Goal: Task Accomplishment & Management: Manage account settings

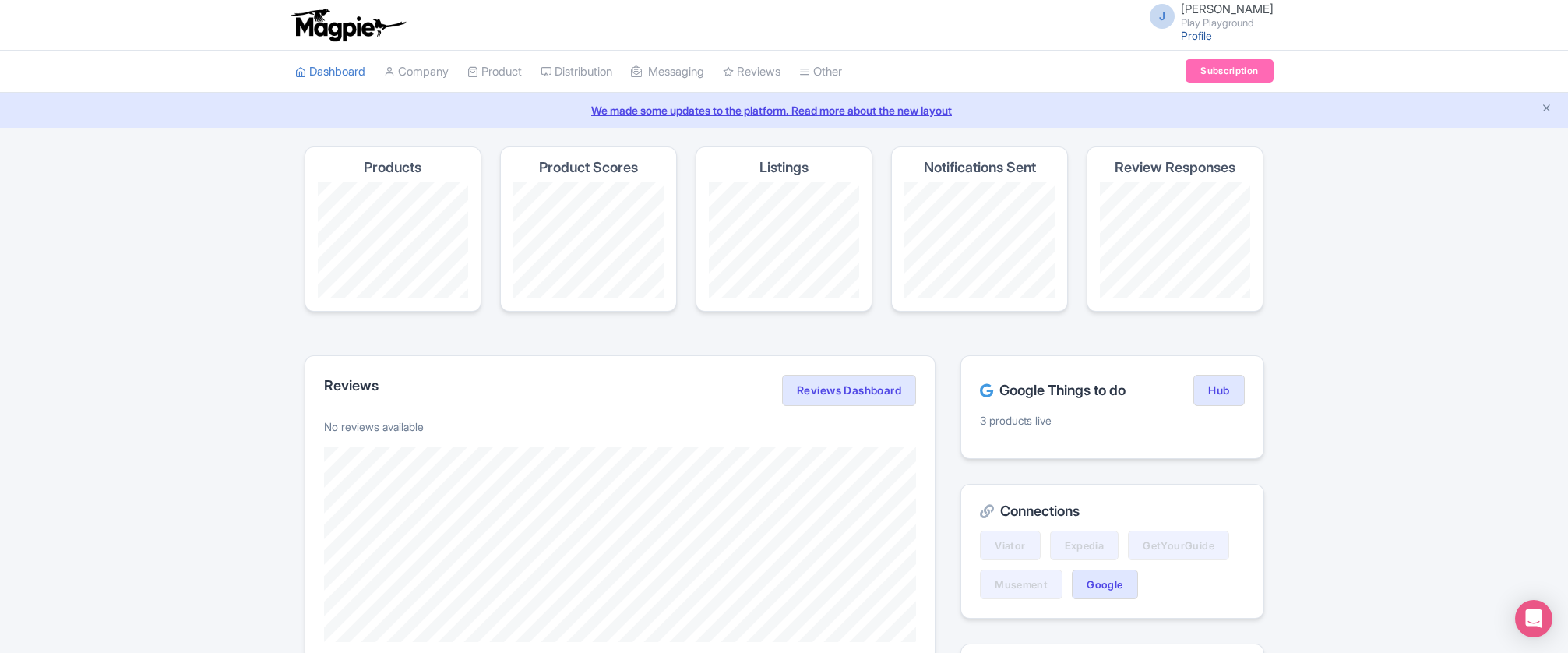
click at [1210, 34] on link "Profile" at bounding box center [1196, 35] width 31 height 13
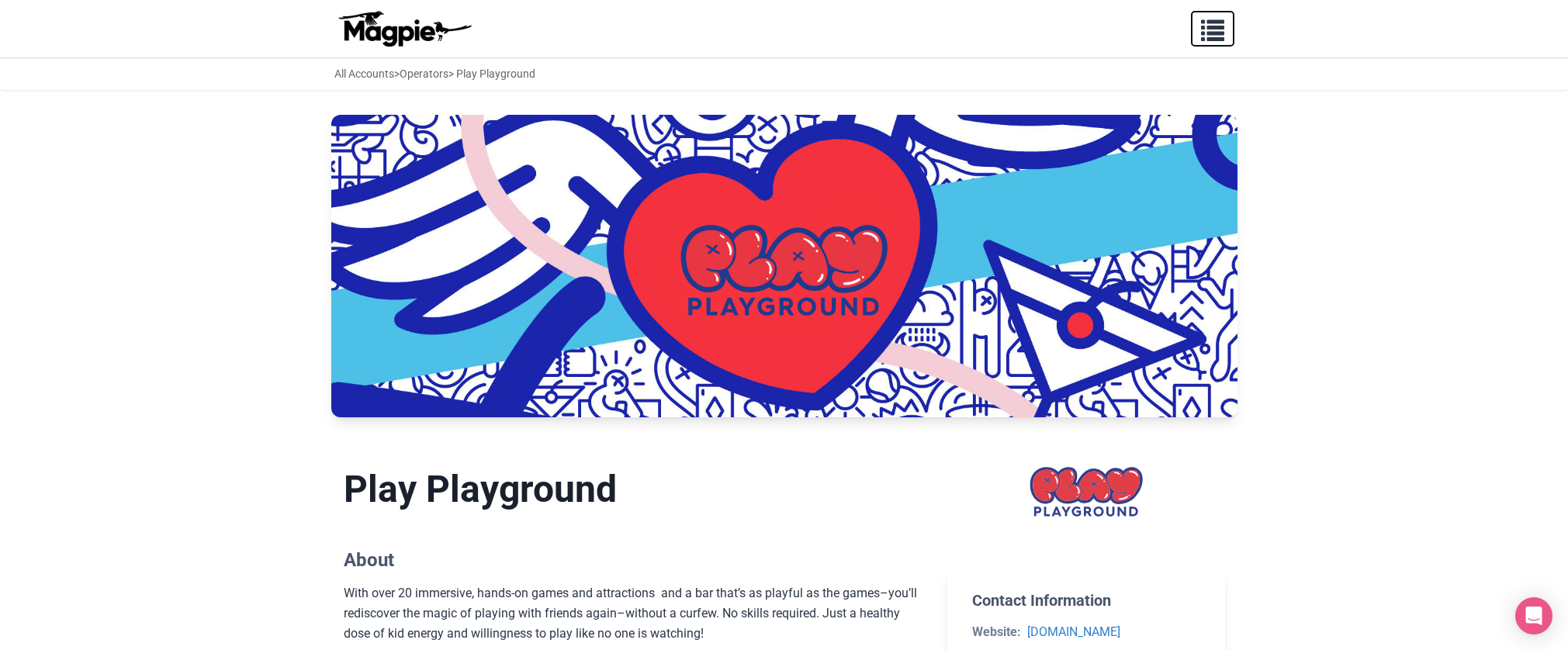
click at [1233, 31] on button "button" at bounding box center [1213, 29] width 43 height 36
click at [1217, 34] on span "button" at bounding box center [1213, 27] width 23 height 23
click at [1210, 39] on span "button" at bounding box center [1213, 27] width 23 height 23
click at [409, 29] on img at bounding box center [404, 29] width 140 height 37
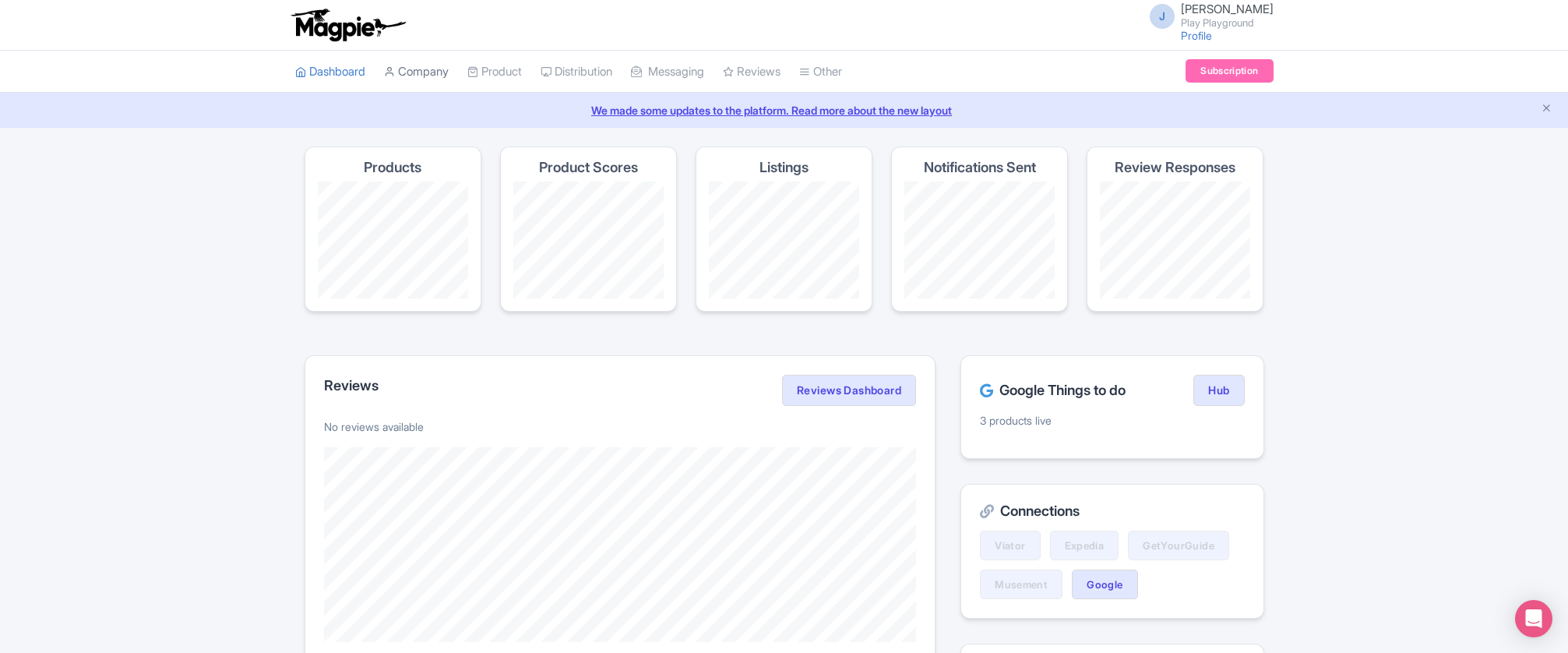
click at [425, 71] on link "Company" at bounding box center [416, 72] width 65 height 43
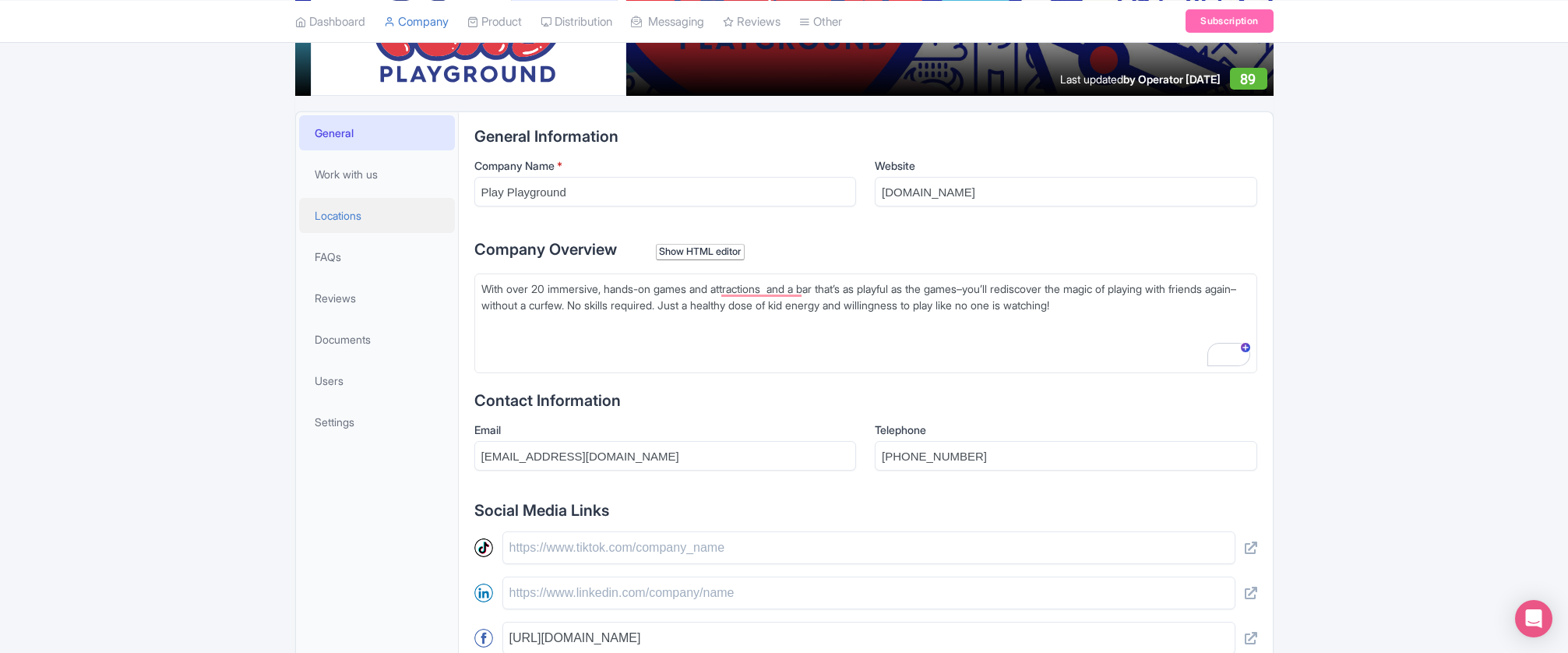
scroll to position [232, 0]
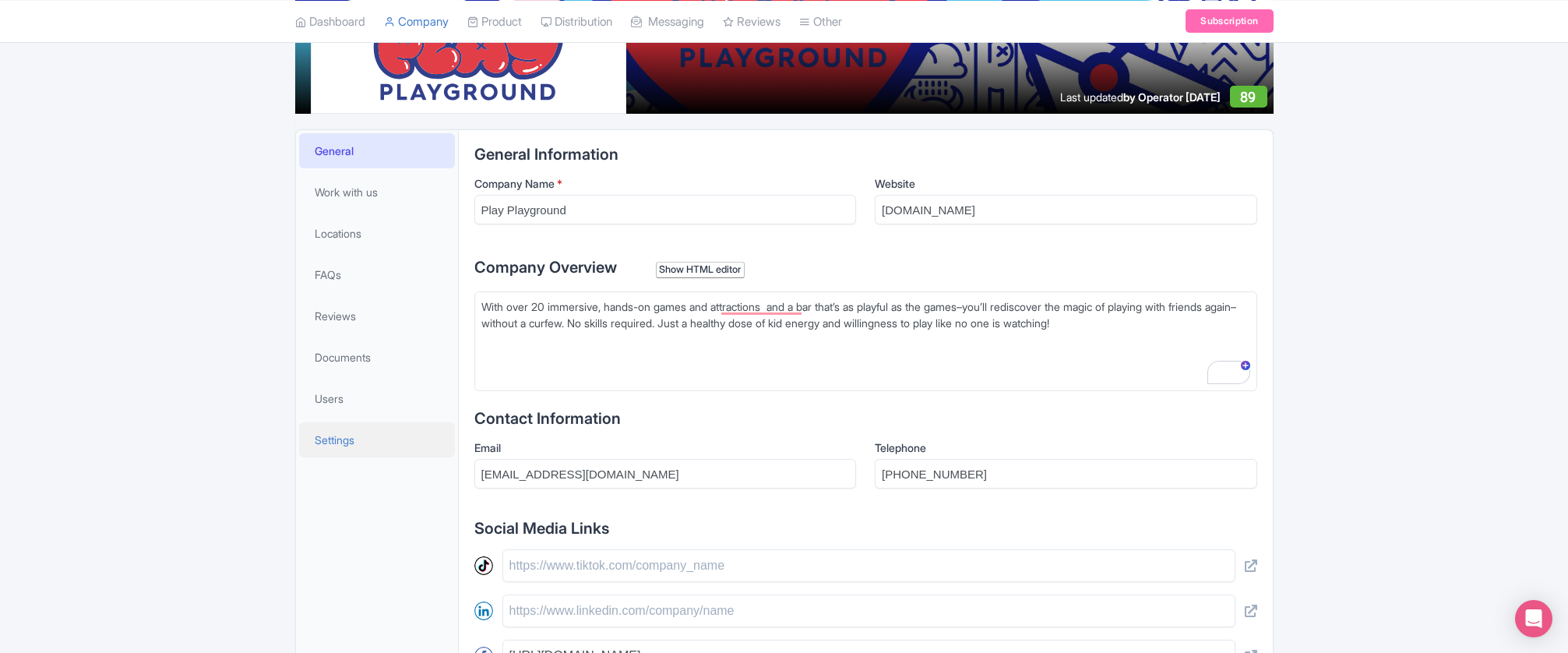
click at [342, 436] on span "Settings" at bounding box center [334, 439] width 40 height 16
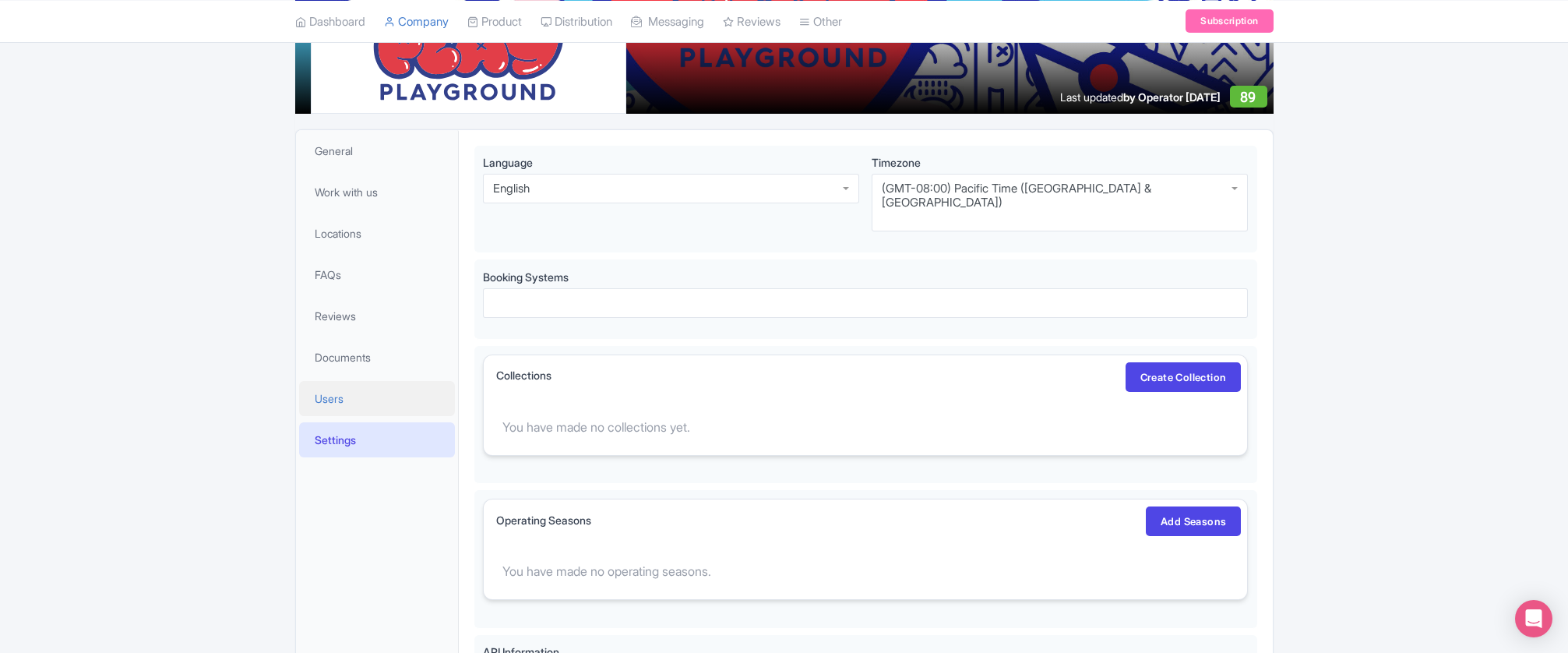
click at [329, 389] on link "Users" at bounding box center [377, 398] width 156 height 35
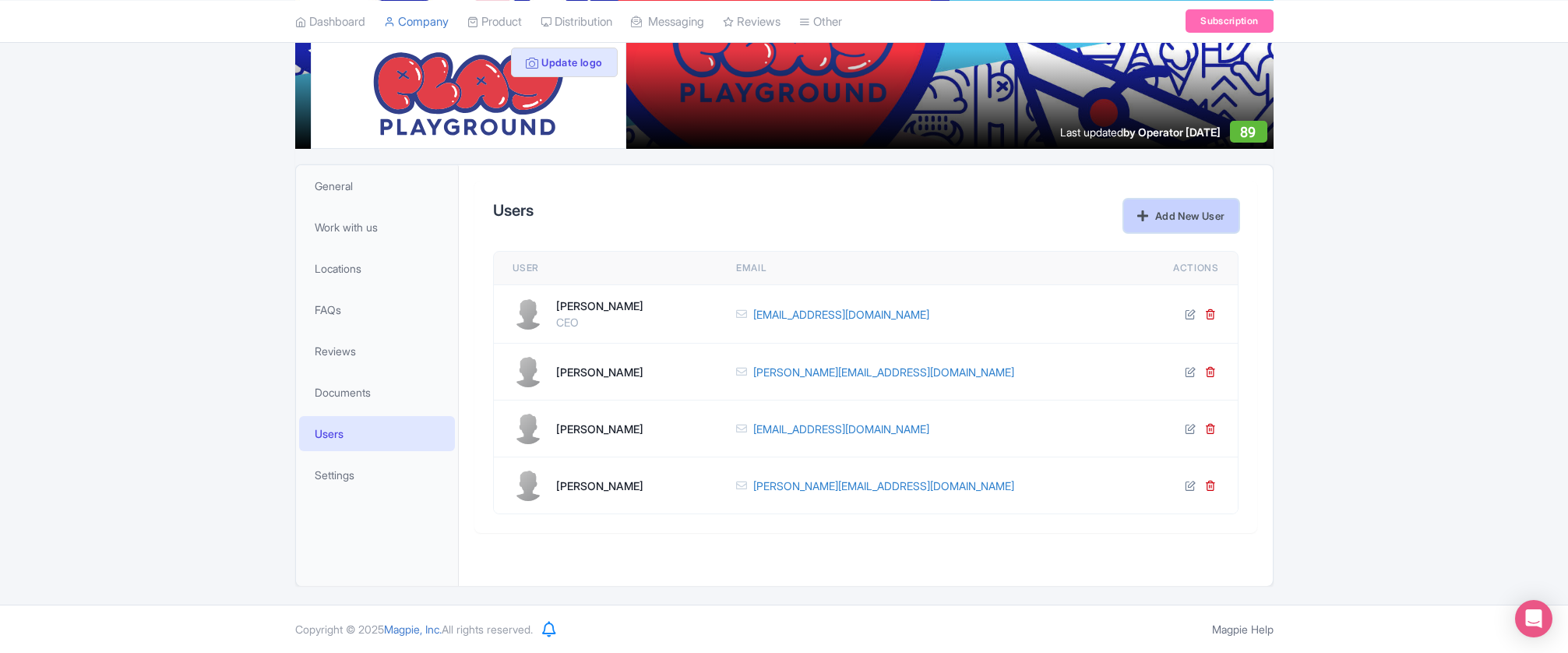
click at [1148, 216] on link "Add New User" at bounding box center [1181, 216] width 114 height 33
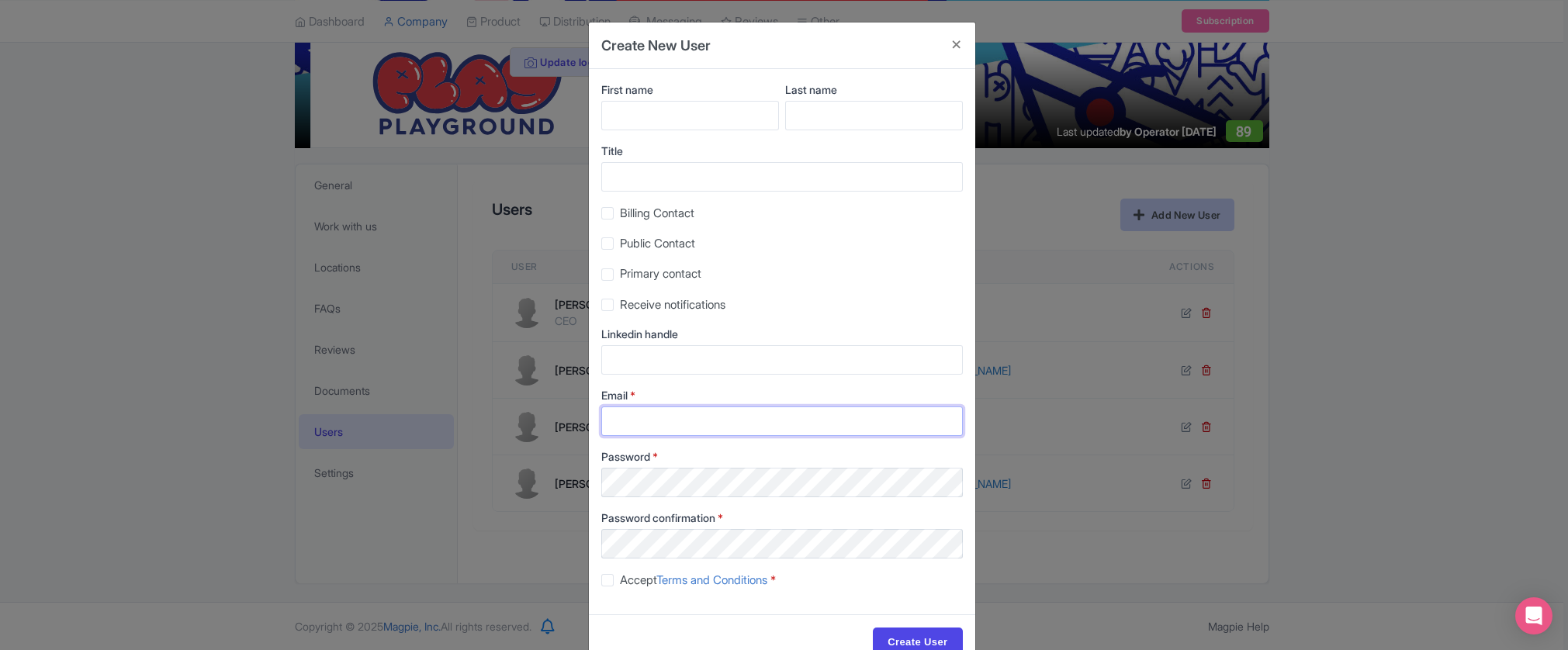
type input "Jason@961interactive.com"
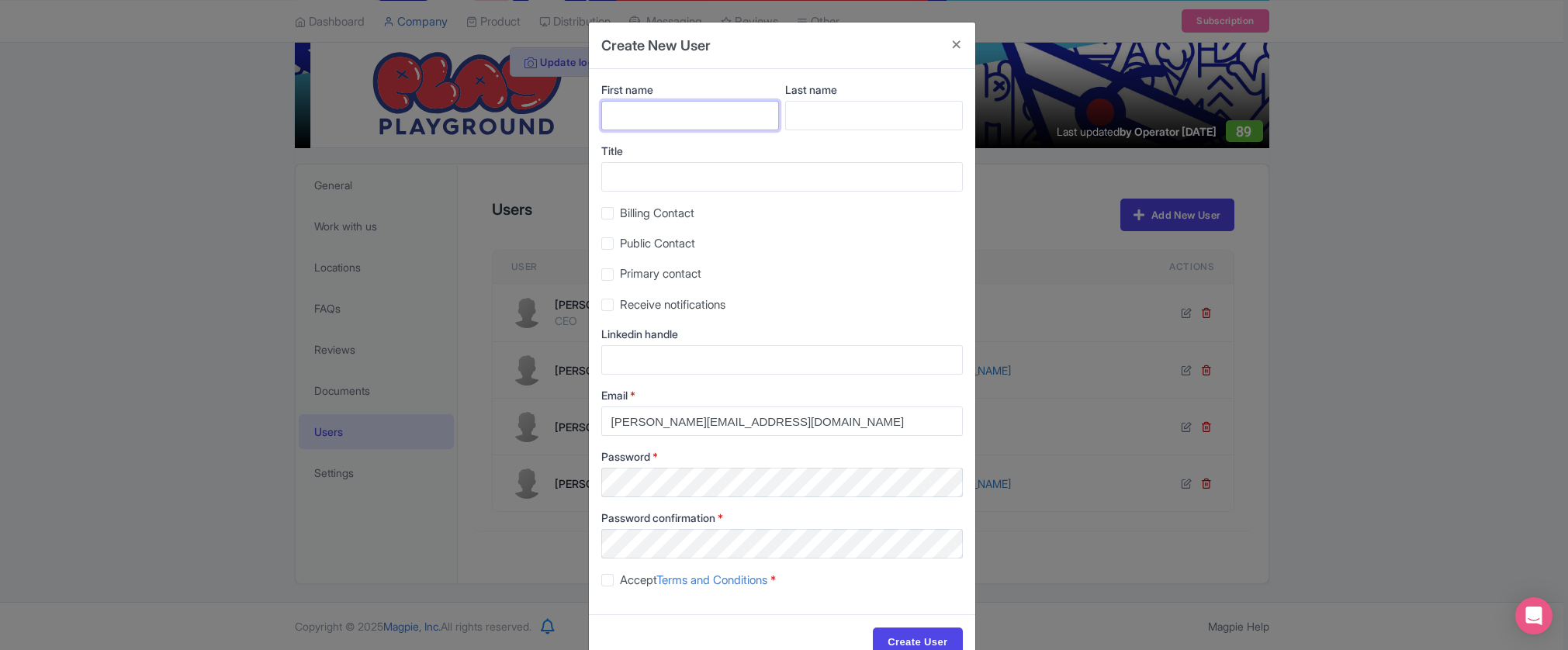
click at [735, 115] on input "First name" at bounding box center [690, 116] width 178 height 29
type input "Darren"
type input "Thomas"
click at [620, 214] on label "Billing Contact" at bounding box center [657, 213] width 74 height 18
click at [620, 214] on input "Billing Contact" at bounding box center [625, 209] width 10 height 10
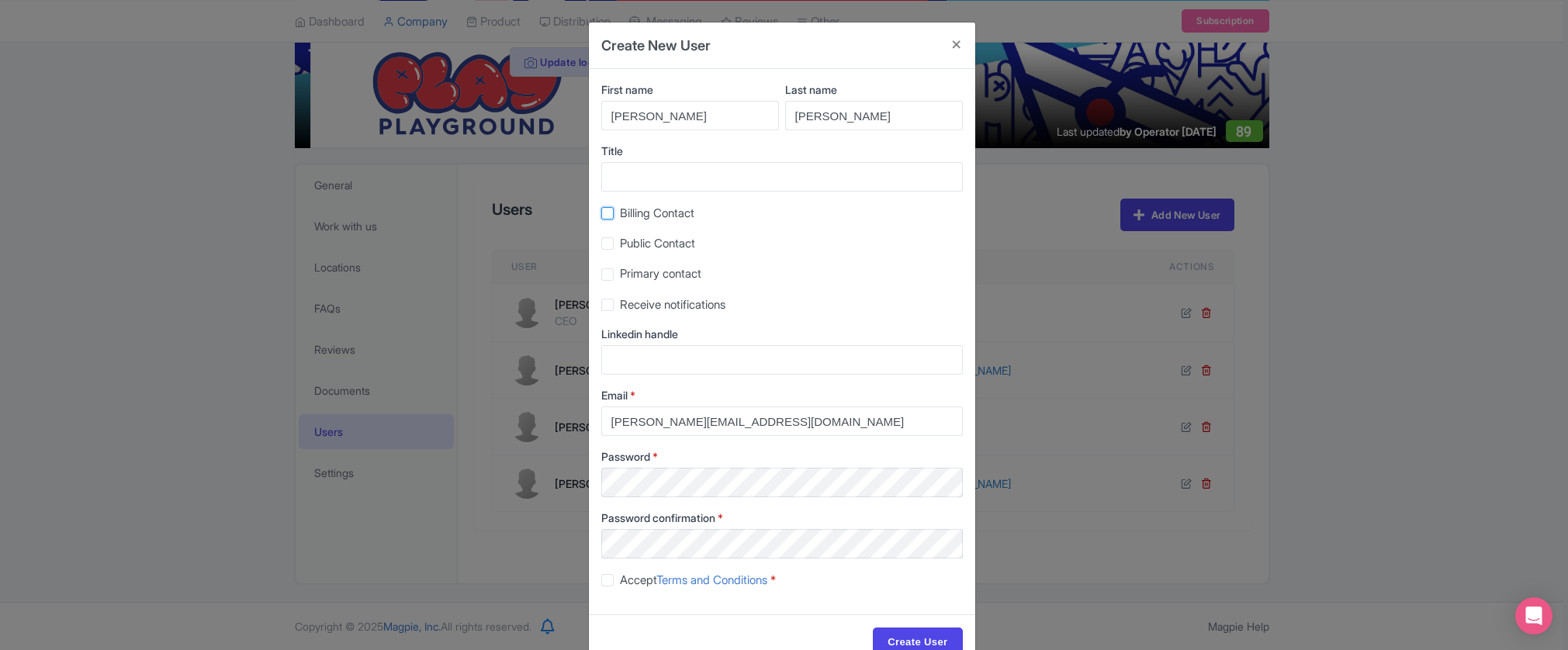
checkbox input "true"
drag, startPoint x: 603, startPoint y: 245, endPoint x: 605, endPoint y: 258, distance: 13.2
click at [620, 245] on label "Public Contact" at bounding box center [657, 244] width 75 height 18
click at [620, 244] on input "Public Contact" at bounding box center [625, 239] width 10 height 10
checkbox input "true"
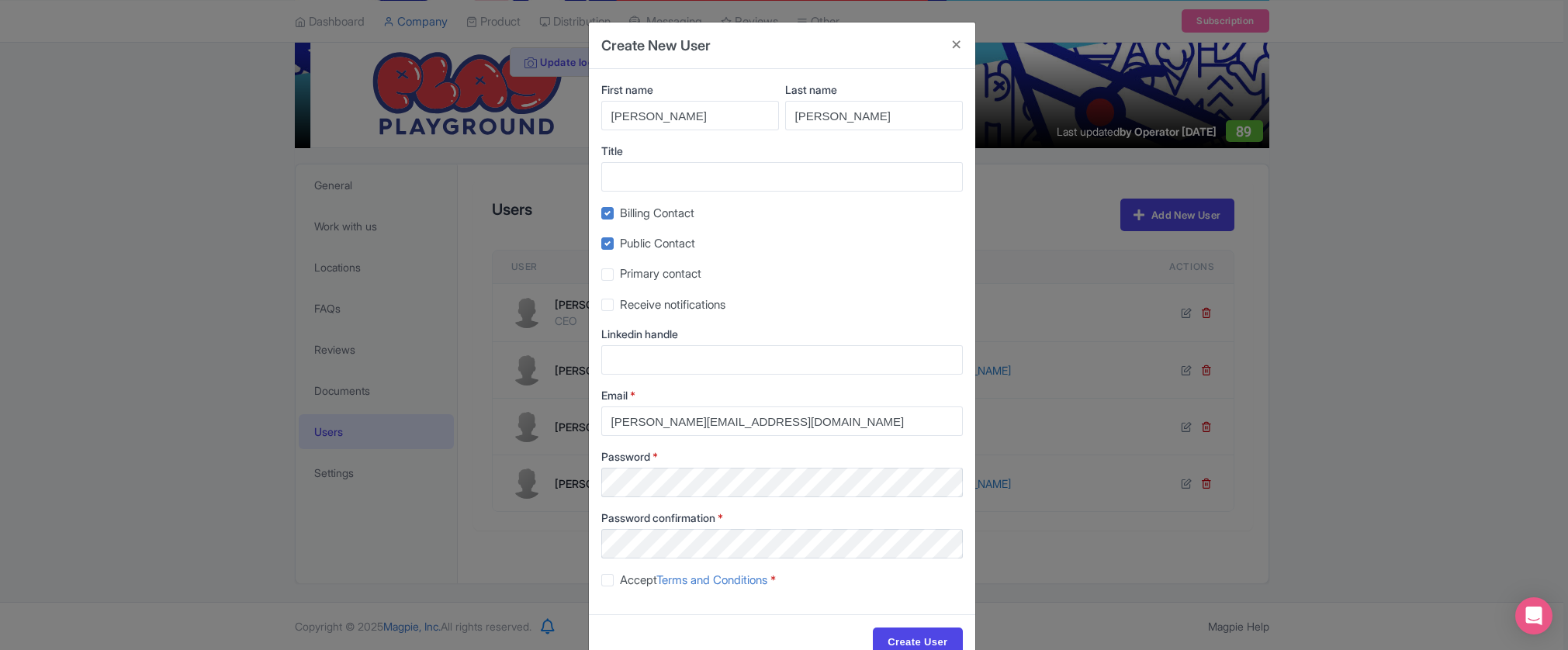
click at [620, 273] on label "Primary contact" at bounding box center [660, 274] width 81 height 18
click at [620, 273] on input "Primary contact" at bounding box center [625, 270] width 10 height 10
checkbox input "true"
click at [620, 309] on label "Receive notifications" at bounding box center [673, 305] width 106 height 18
click at [620, 306] on input "Receive notifications" at bounding box center [625, 300] width 10 height 10
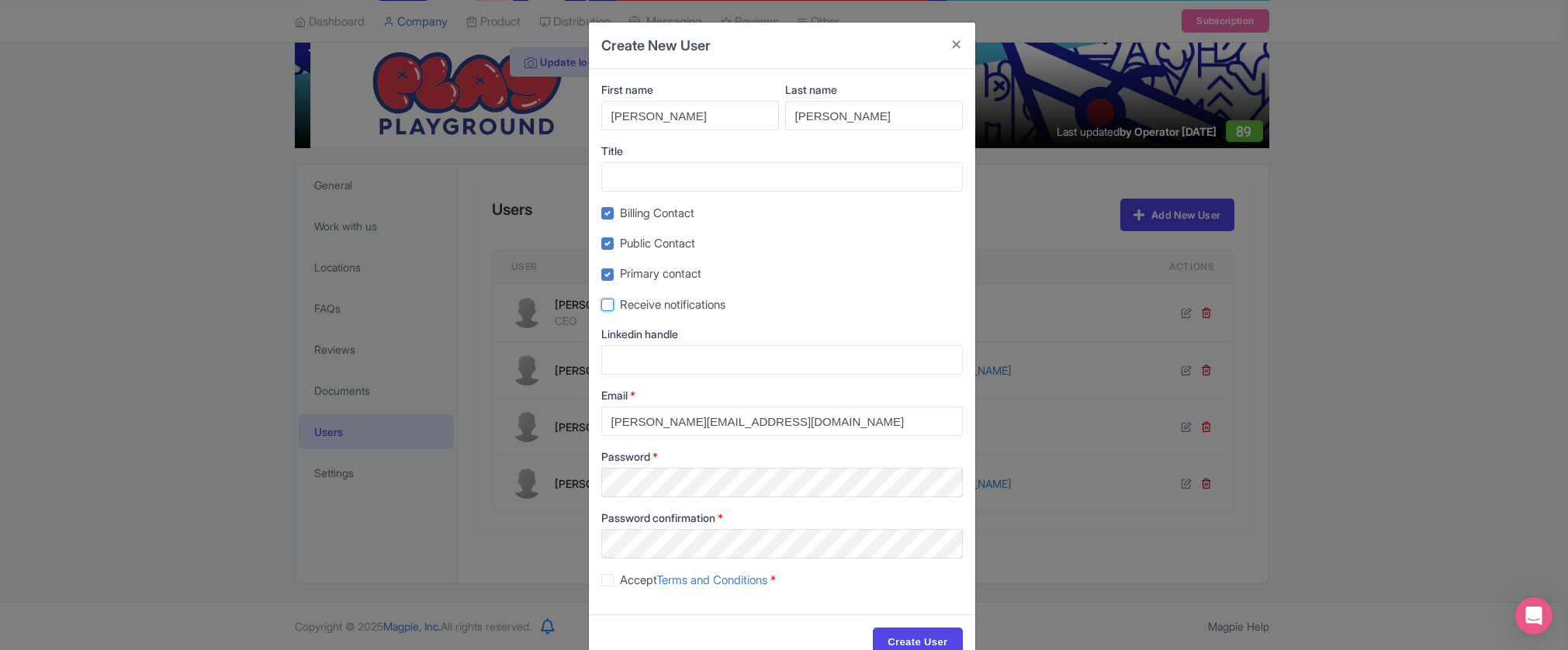
checkbox input "true"
click at [620, 268] on label "Primary contact" at bounding box center [660, 274] width 81 height 18
click at [620, 268] on input "Primary contact" at bounding box center [625, 270] width 10 height 10
checkbox input "false"
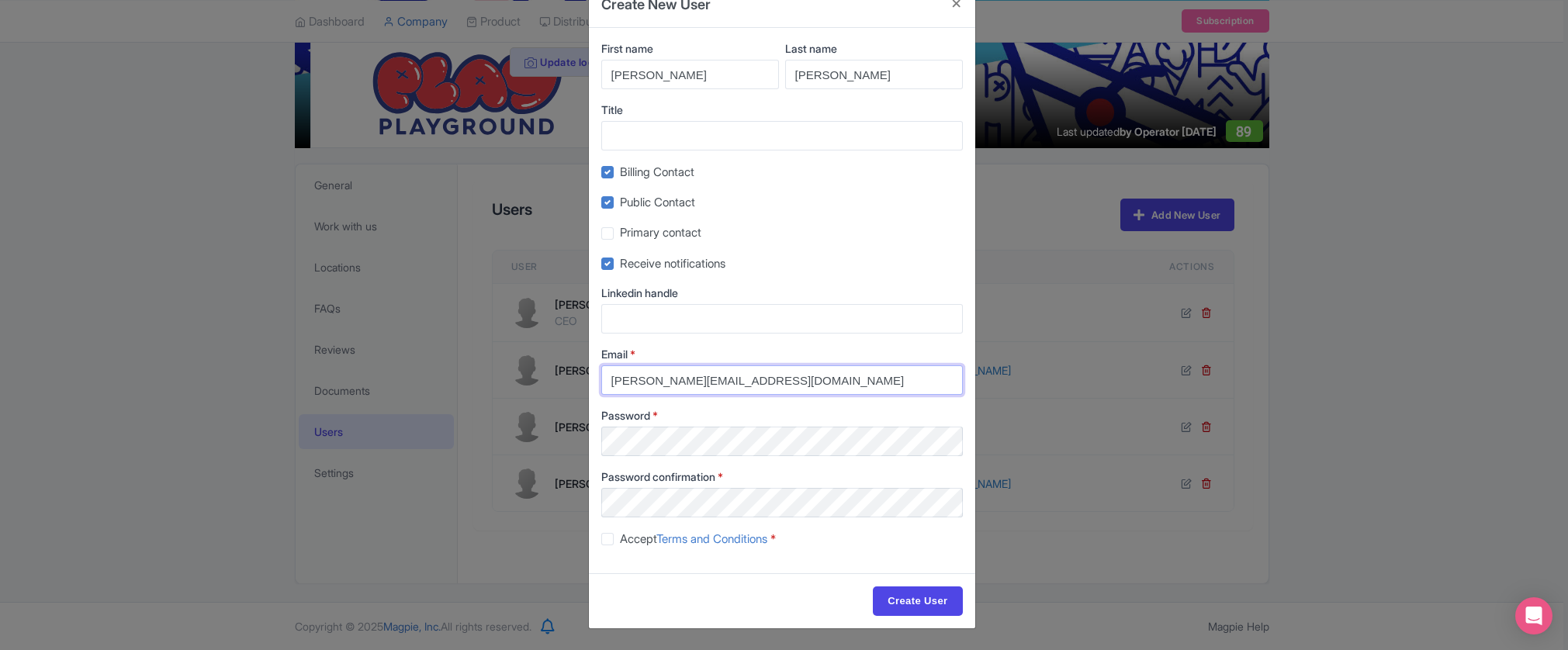
click at [640, 377] on input "Jason@961interactive.com" at bounding box center [782, 380] width 362 height 29
drag, startPoint x: 640, startPoint y: 377, endPoint x: 603, endPoint y: 377, distance: 37.0
click at [603, 378] on input "Jason@961interactive.com" at bounding box center [782, 380] width 362 height 29
type input "[PERSON_NAME][EMAIL_ADDRESS][DOMAIN_NAME]"
click at [589, 441] on div "First name Darren Last name Thomas Title Billing Contact Public Contact Primary…" at bounding box center [782, 300] width 386 height 545
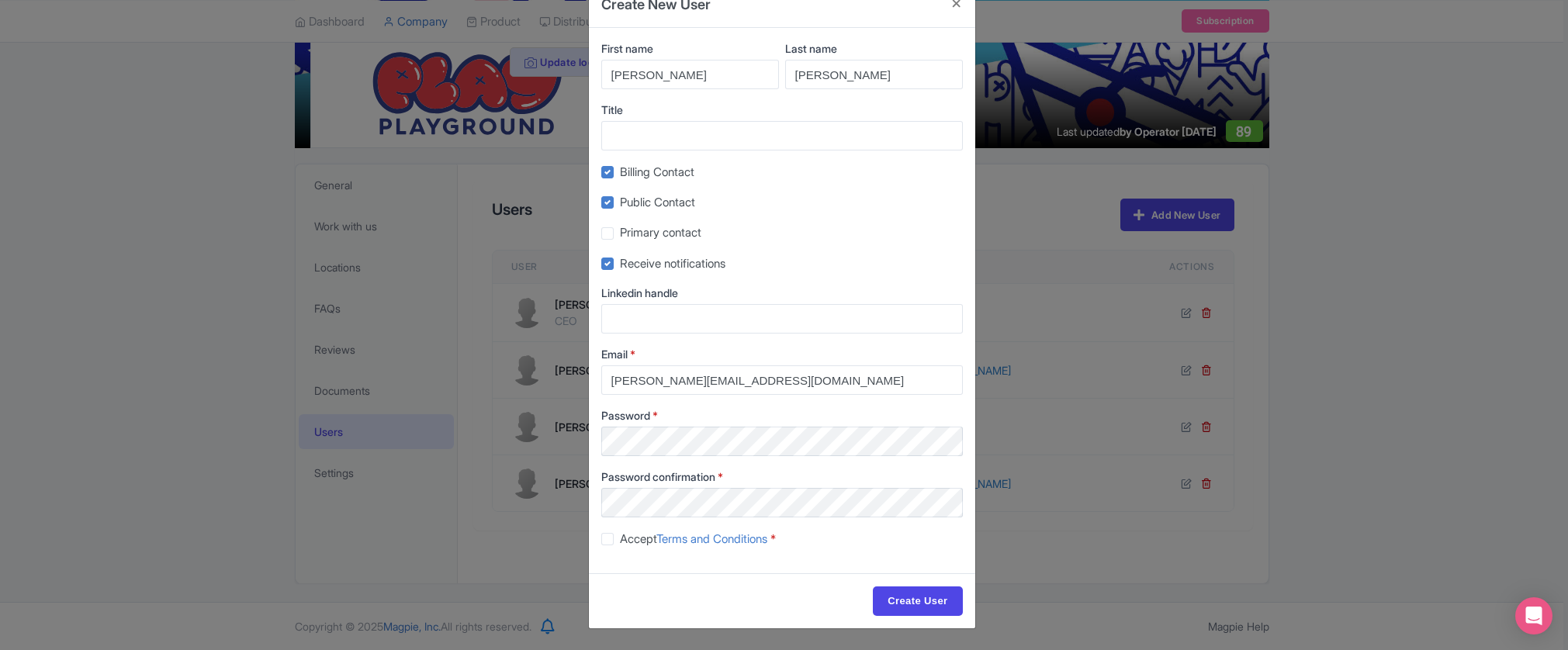
click at [620, 540] on label "Accept Terms and Conditions *" at bounding box center [697, 539] width 156 height 18
click at [620, 540] on input "Accept Terms and Conditions *" at bounding box center [625, 534] width 10 height 10
checkbox input "true"
click at [891, 599] on input "Create User" at bounding box center [917, 601] width 89 height 29
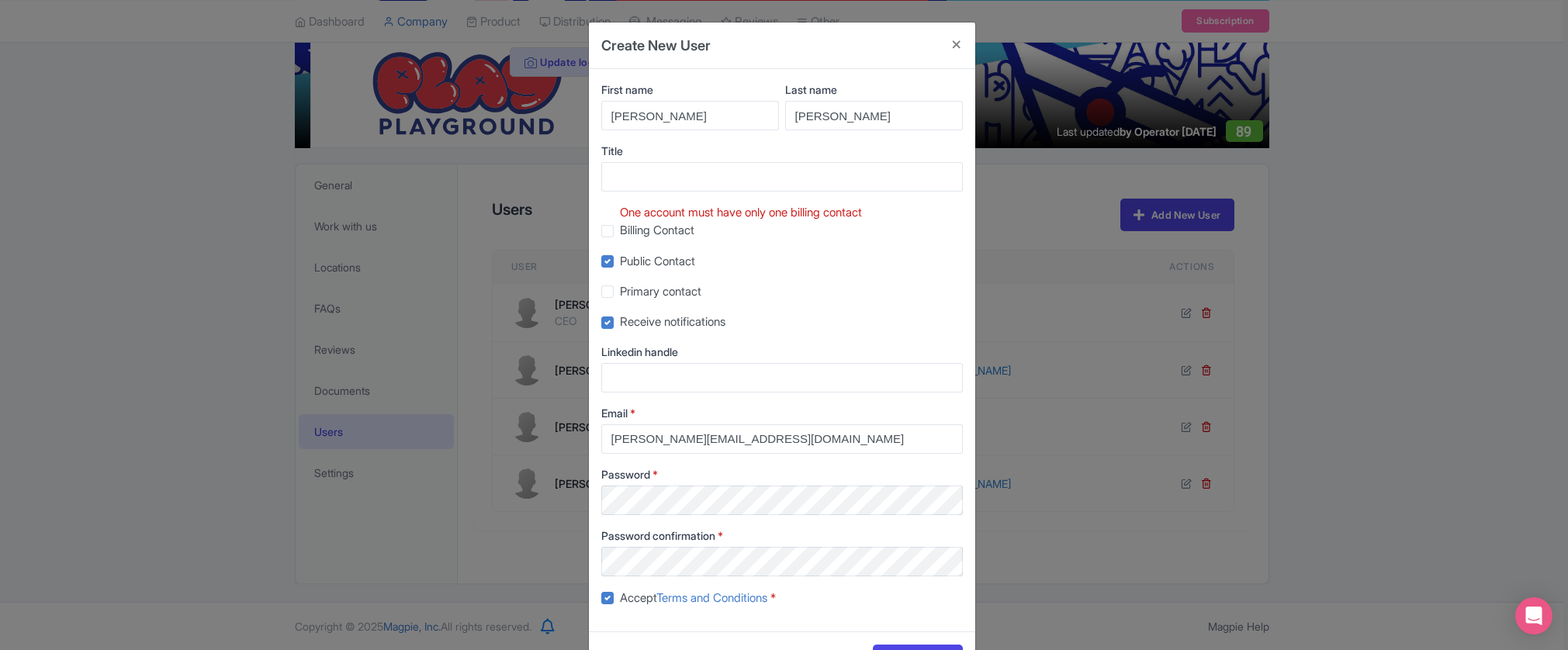
scroll to position [58, 0]
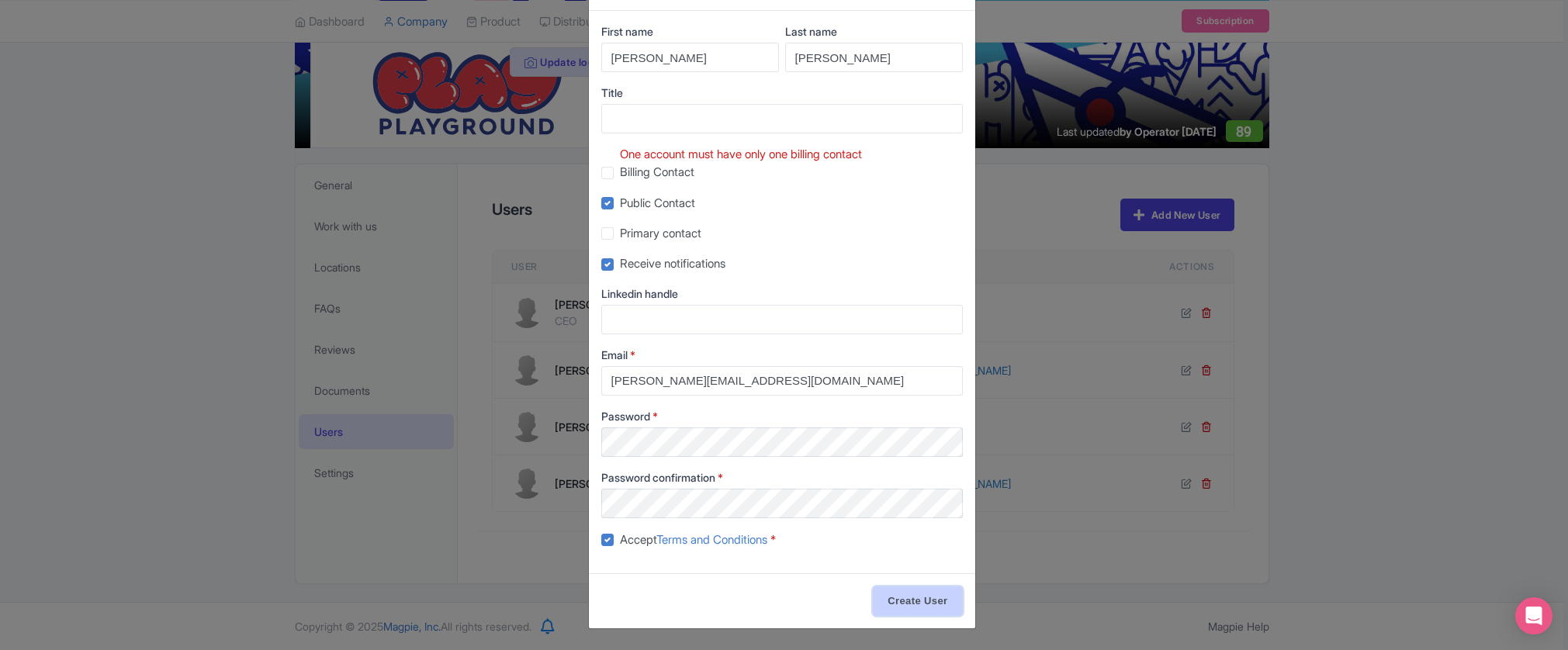
click at [917, 601] on input "Create User" at bounding box center [917, 601] width 89 height 29
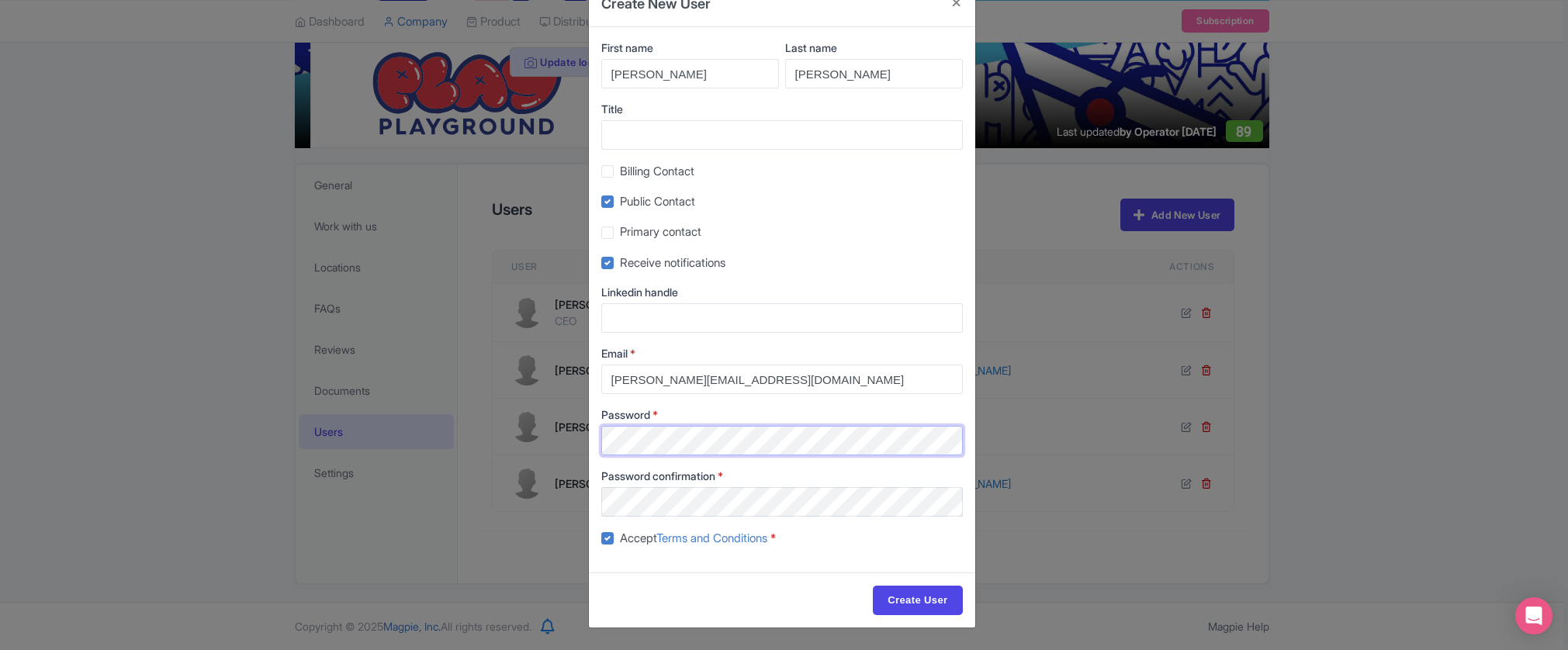
scroll to position [41, 0]
click at [632, 562] on div "First name Darren Last name Thomas Title Billing Contact Public Contact Primary…" at bounding box center [782, 300] width 386 height 545
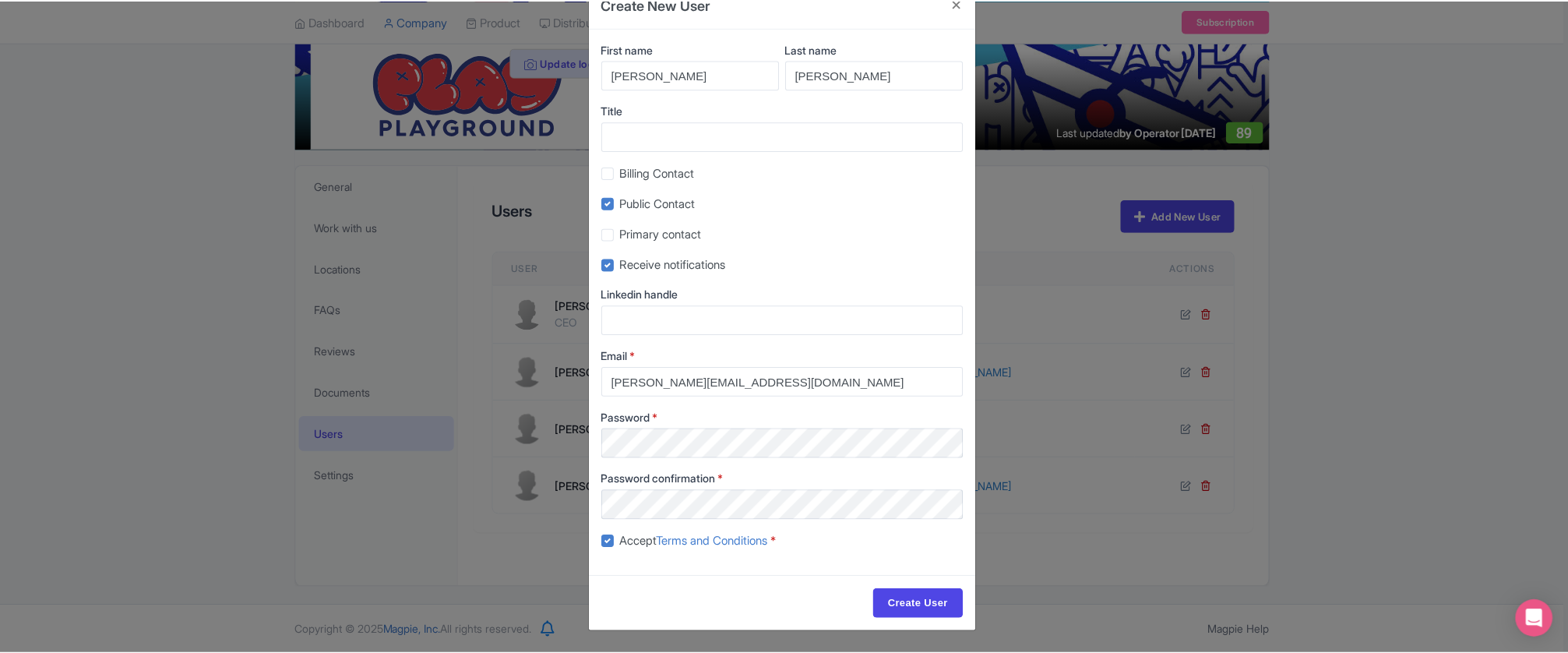
scroll to position [0, 0]
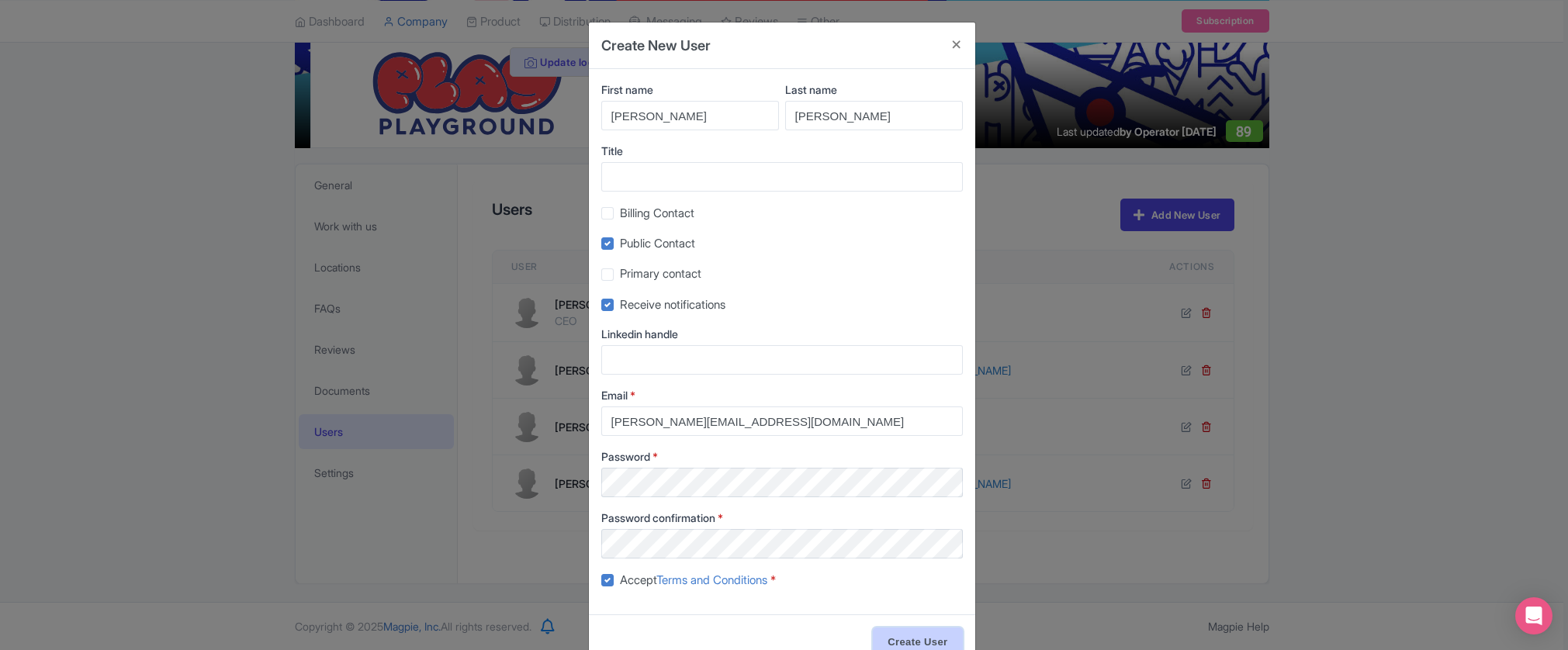
click at [933, 635] on input "Create User" at bounding box center [917, 642] width 89 height 29
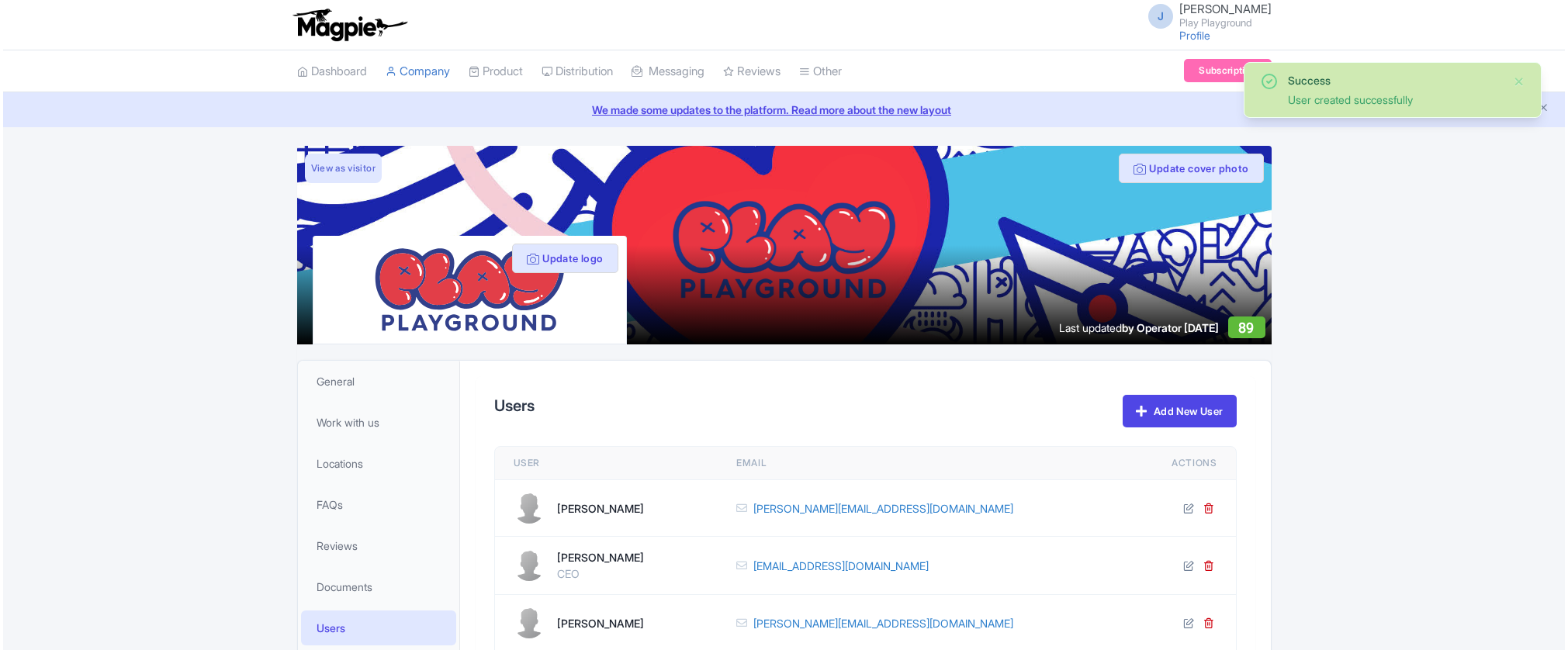
scroll to position [196, 0]
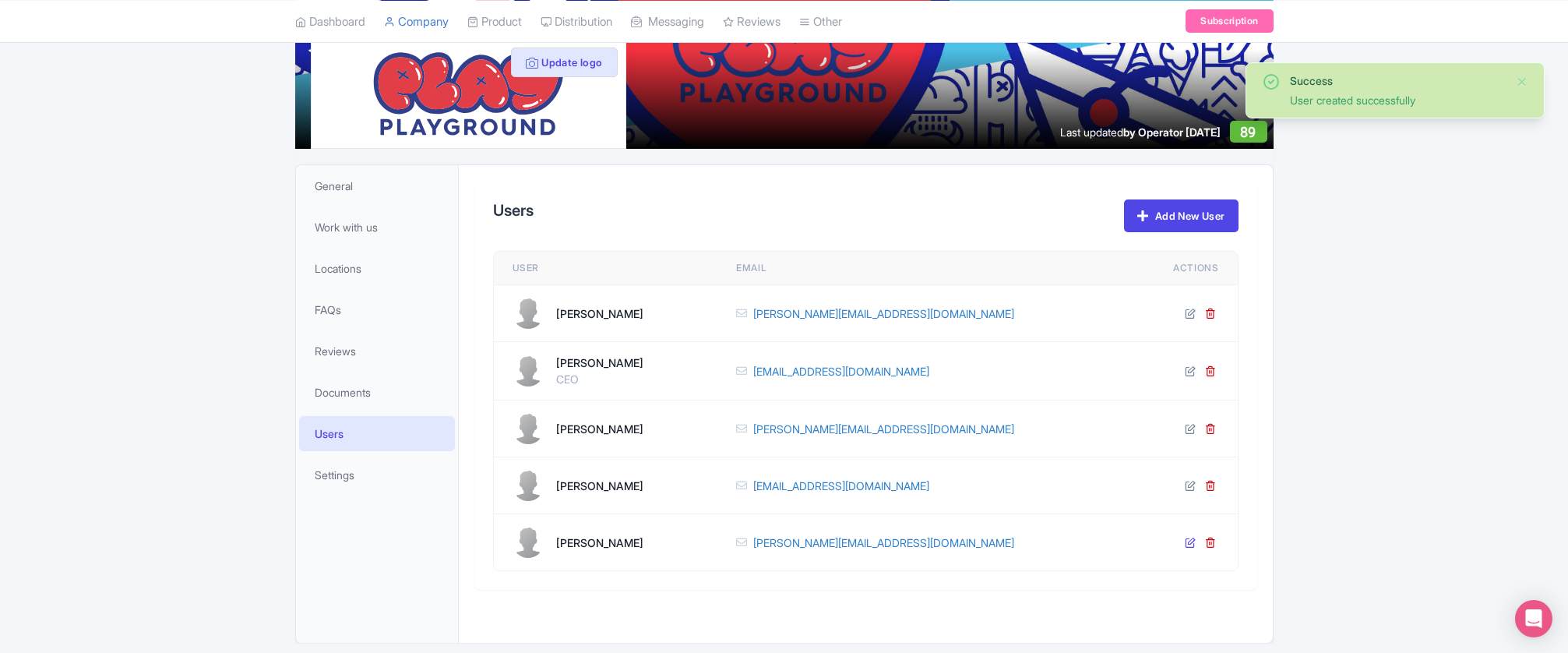
click at [1188, 540] on icon at bounding box center [1190, 542] width 11 height 11
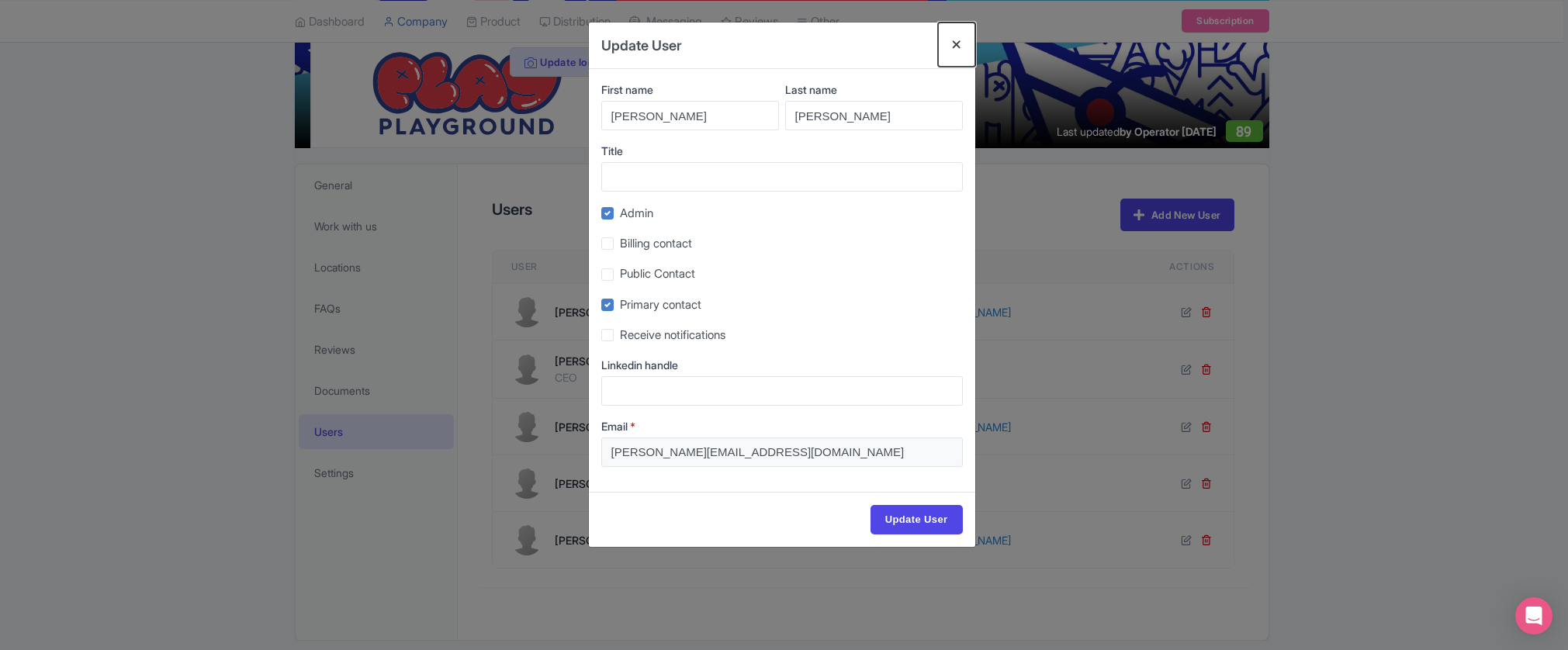
click at [957, 47] on button "Close" at bounding box center [957, 44] width 37 height 44
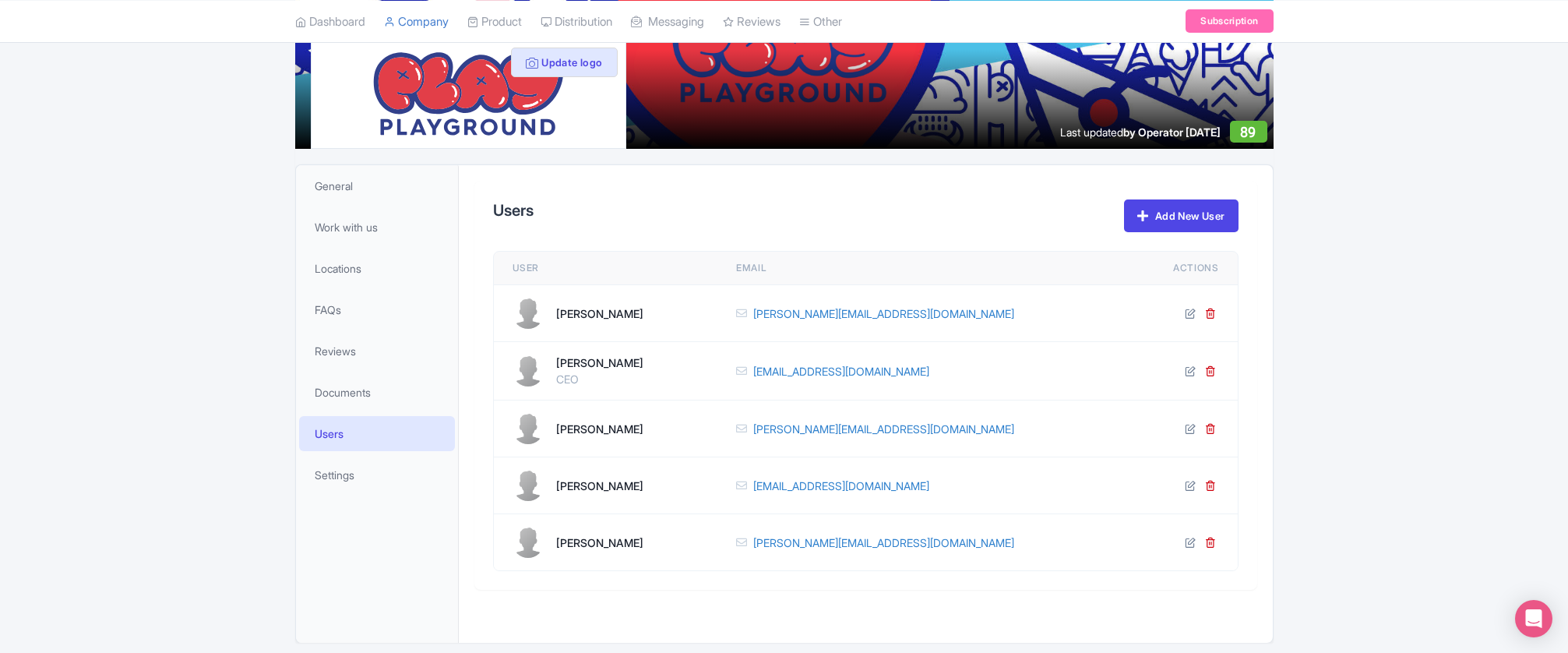
click at [1187, 422] on td at bounding box center [1188, 429] width 100 height 57
click at [1187, 424] on icon at bounding box center [1190, 429] width 11 height 11
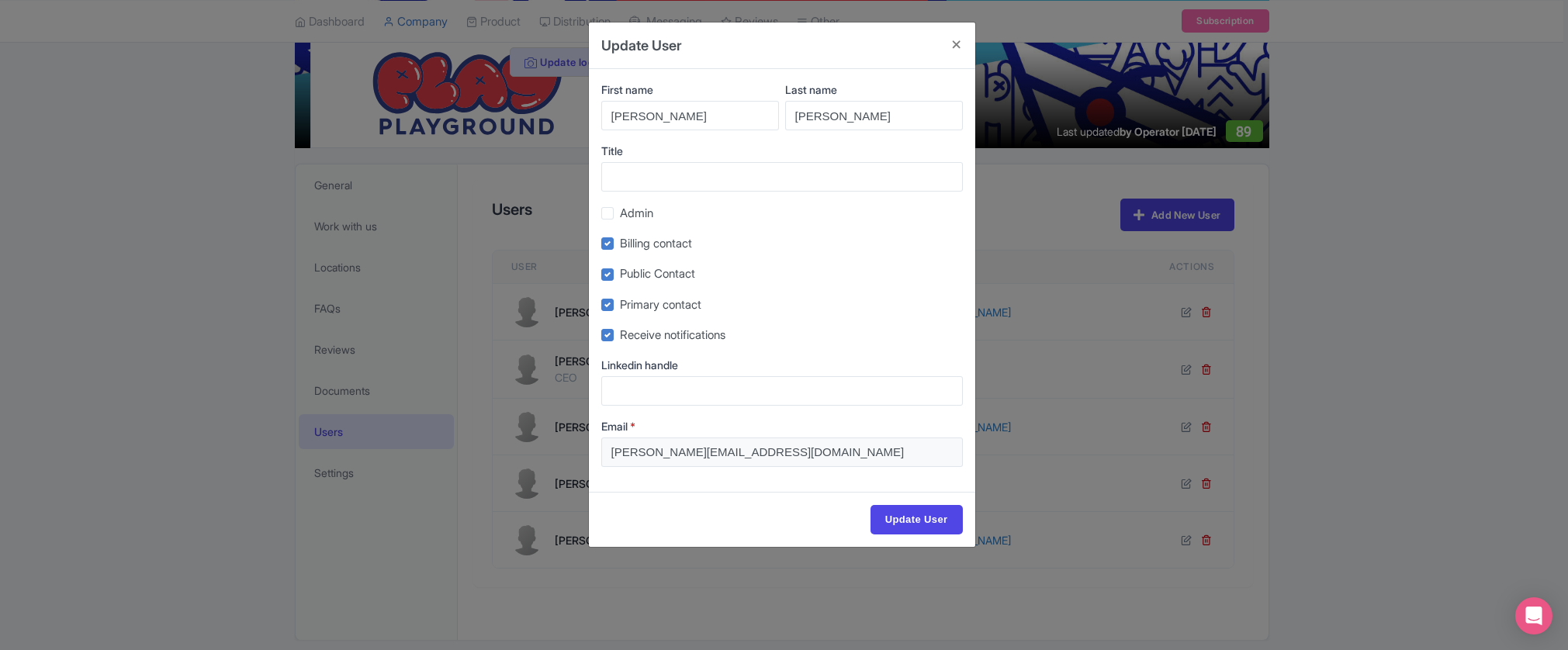
click at [620, 213] on label "Admin" at bounding box center [636, 213] width 33 height 18
click at [620, 213] on input "Admin" at bounding box center [625, 209] width 10 height 10
checkbox input "true"
click at [900, 517] on input "Update User" at bounding box center [916, 520] width 92 height 29
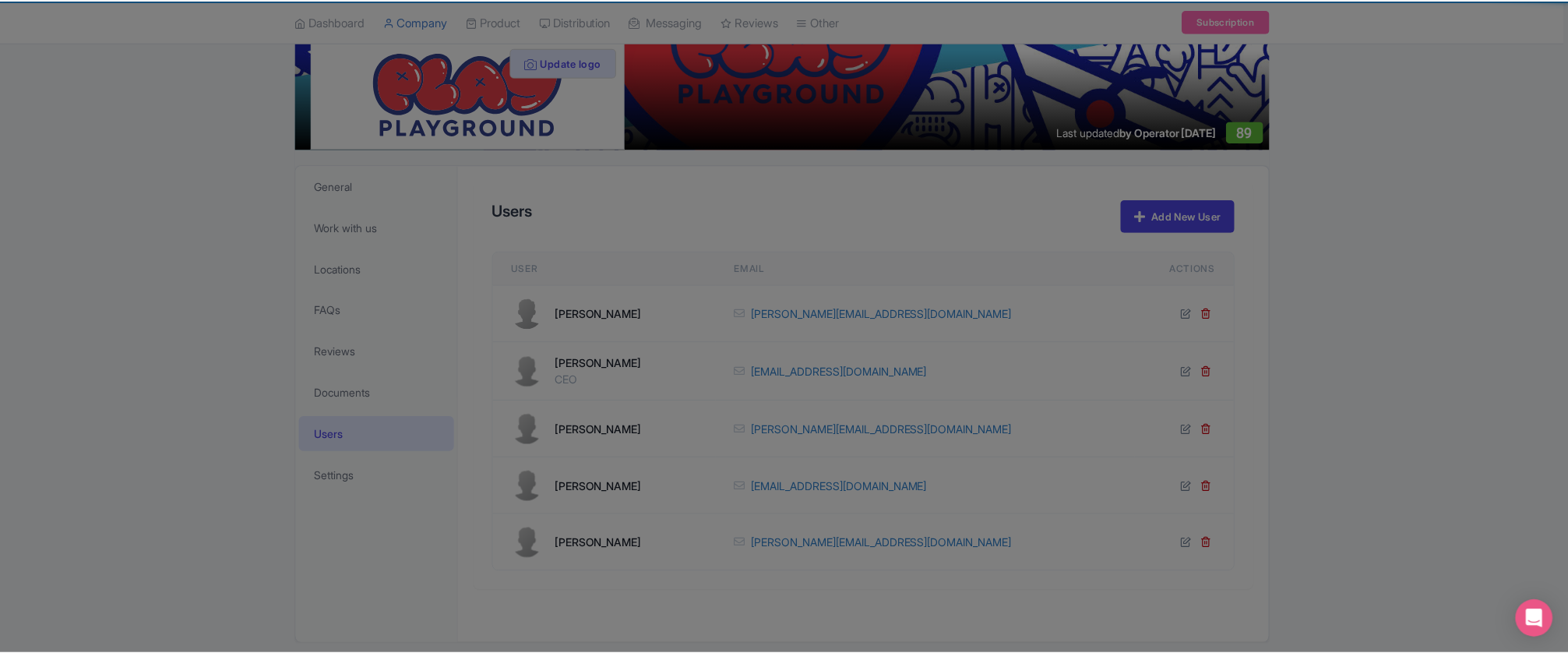
scroll to position [254, 0]
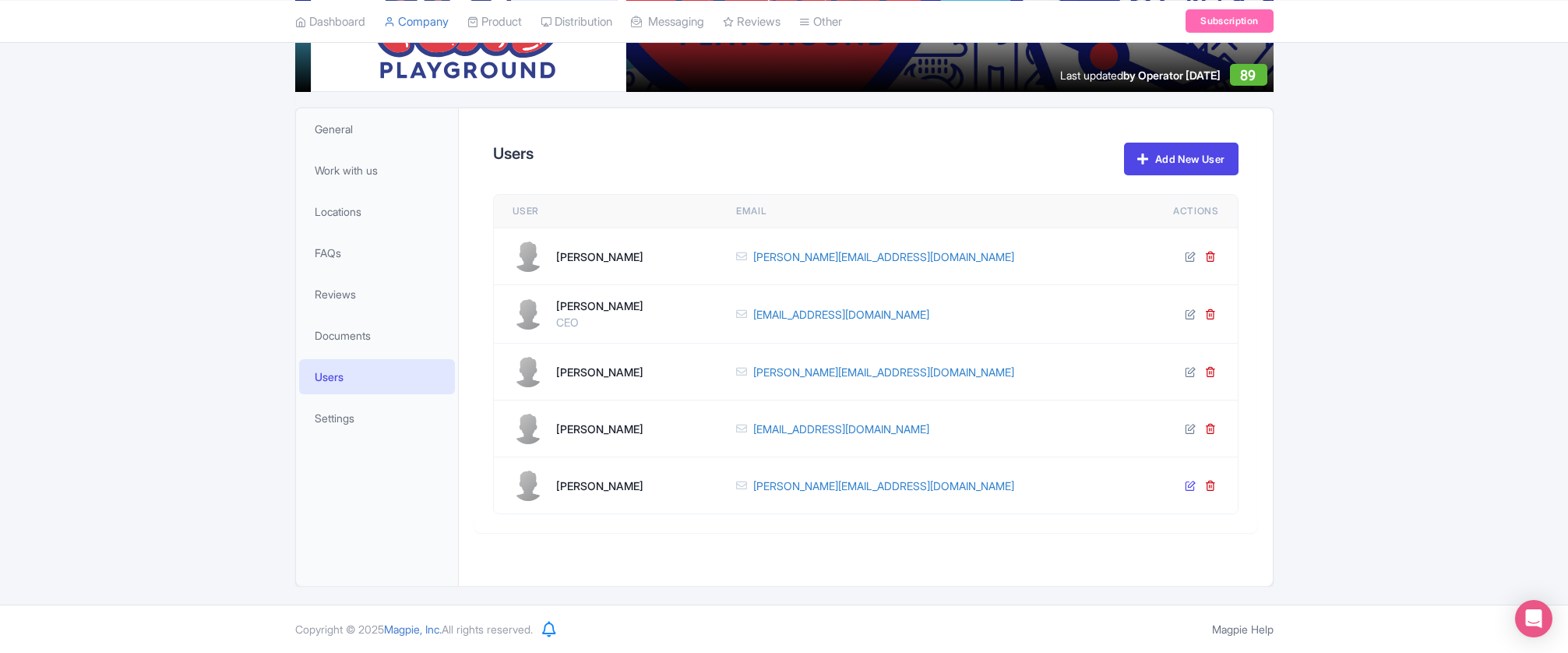
click at [1189, 487] on icon at bounding box center [1190, 485] width 11 height 11
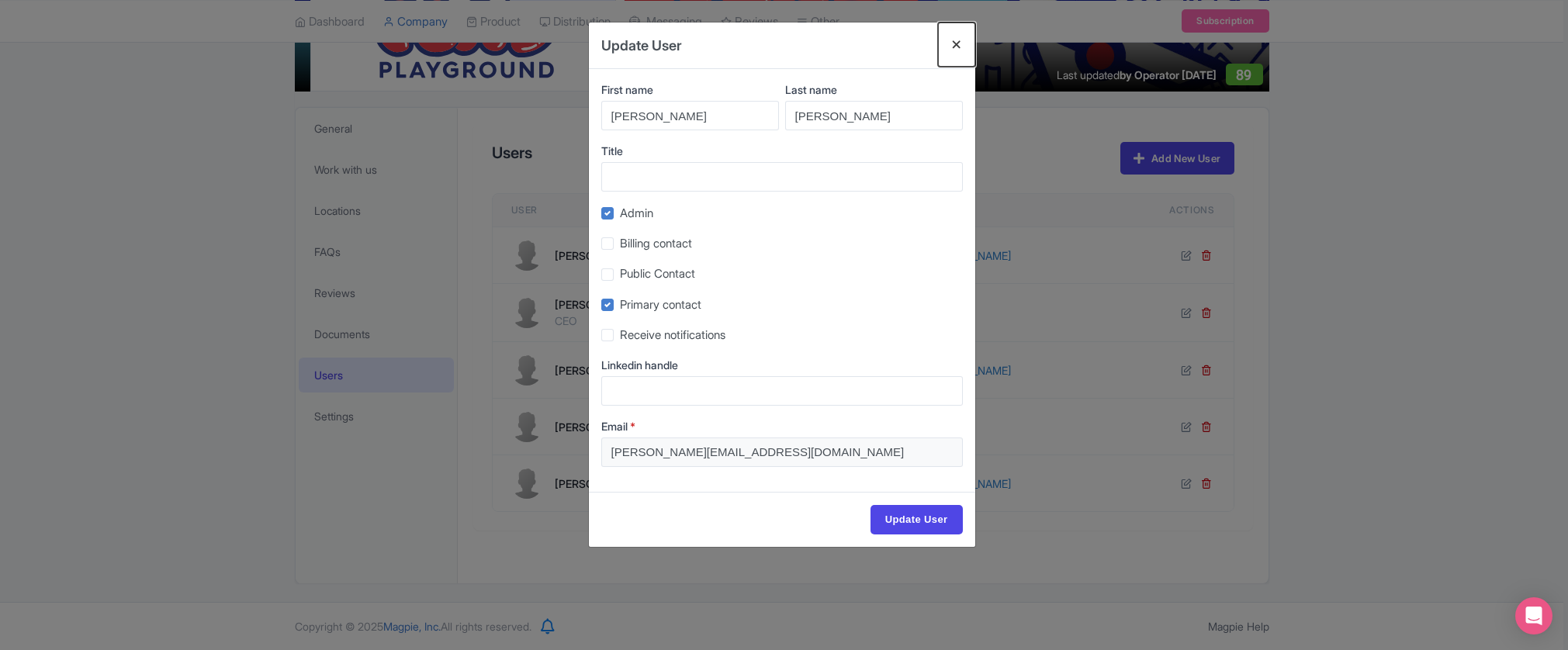
click at [956, 48] on button "Close" at bounding box center [957, 44] width 37 height 44
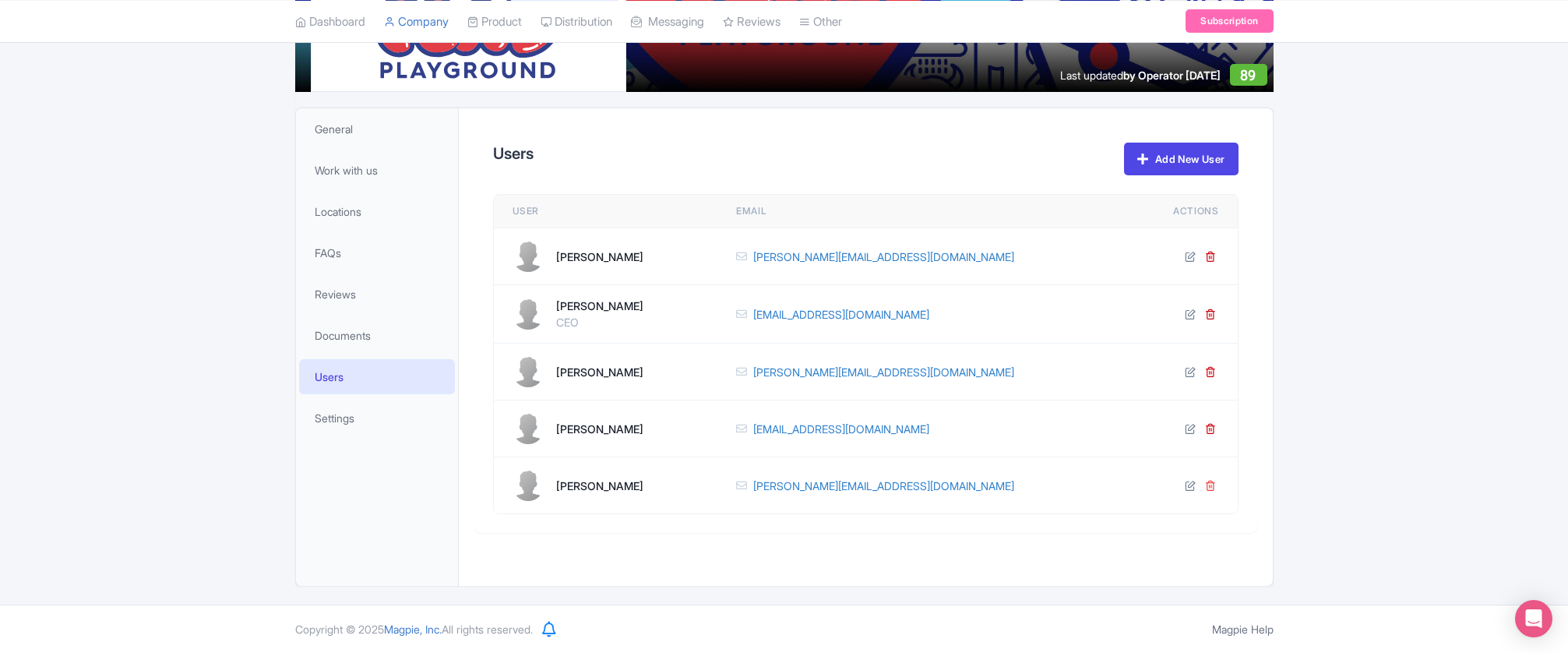
click at [1213, 483] on icon at bounding box center [1210, 485] width 11 height 11
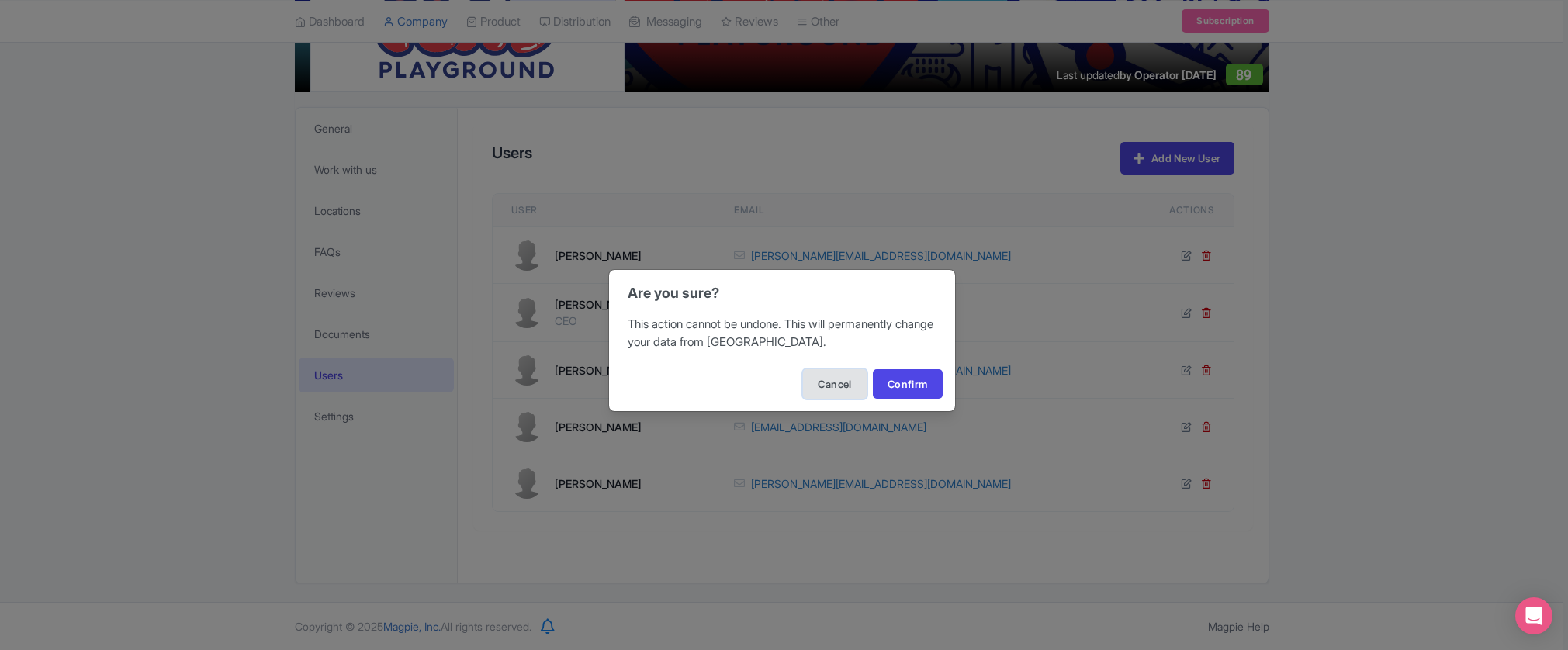
click at [848, 389] on button "Cancel" at bounding box center [834, 384] width 63 height 29
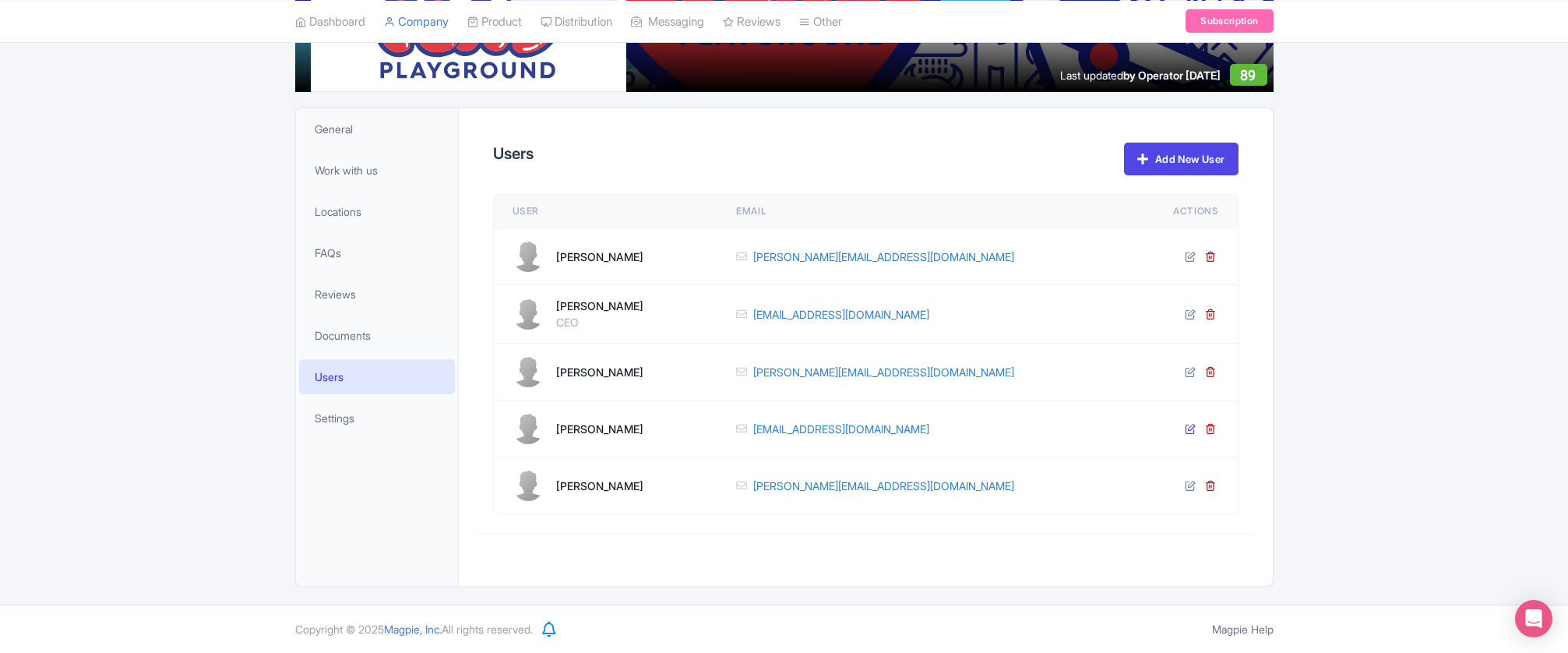
click at [1189, 425] on icon at bounding box center [1190, 429] width 11 height 11
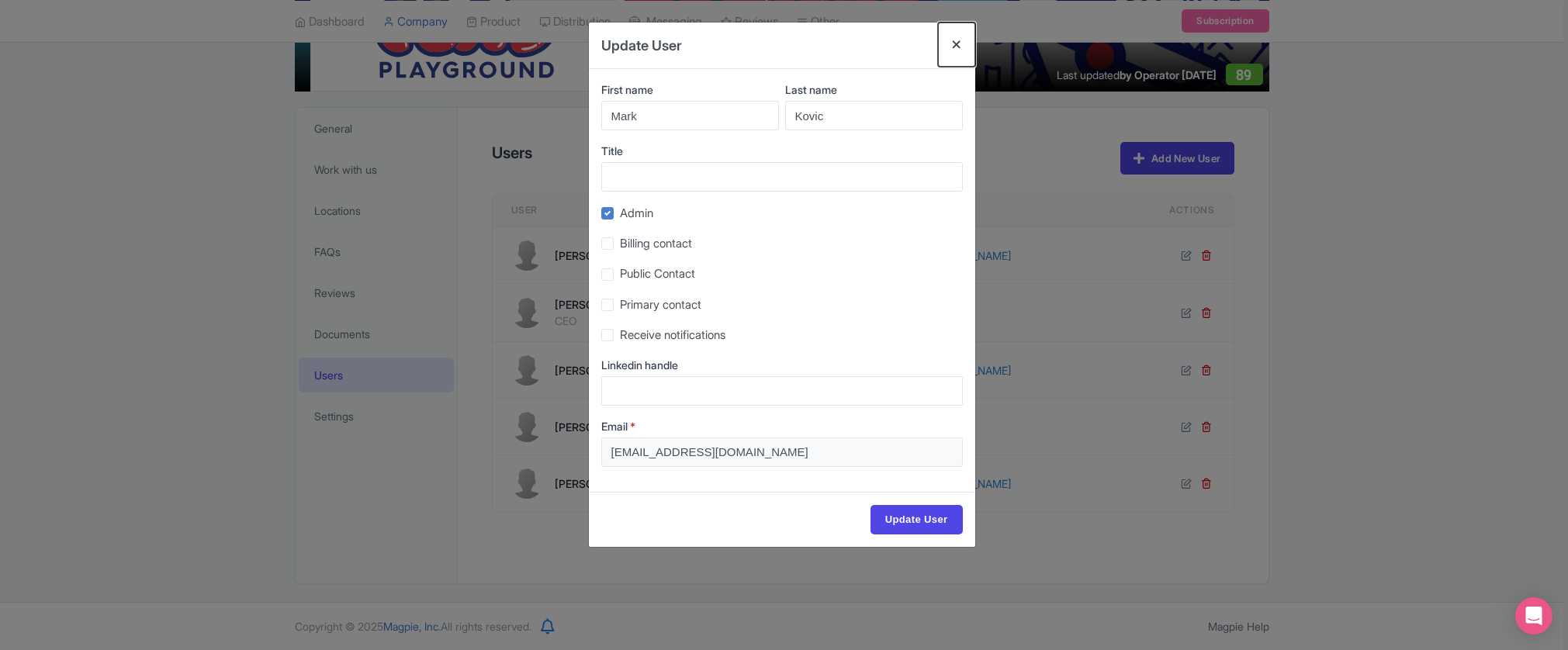
click at [955, 39] on button "Close" at bounding box center [957, 44] width 37 height 44
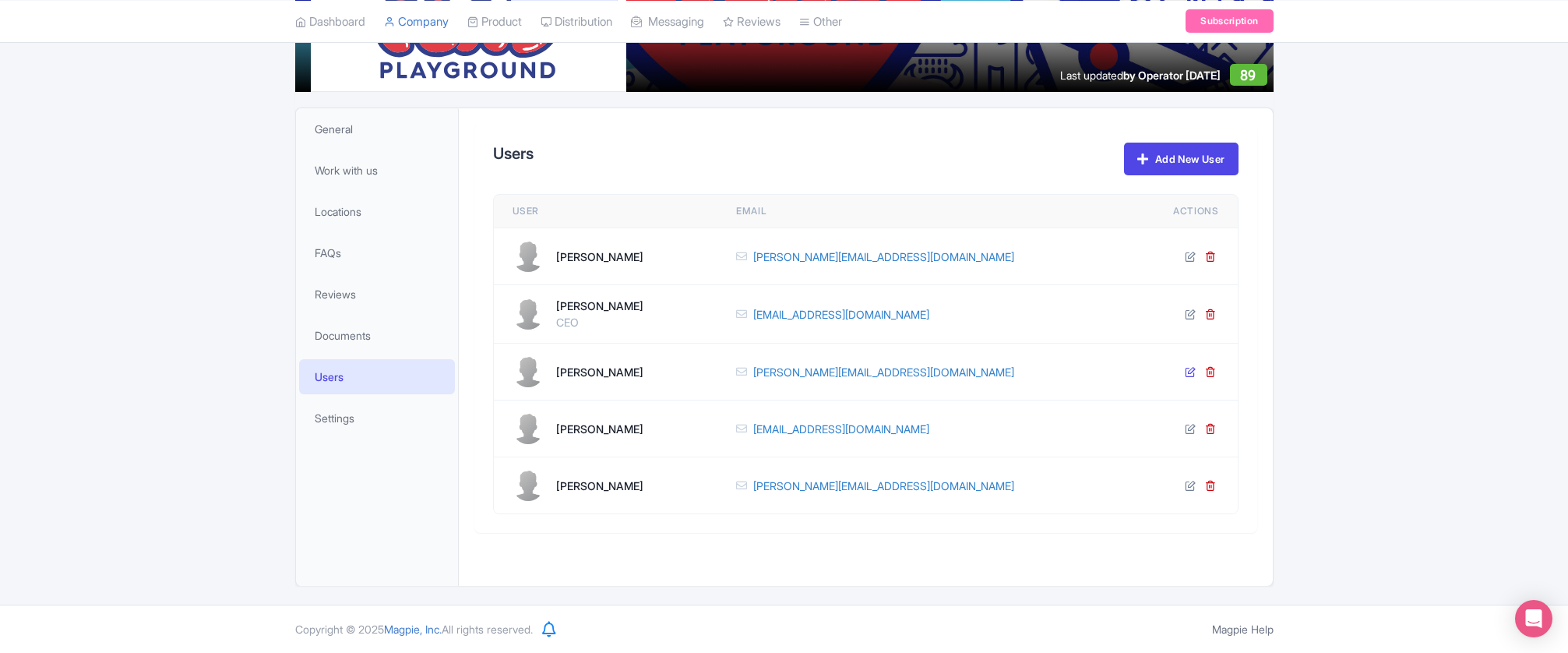
click at [1186, 370] on icon at bounding box center [1190, 372] width 11 height 11
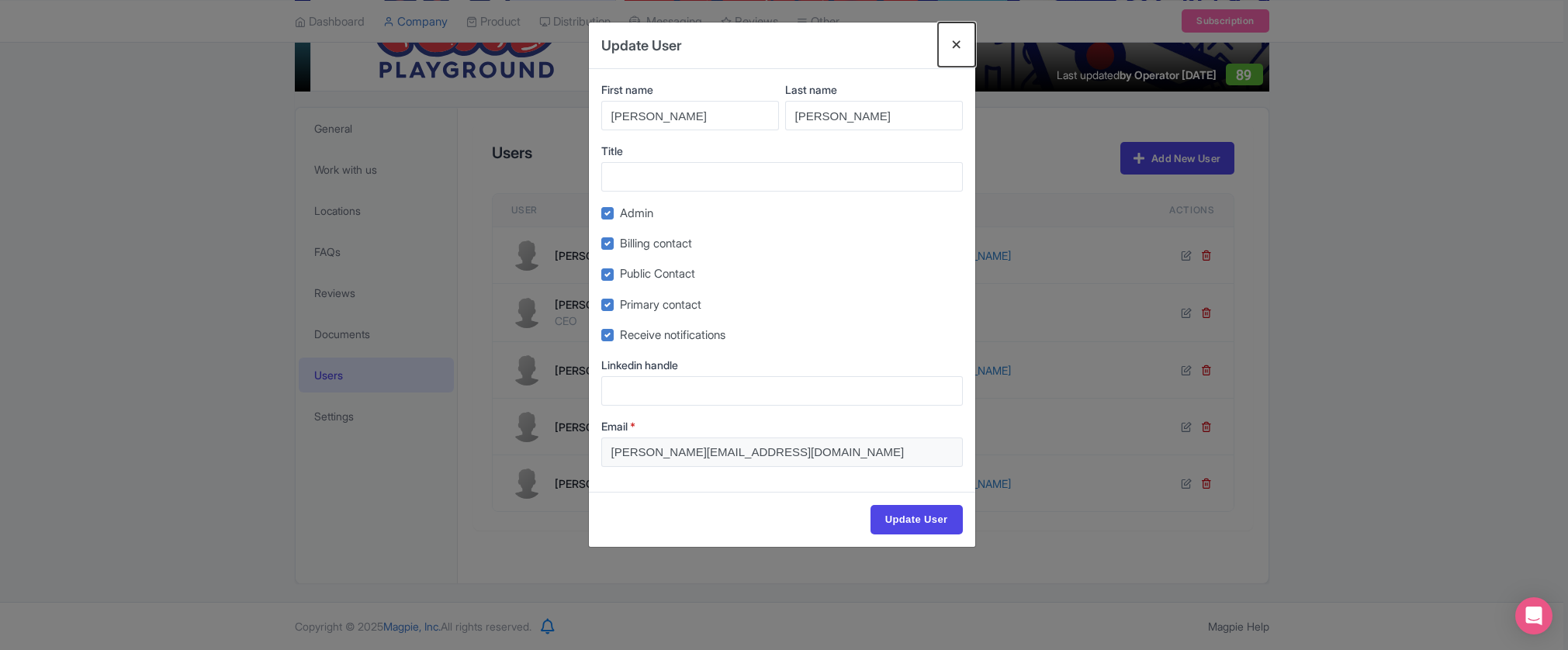
click at [954, 40] on button "Close" at bounding box center [957, 44] width 37 height 44
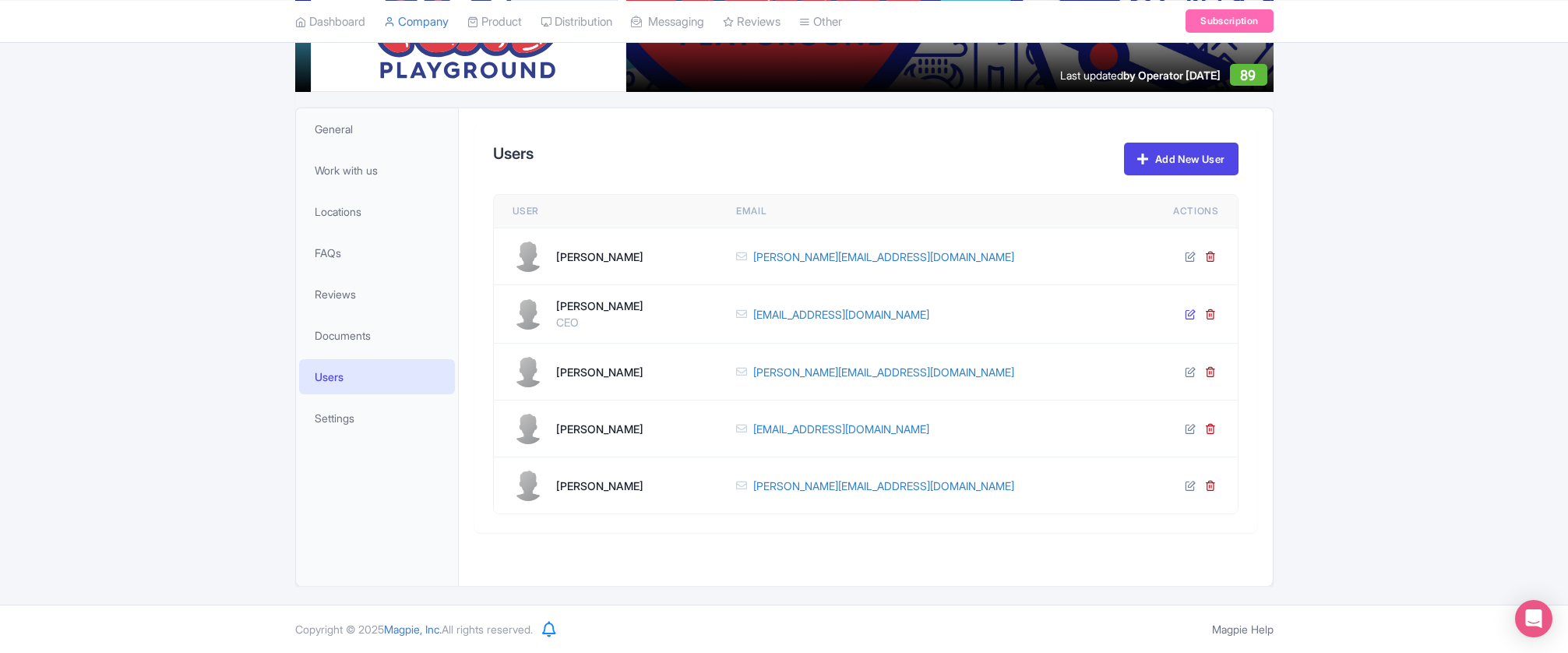
click at [1189, 312] on icon at bounding box center [1190, 314] width 11 height 11
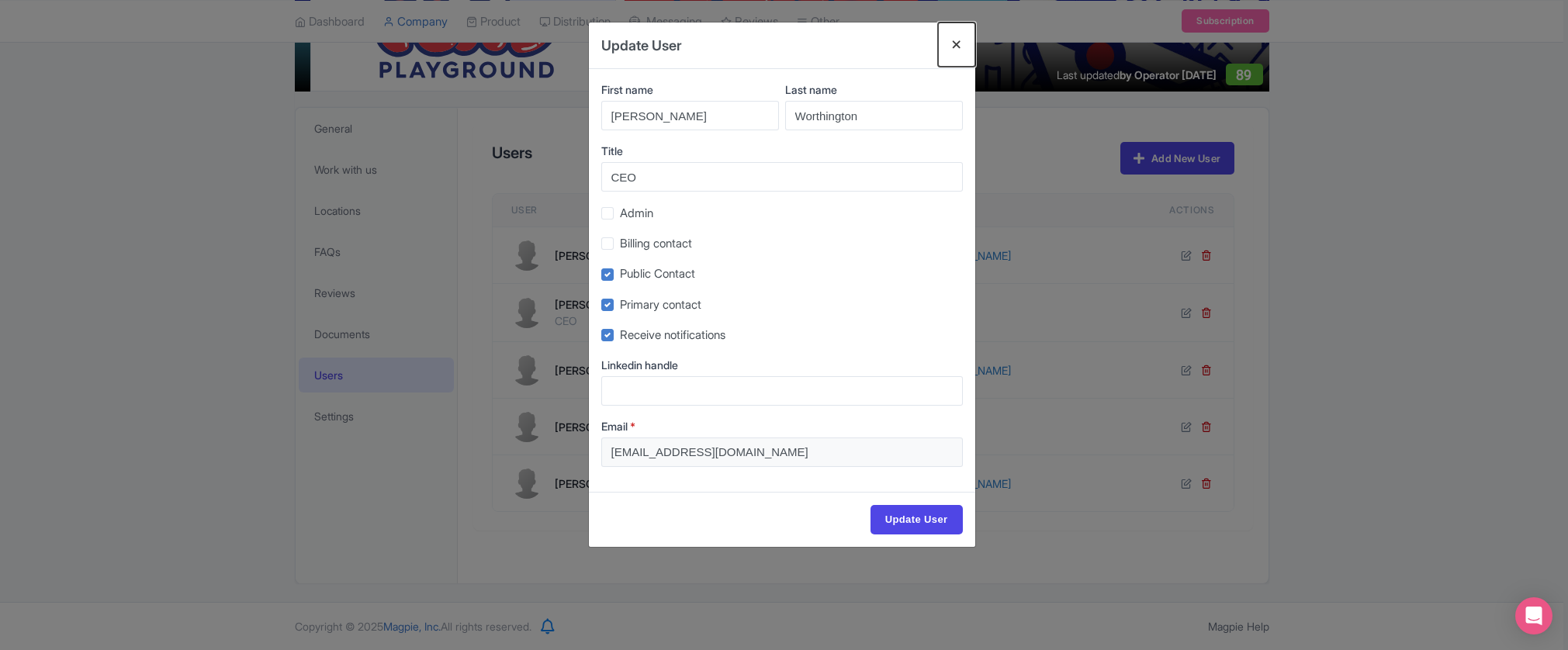
click at [956, 45] on button "Close" at bounding box center [957, 44] width 37 height 44
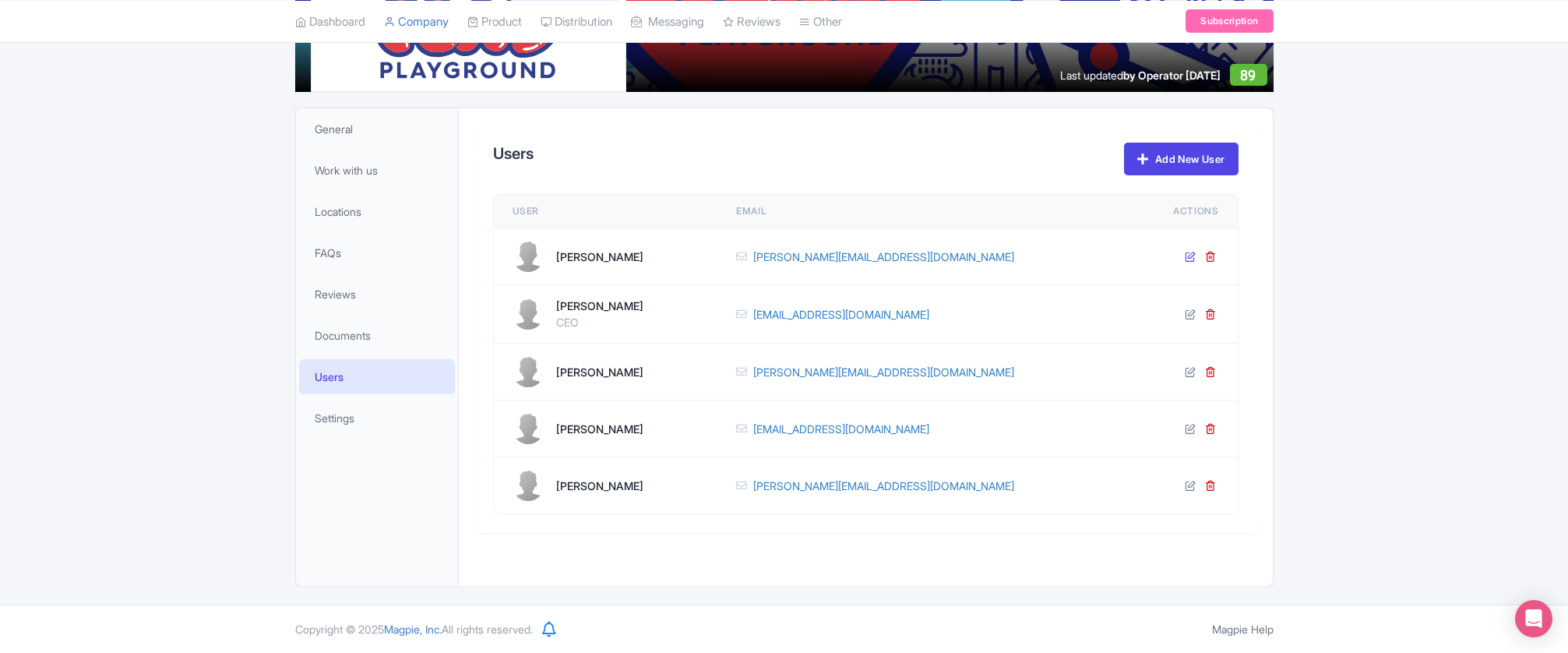
click at [1192, 256] on icon at bounding box center [1190, 256] width 11 height 11
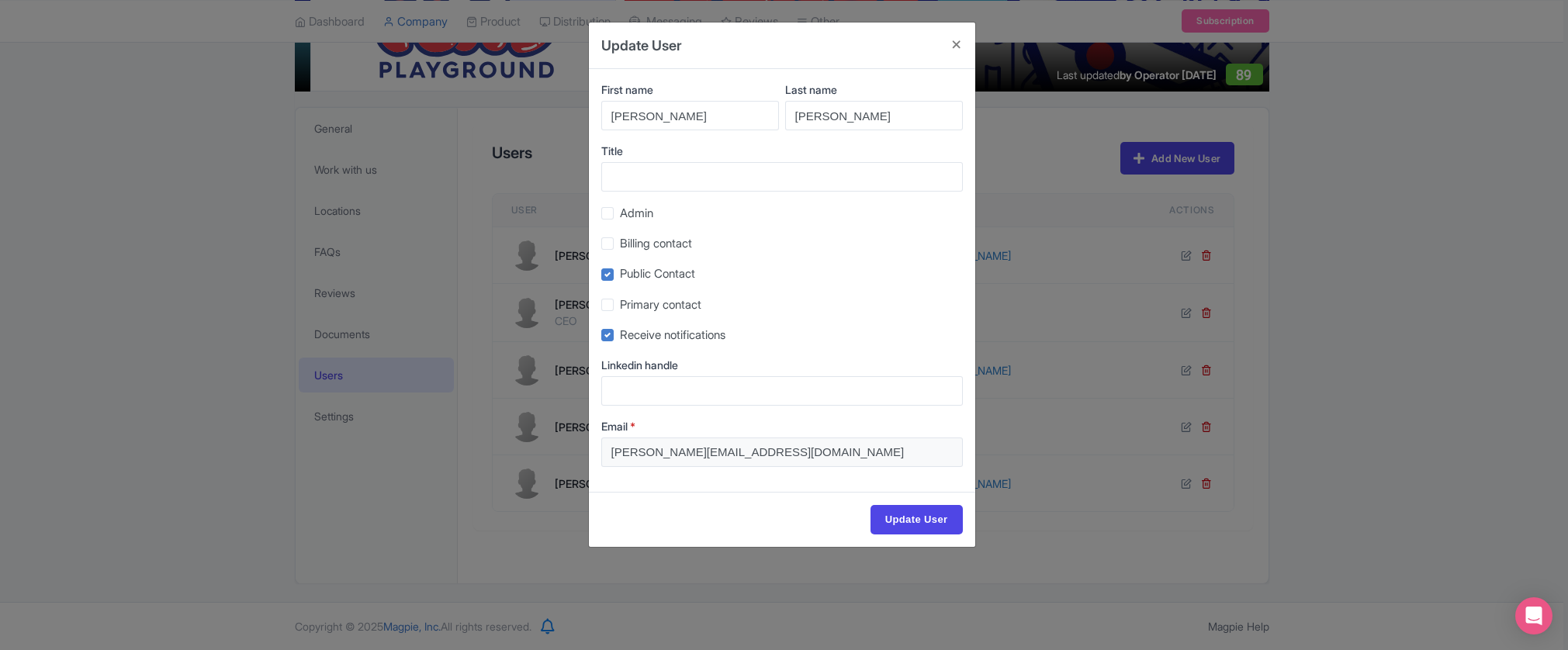
click at [620, 210] on label "Admin" at bounding box center [636, 213] width 33 height 18
click at [620, 210] on input "Admin" at bounding box center [625, 209] width 10 height 10
checkbox input "true"
click at [888, 515] on input "Update User" at bounding box center [916, 520] width 92 height 29
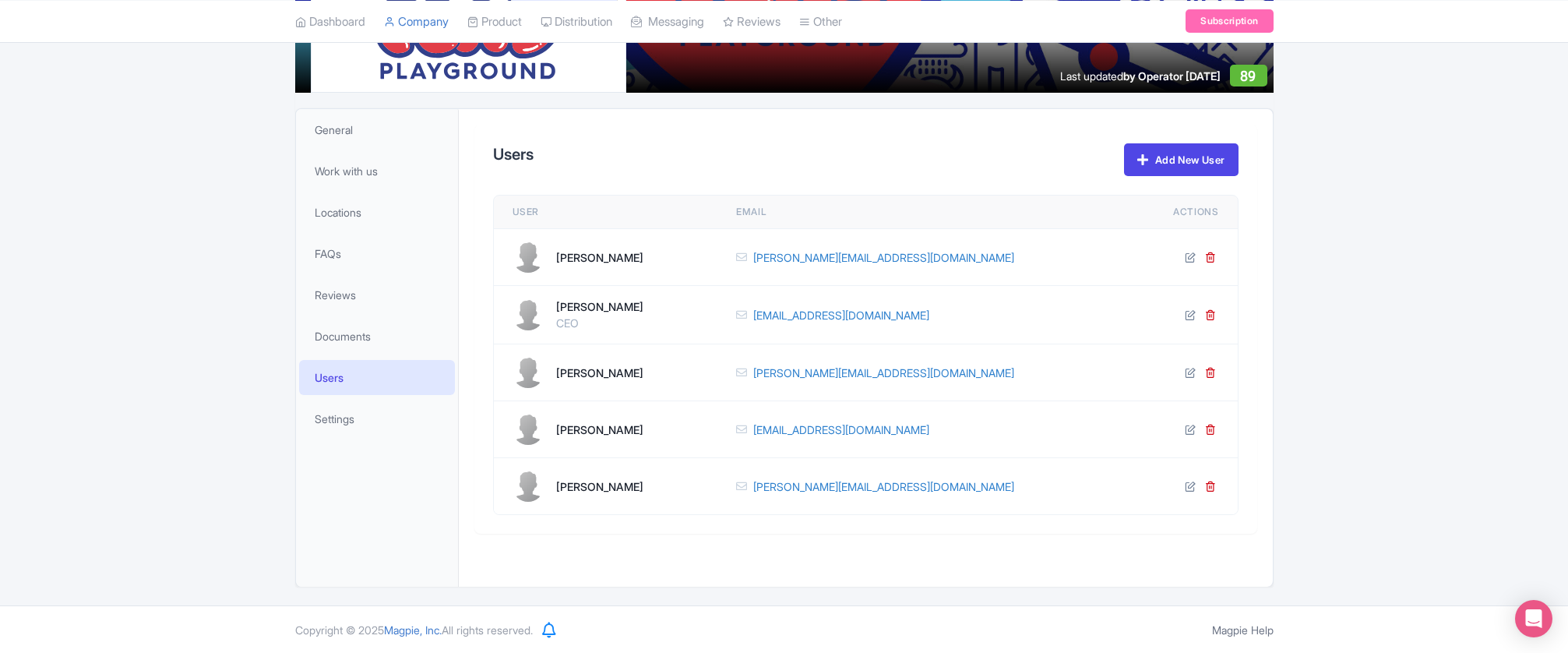
scroll to position [0, 0]
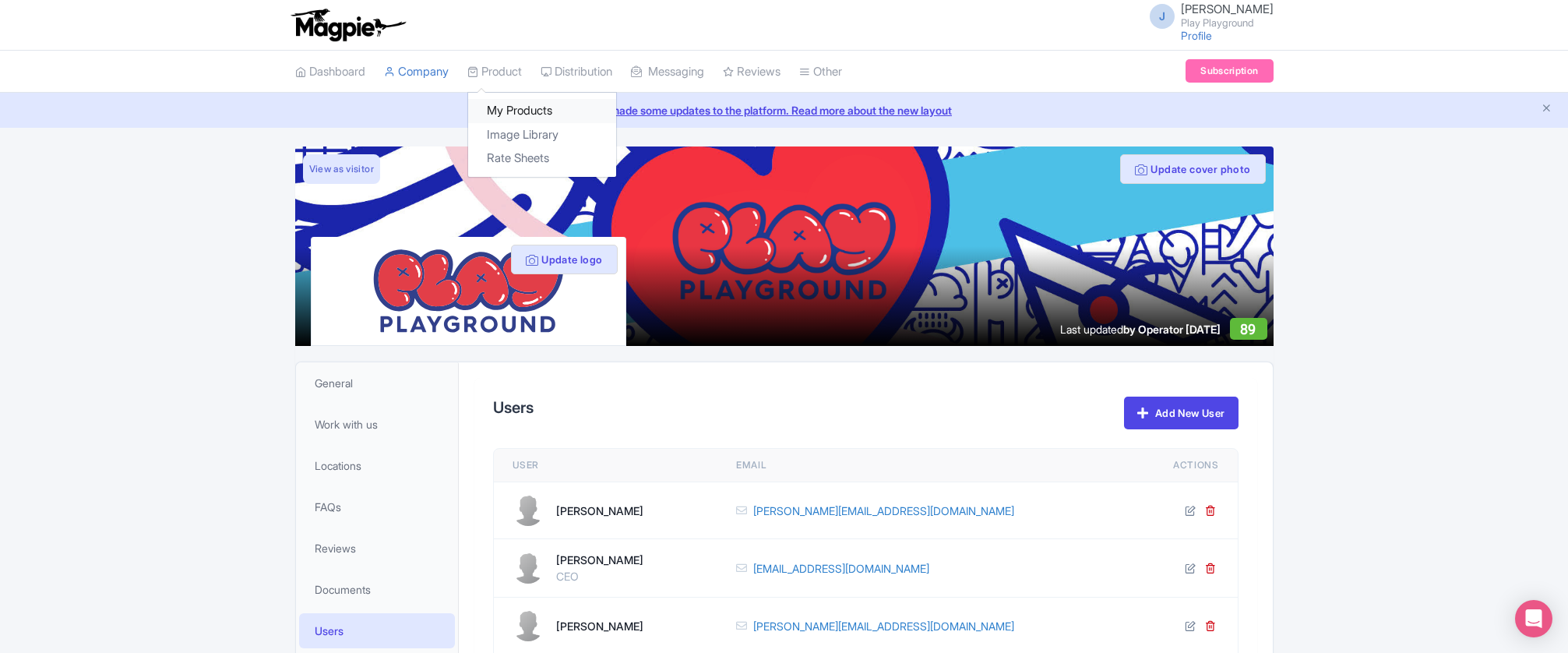
click at [507, 99] on link "My Products" at bounding box center [542, 111] width 148 height 24
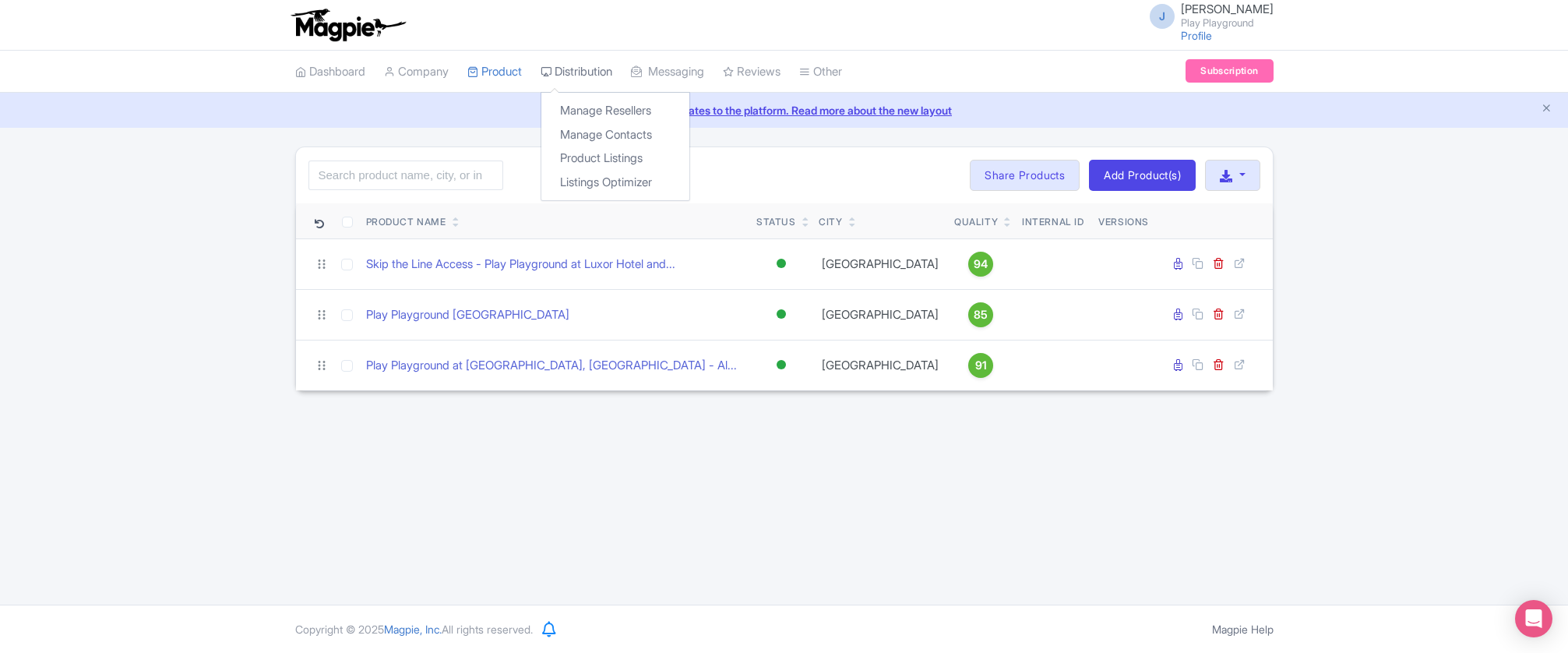
click at [601, 64] on link "Distribution" at bounding box center [576, 72] width 72 height 43
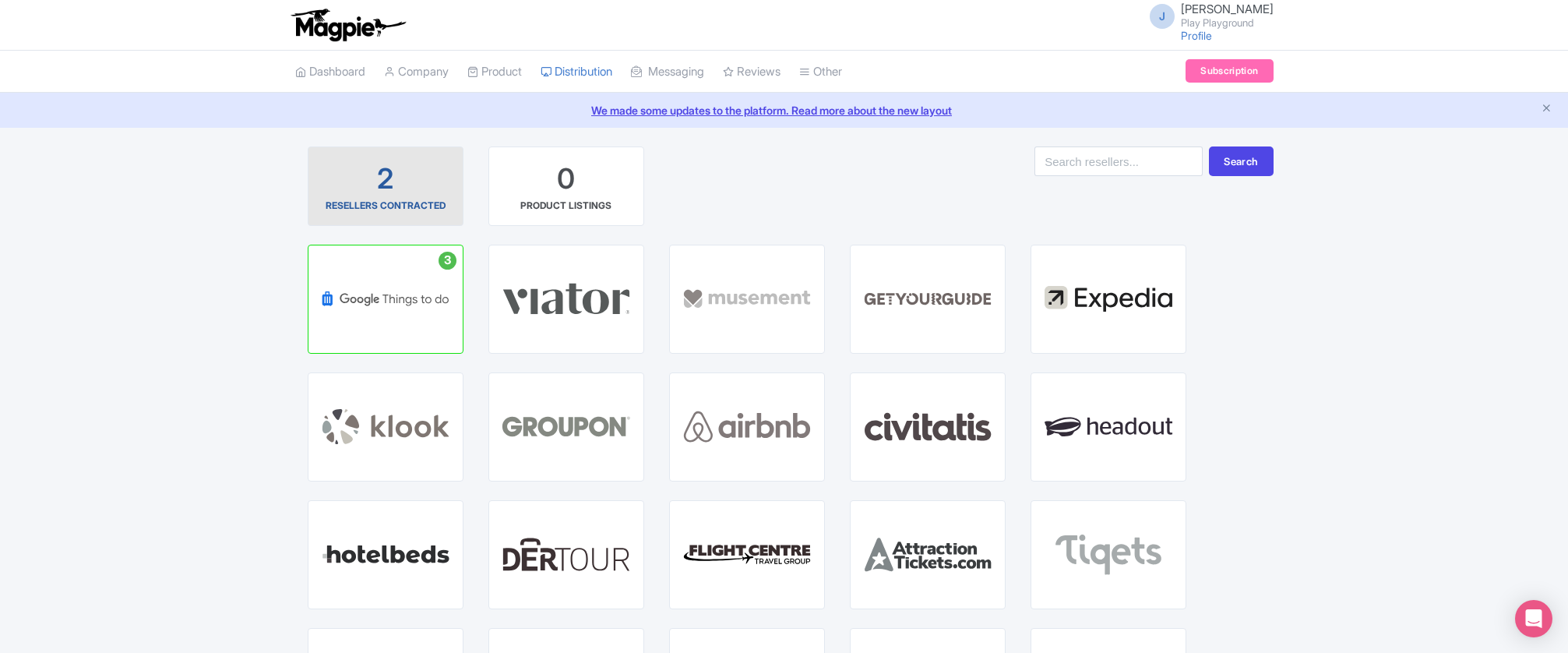
click at [389, 171] on div "2" at bounding box center [385, 179] width 16 height 39
click at [897, 179] on div "2 RESELLERS CONTRACTED 0 PRODUCT LISTINGS Search" at bounding box center [784, 196] width 978 height 98
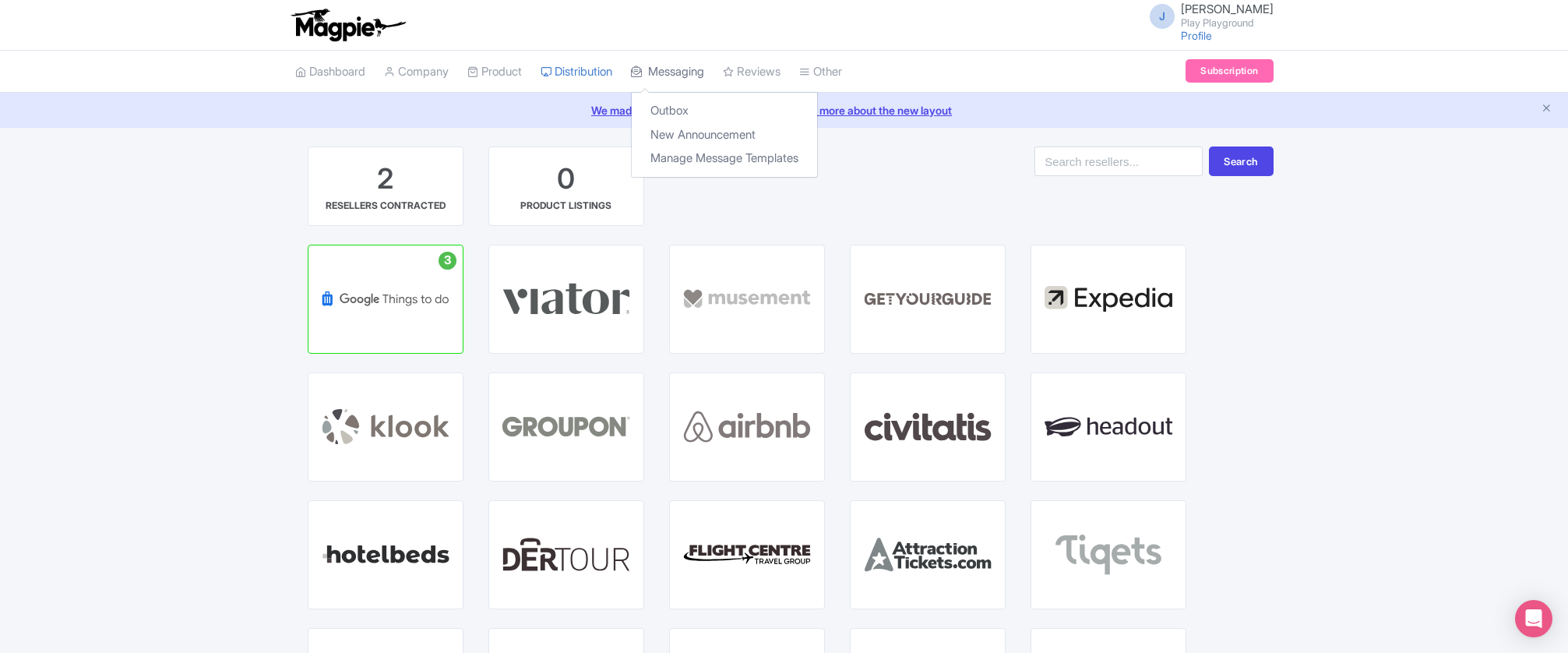
click at [678, 70] on link "Messaging" at bounding box center [668, 72] width 73 height 43
click at [348, 74] on link "Dashboard" at bounding box center [330, 72] width 70 height 43
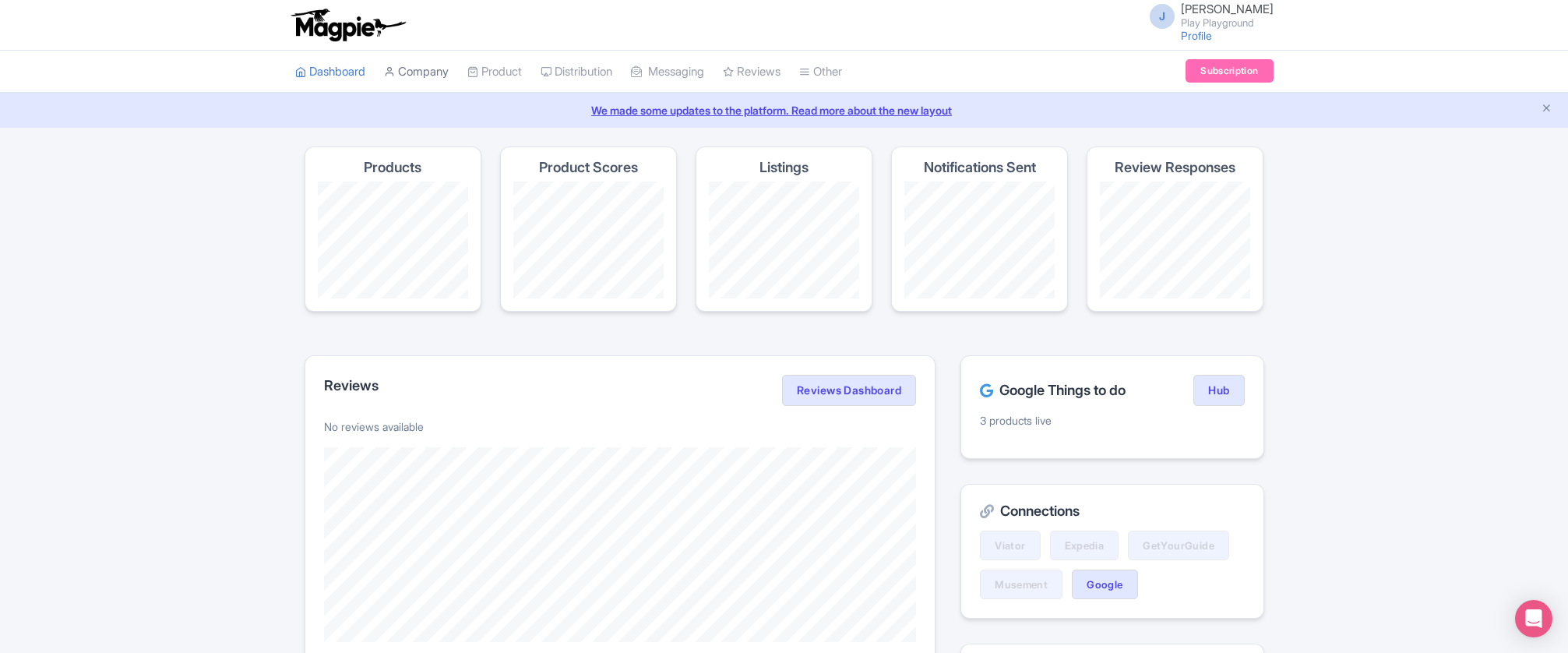
click at [428, 72] on link "Company" at bounding box center [416, 72] width 65 height 43
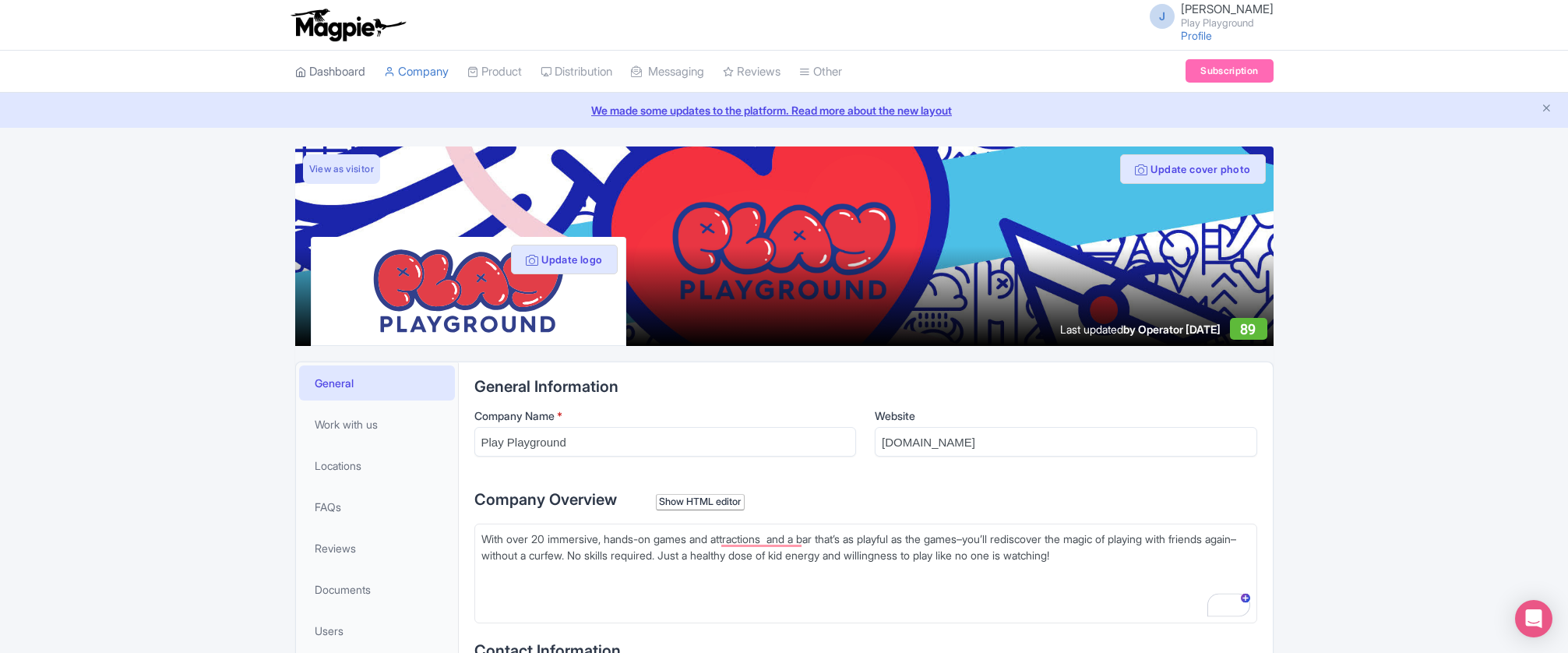
click at [341, 66] on link "Dashboard" at bounding box center [330, 72] width 70 height 43
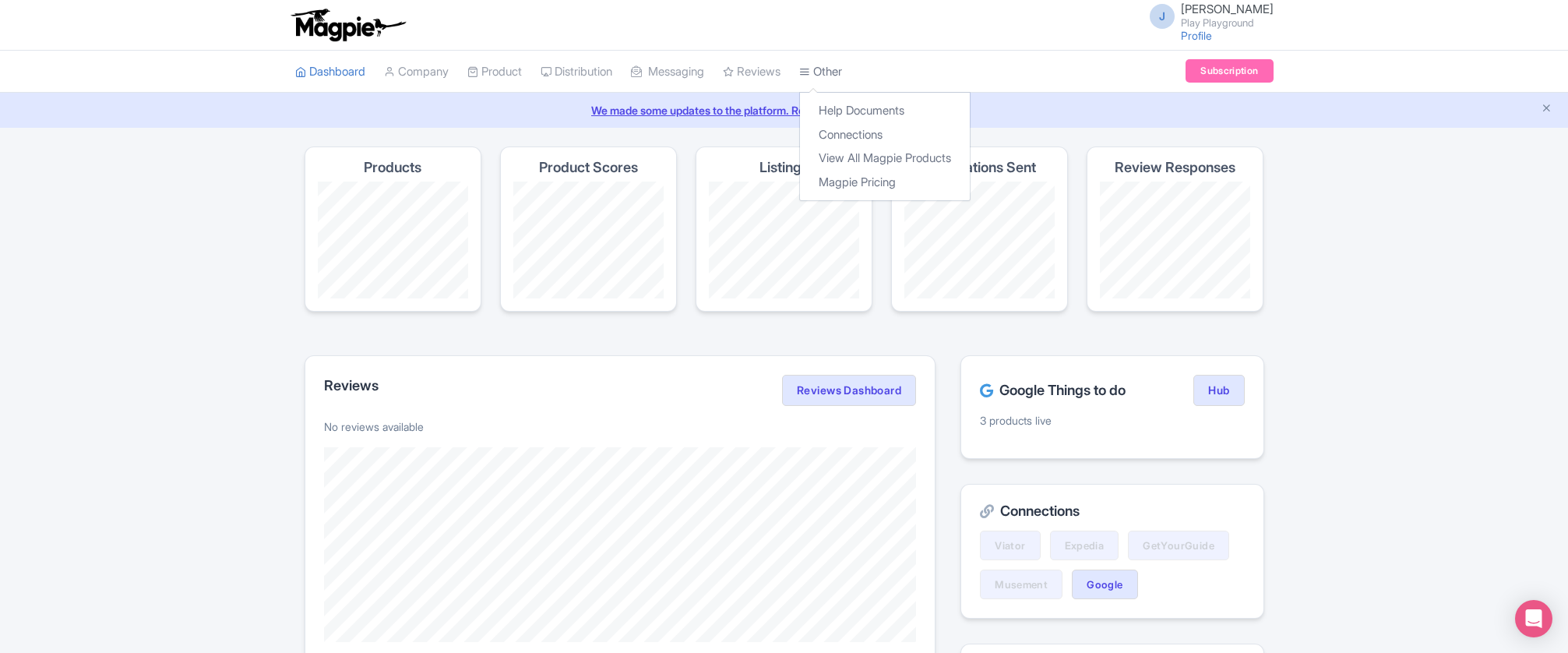
click at [842, 73] on link "Other" at bounding box center [820, 72] width 43 height 43
click at [428, 65] on link "Company" at bounding box center [416, 72] width 65 height 43
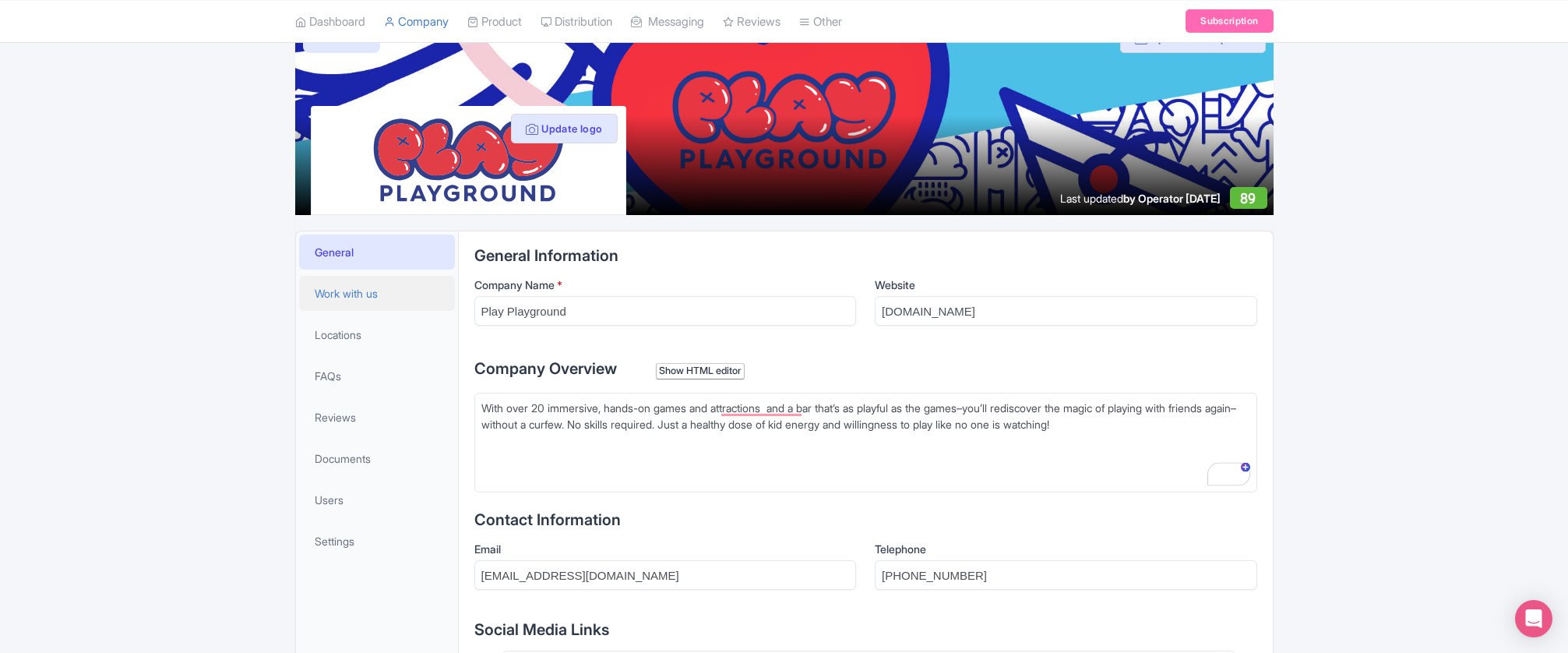
scroll to position [260, 0]
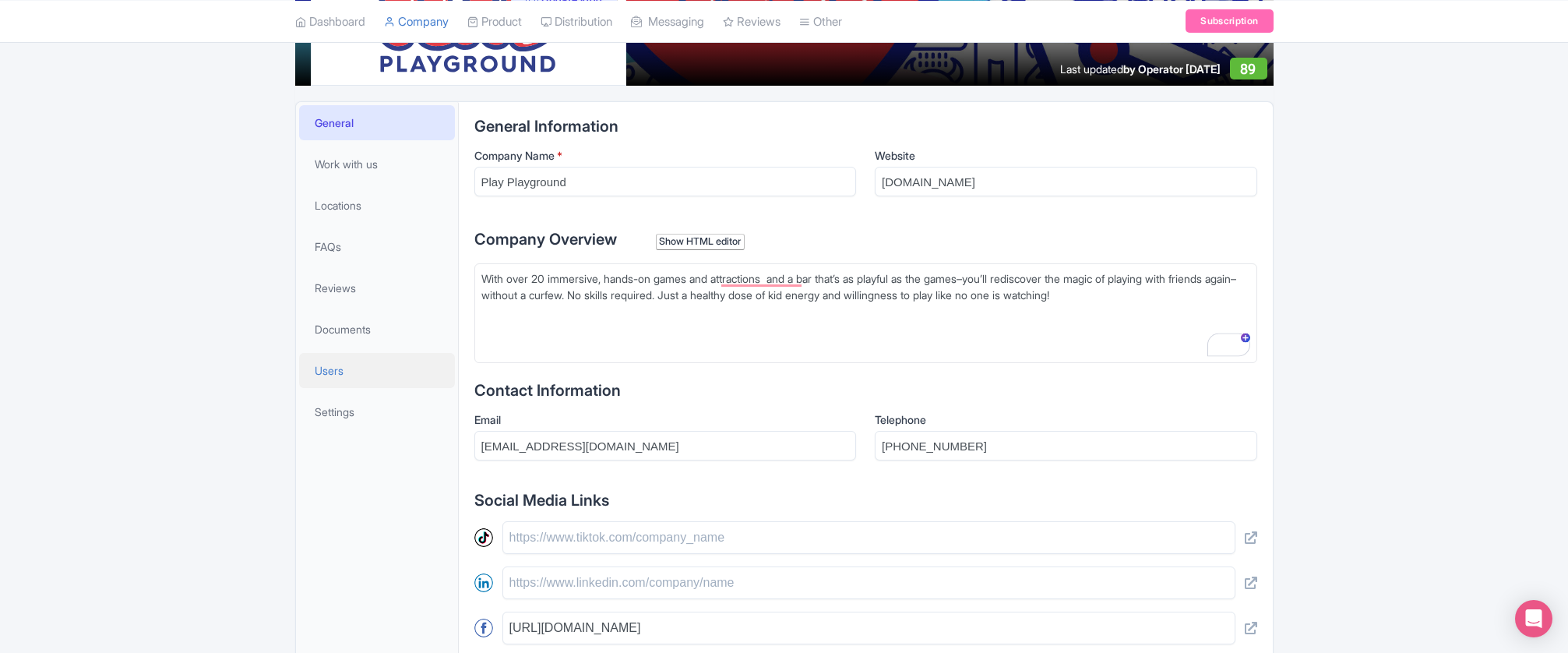
click at [338, 378] on span "Users" at bounding box center [329, 370] width 29 height 16
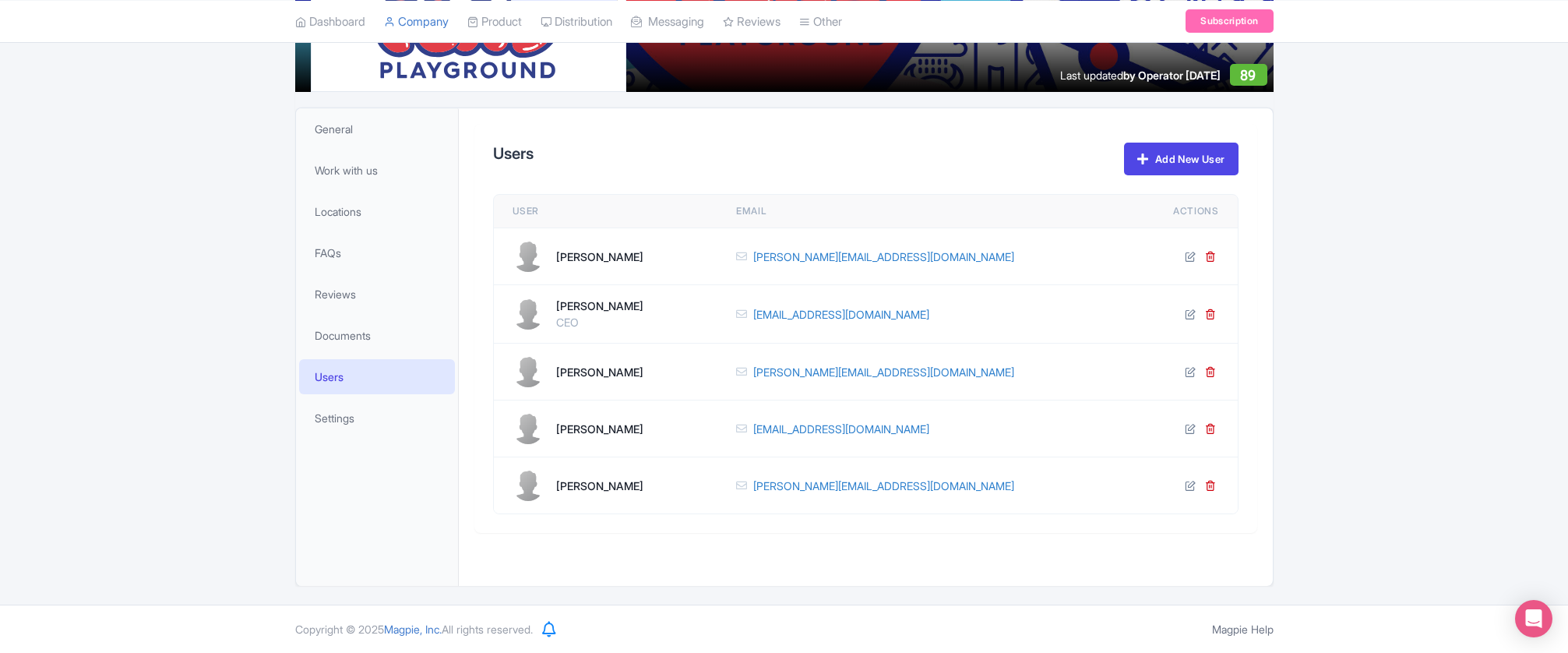
scroll to position [254, 0]
click at [1210, 429] on icon at bounding box center [1210, 429] width 11 height 11
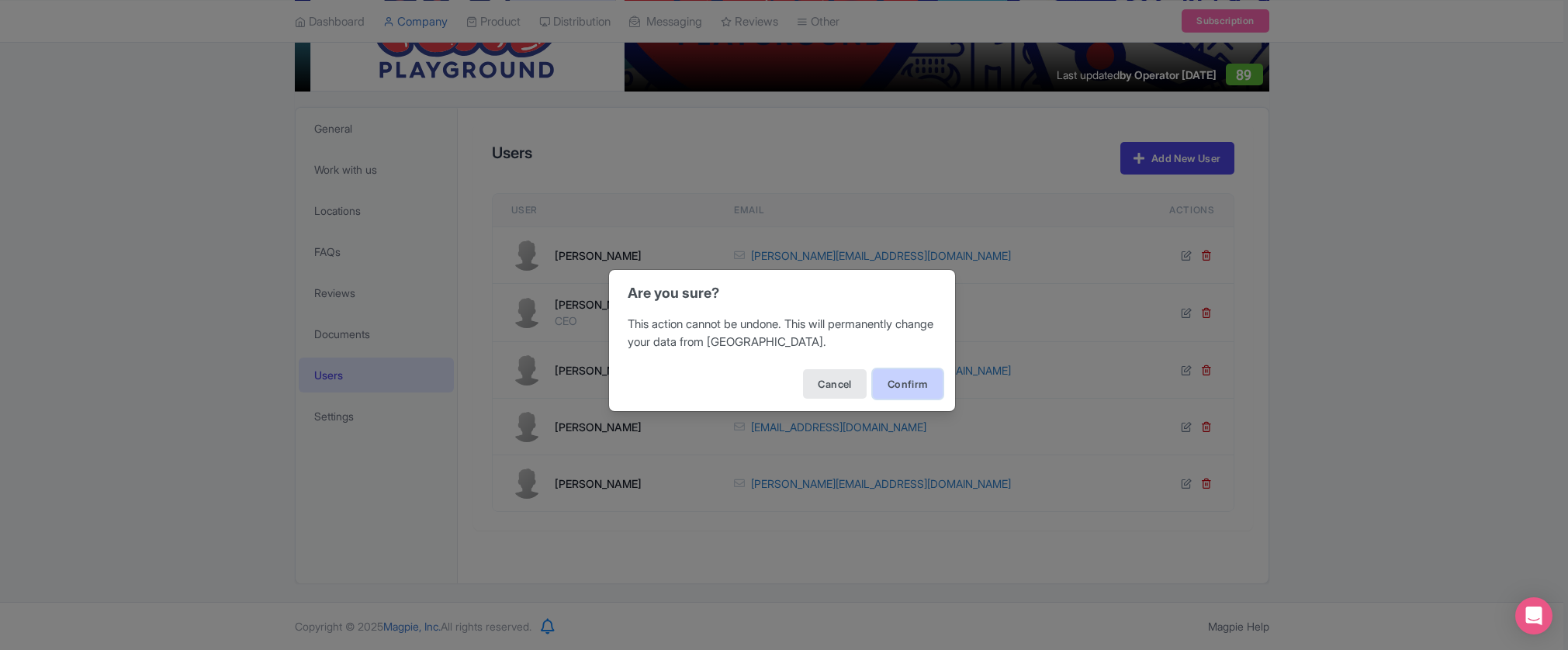
click at [902, 384] on button "Confirm" at bounding box center [908, 384] width 70 height 29
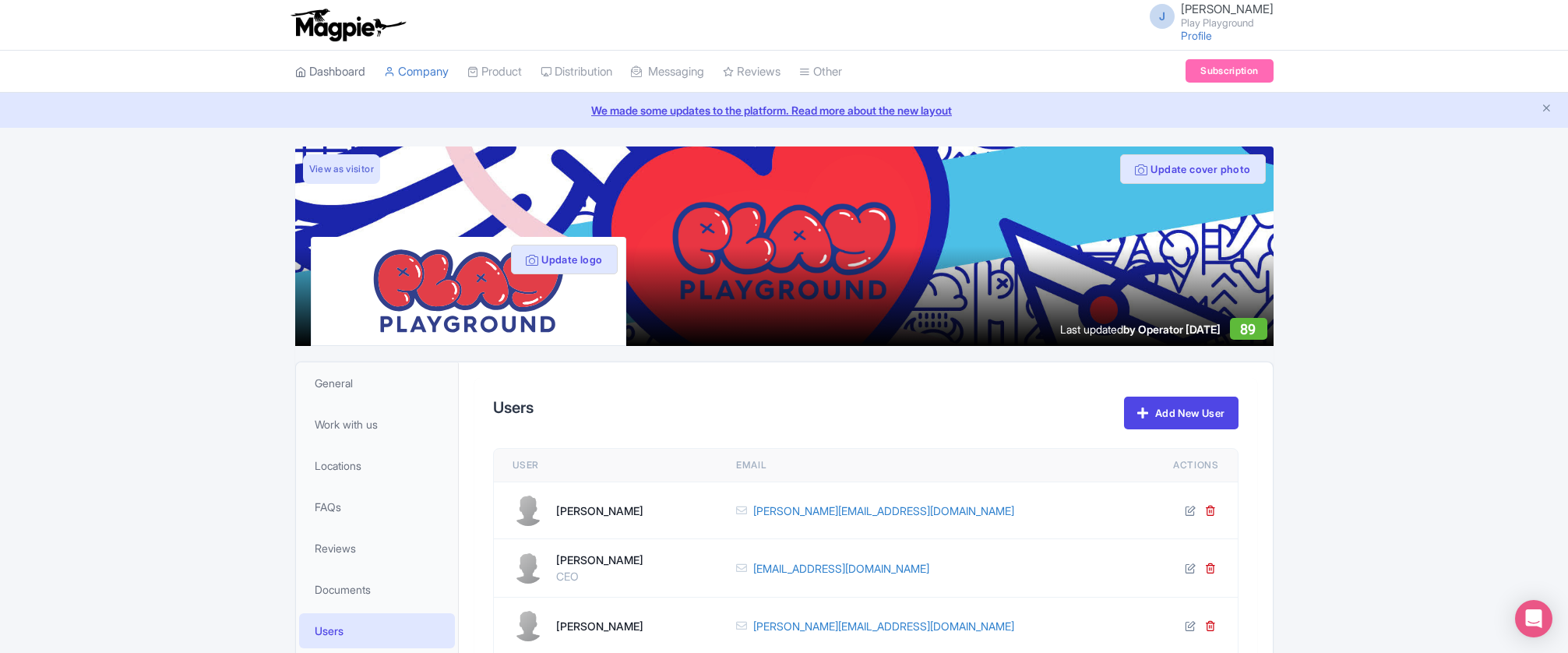
click at [351, 62] on link "Dashboard" at bounding box center [330, 72] width 70 height 43
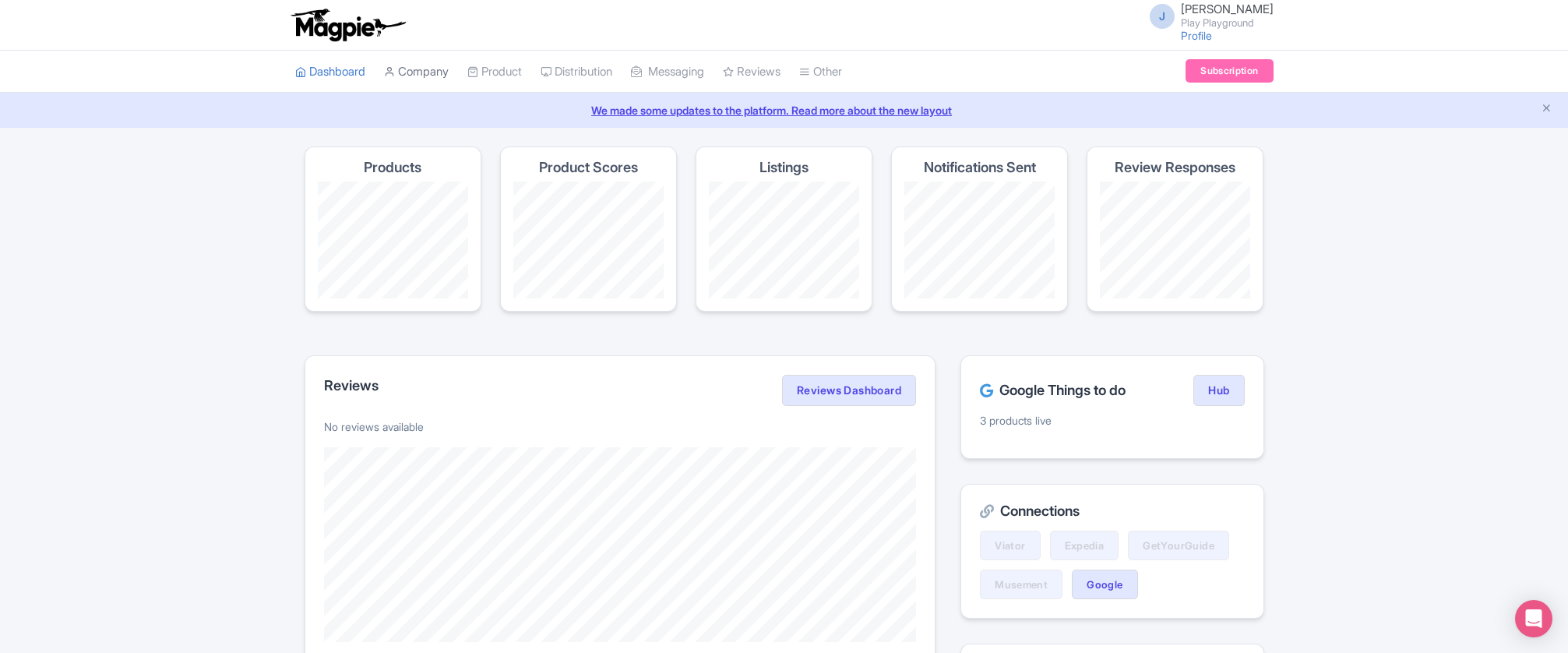
click at [407, 69] on link "Company" at bounding box center [416, 72] width 65 height 43
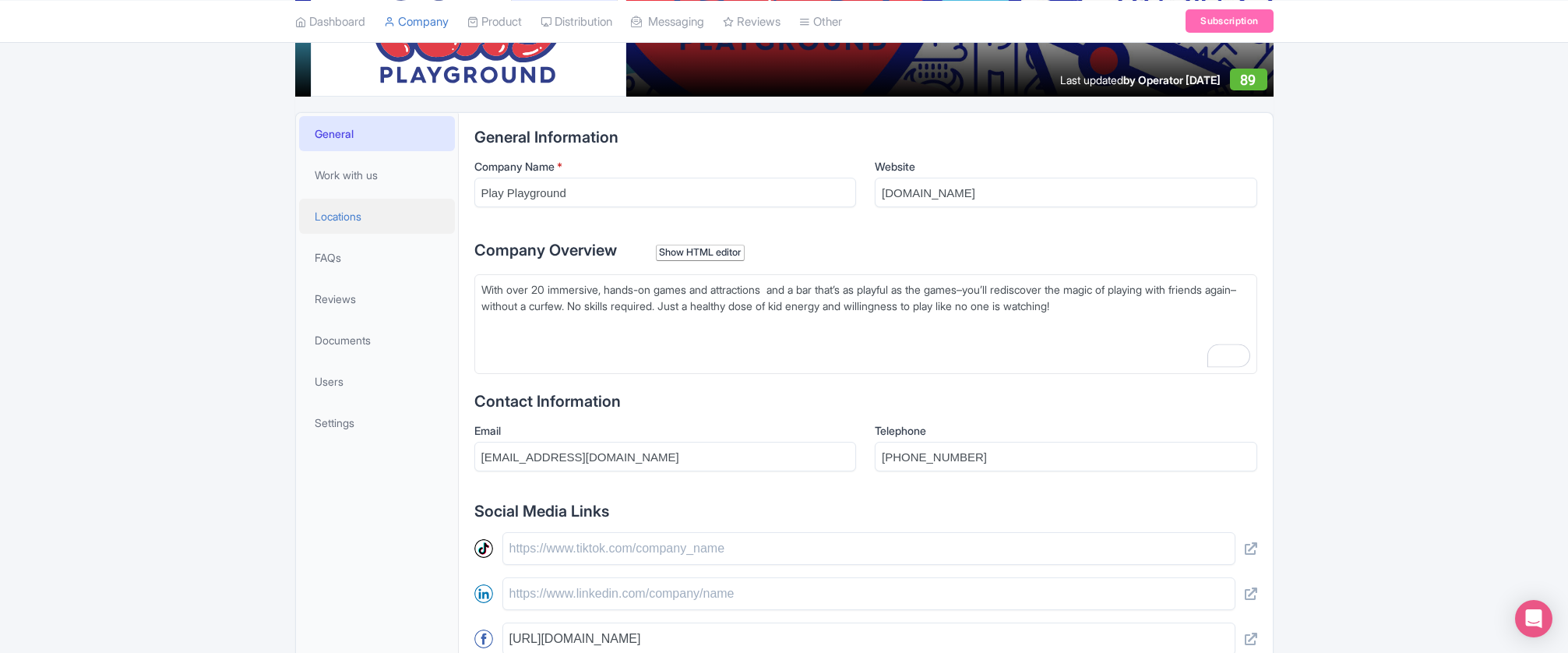
scroll to position [319, 0]
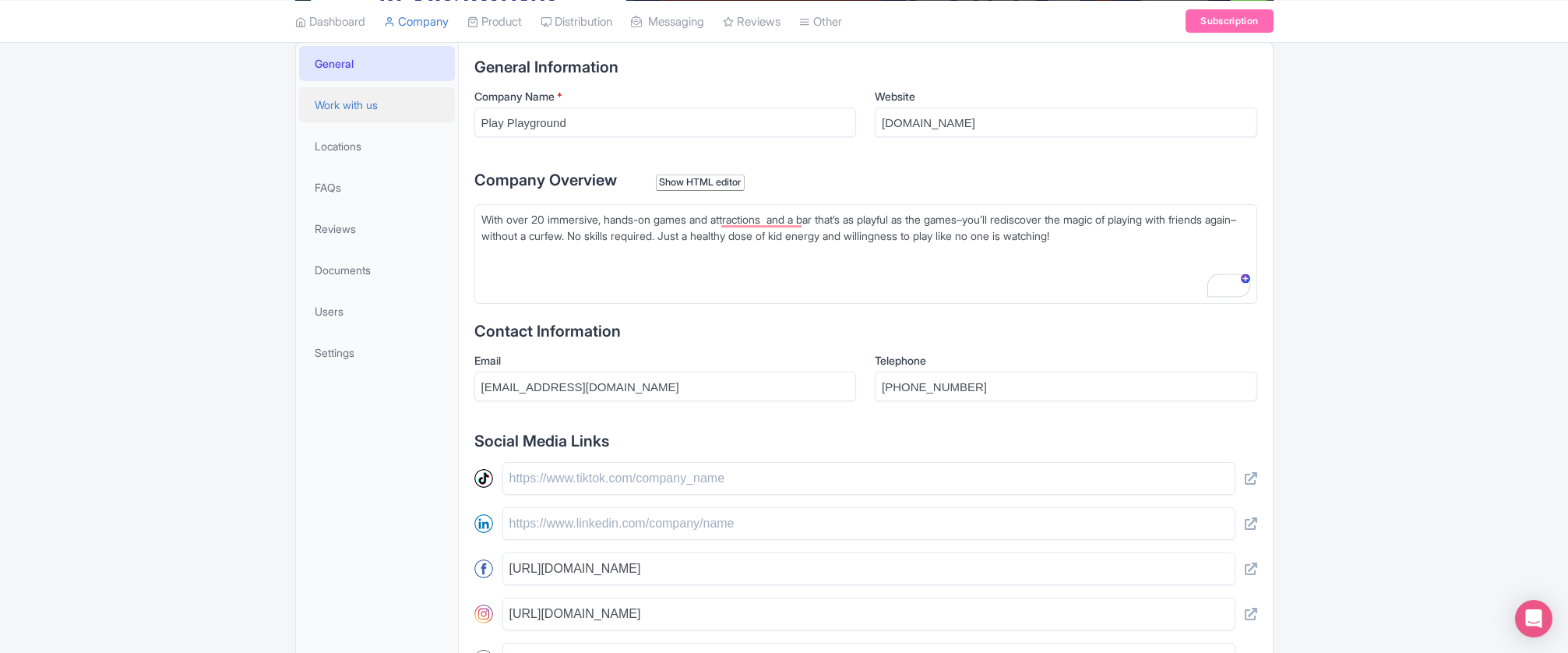
click at [354, 101] on span "Work with us" at bounding box center [346, 104] width 63 height 16
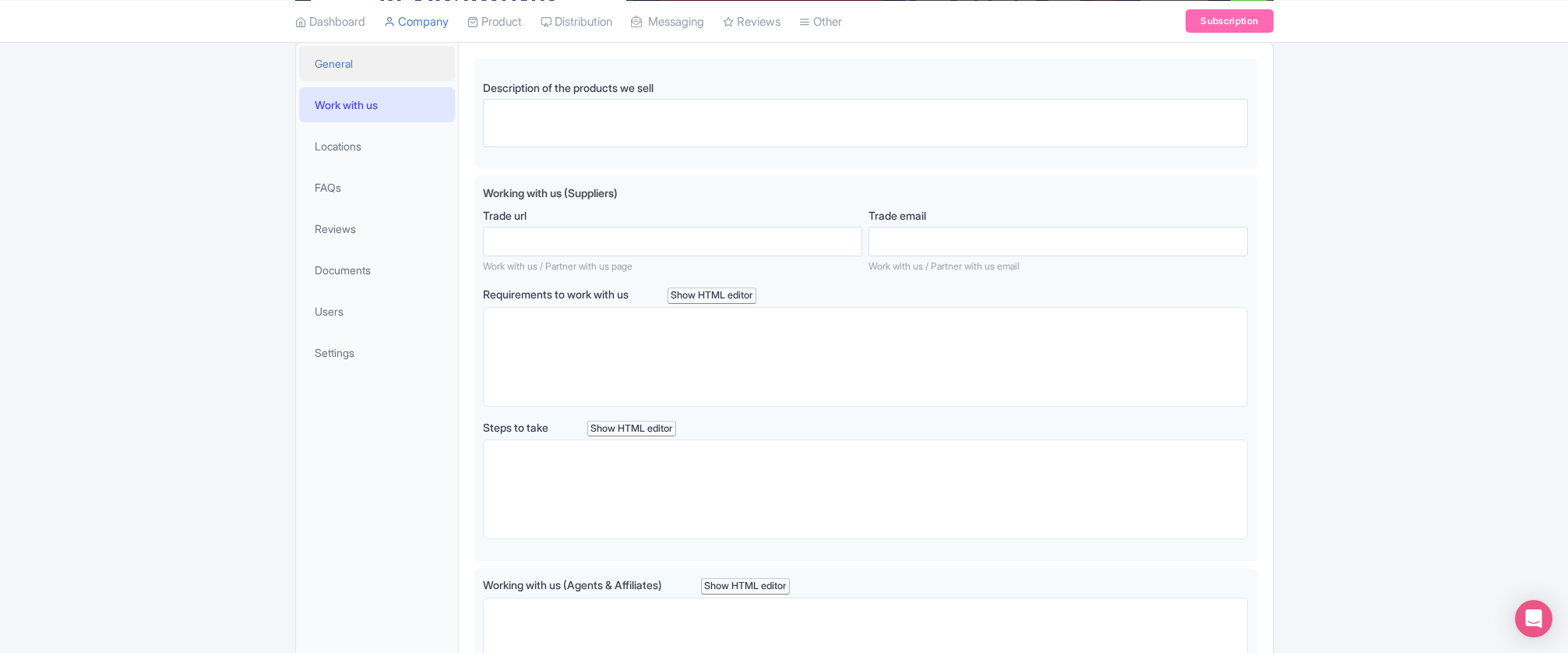
click at [352, 76] on link "General" at bounding box center [377, 63] width 156 height 35
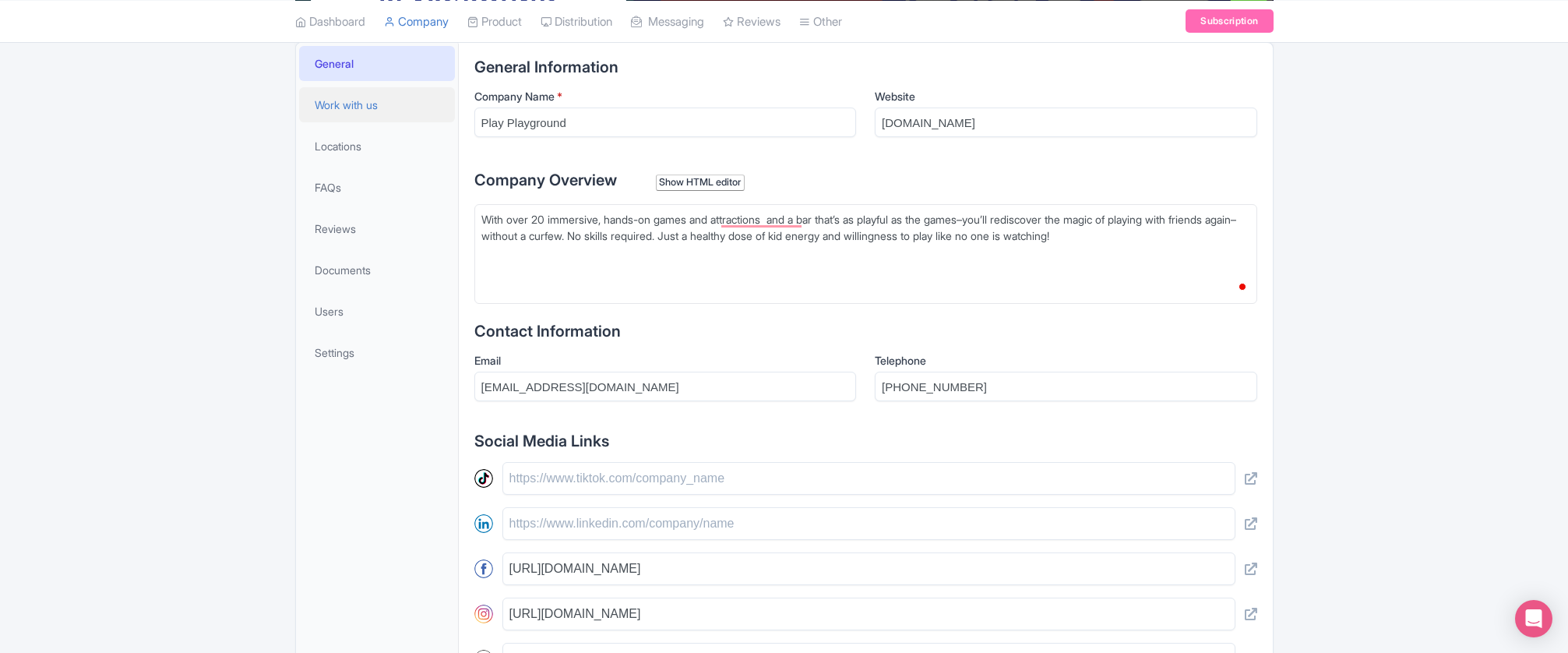
click at [351, 98] on span "Work with us" at bounding box center [346, 104] width 63 height 16
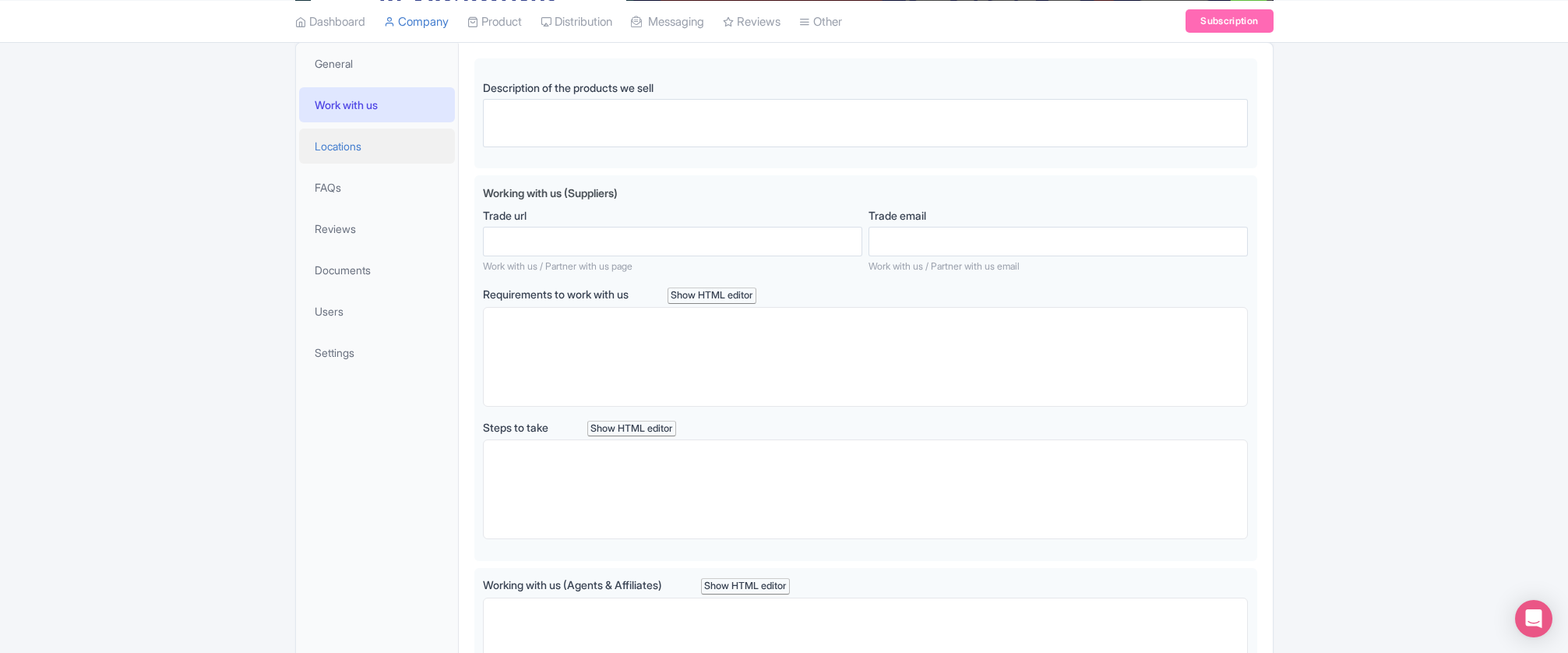
click at [351, 138] on span "Locations" at bounding box center [338, 146] width 47 height 16
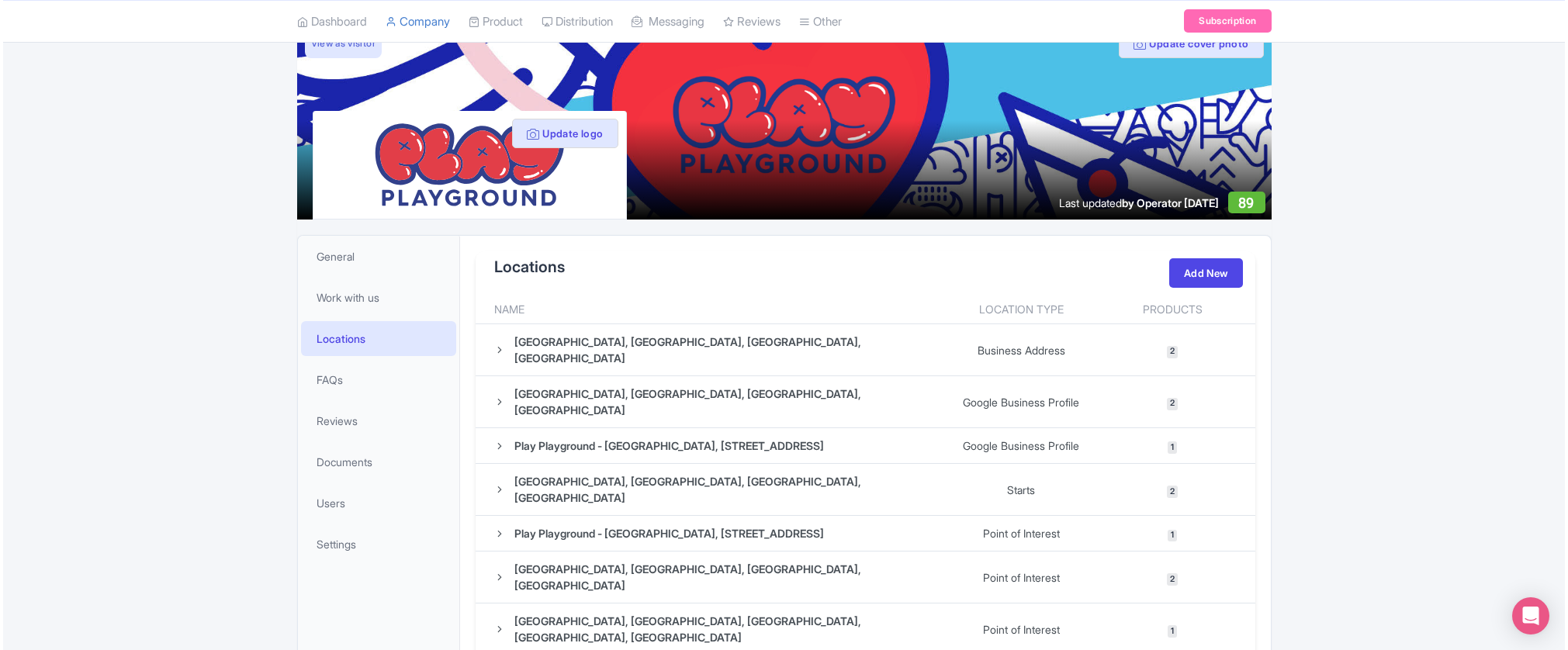
scroll to position [210, 0]
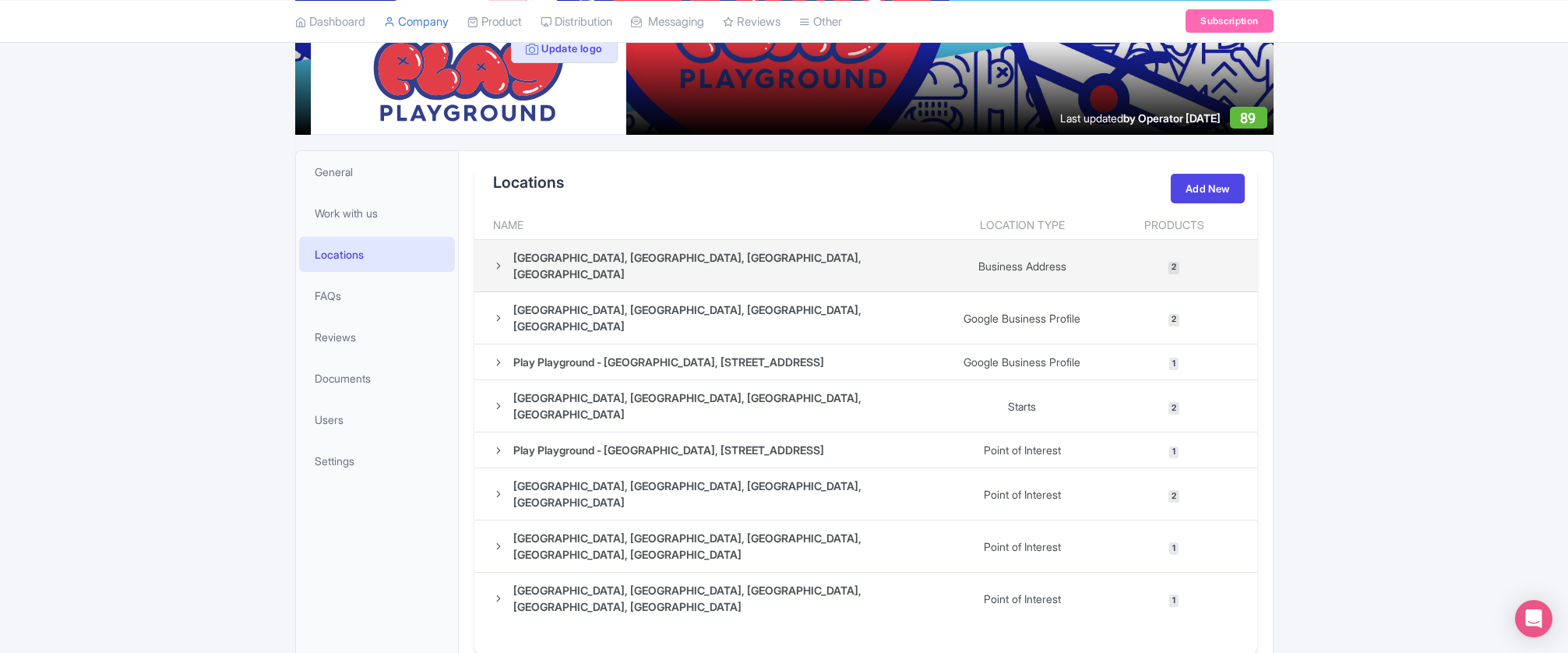
click at [502, 260] on icon at bounding box center [499, 266] width 11 height 11
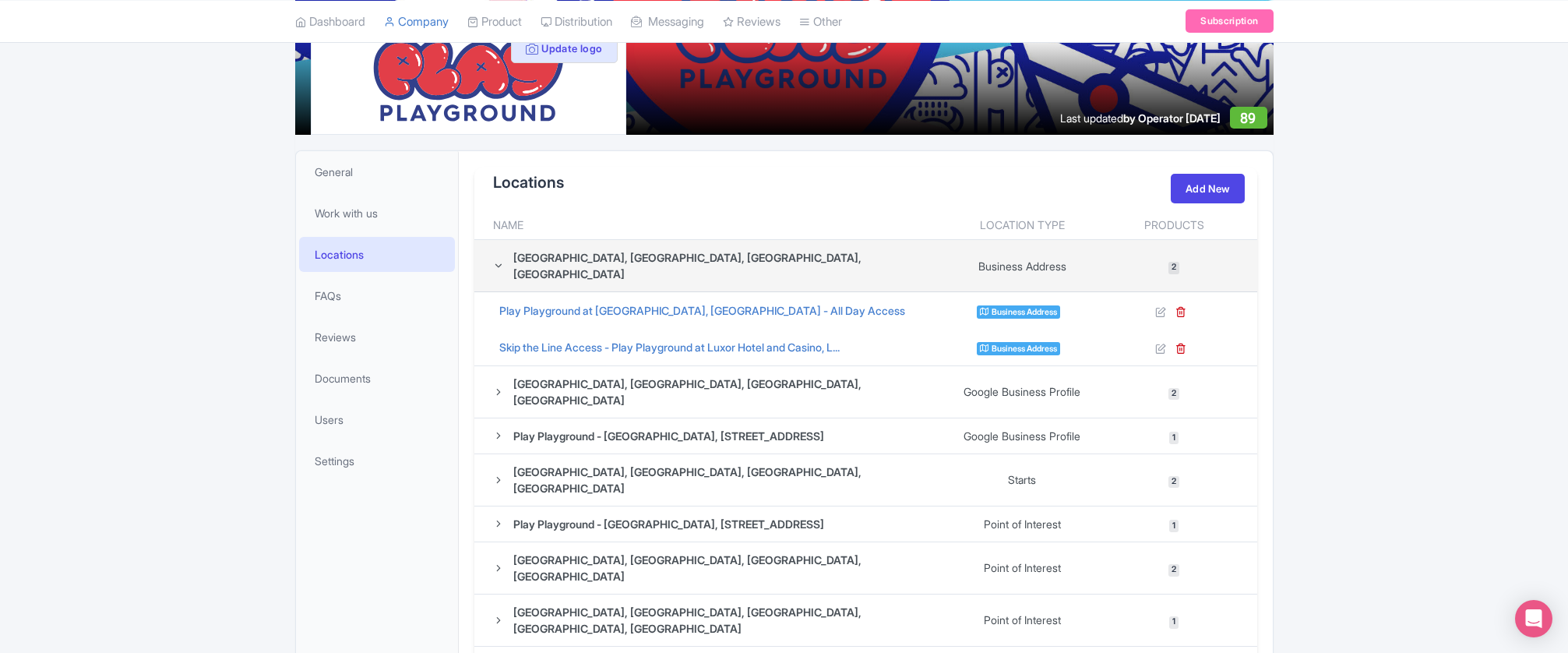
click at [499, 260] on icon at bounding box center [499, 266] width 11 height 11
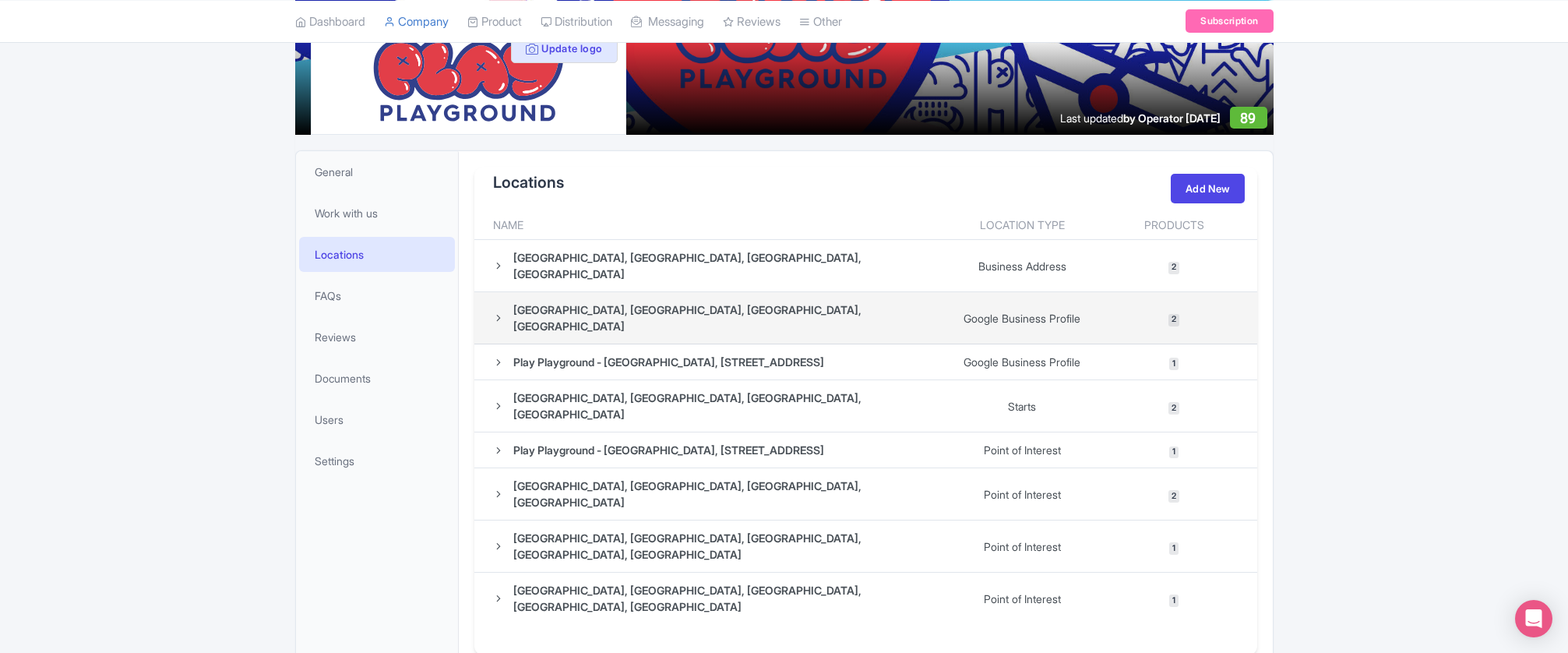
click at [501, 312] on icon at bounding box center [499, 318] width 11 height 11
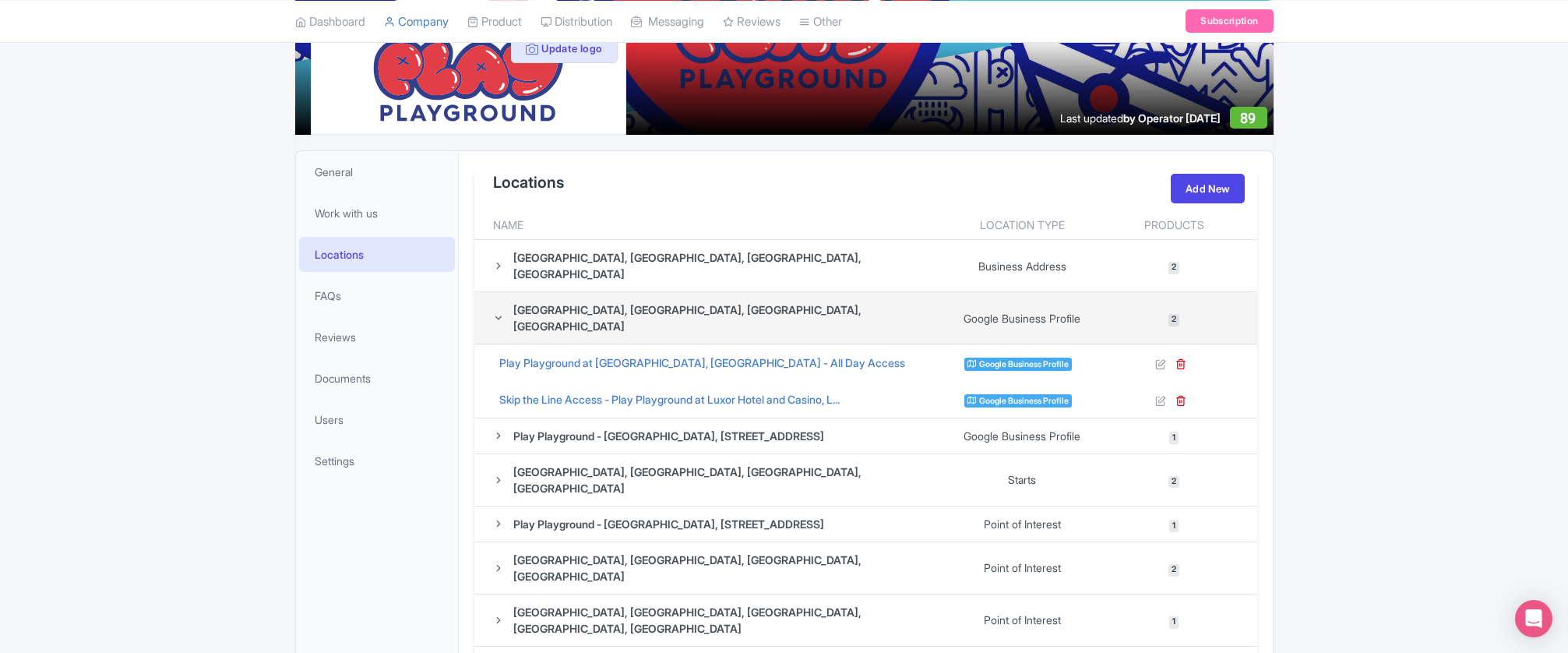
click at [501, 312] on icon at bounding box center [499, 318] width 11 height 11
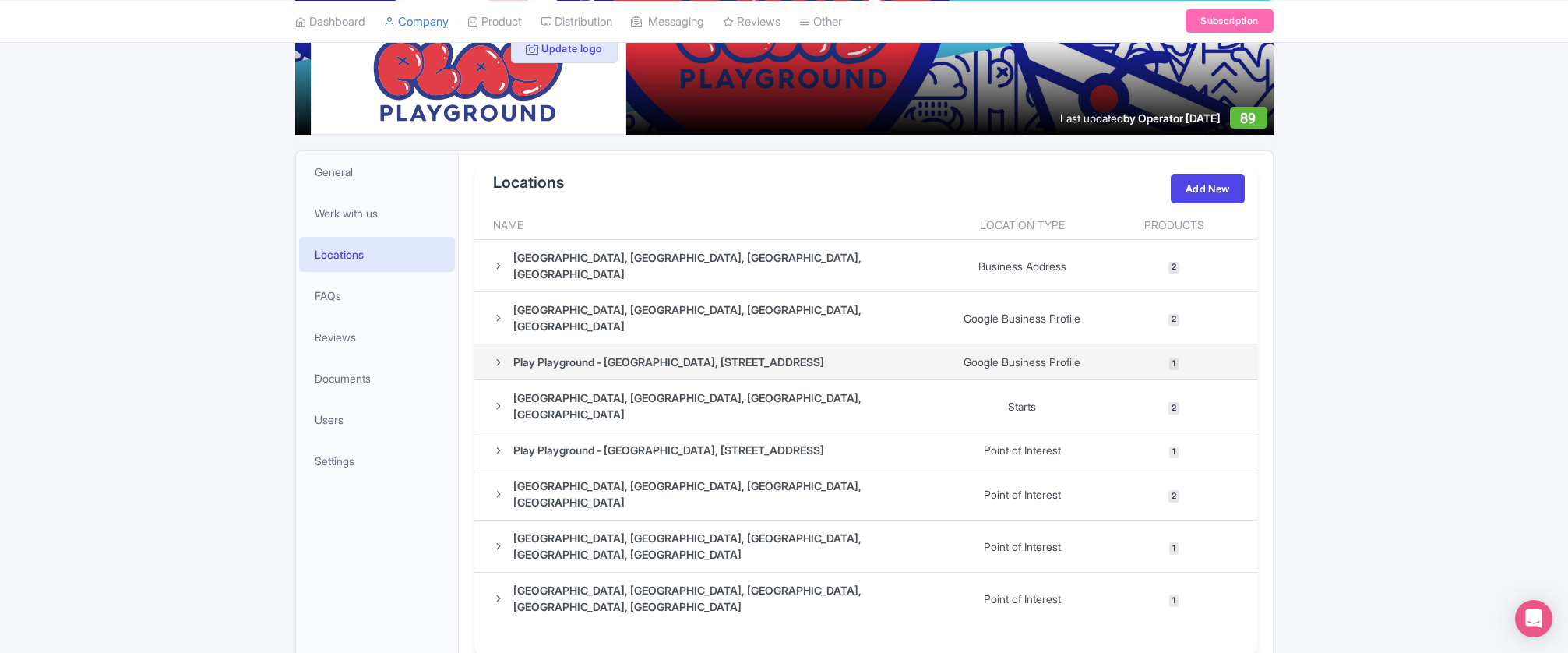
click at [501, 357] on icon at bounding box center [499, 362] width 11 height 11
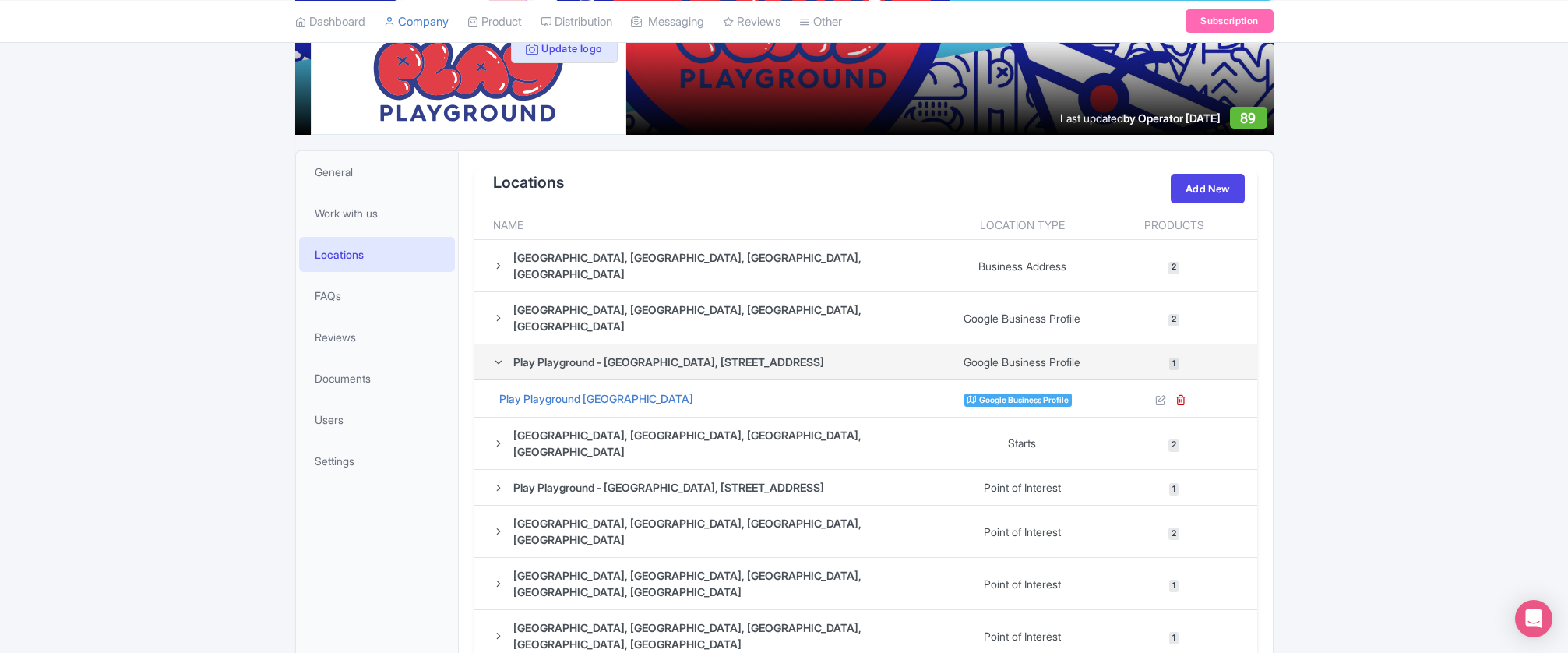
click at [501, 357] on icon at bounding box center [499, 362] width 11 height 11
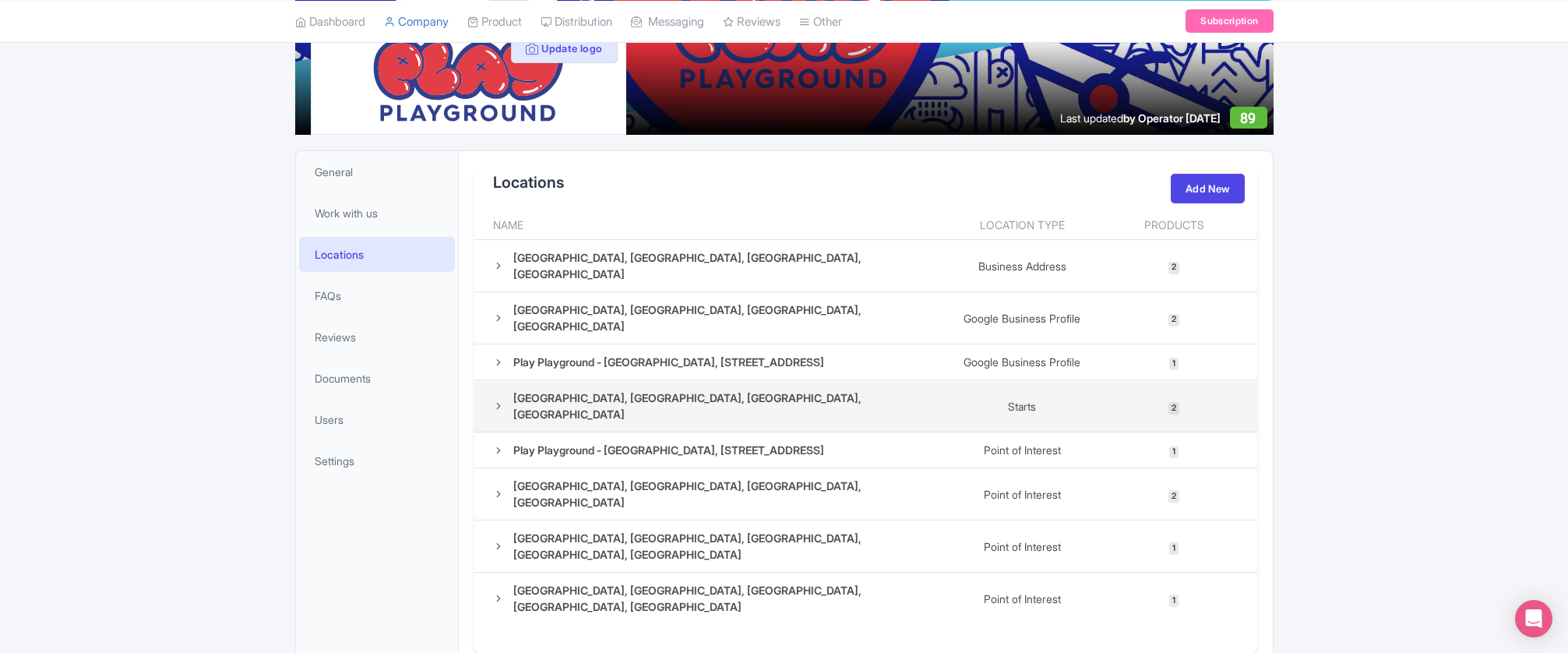
click at [497, 401] on icon at bounding box center [499, 406] width 11 height 11
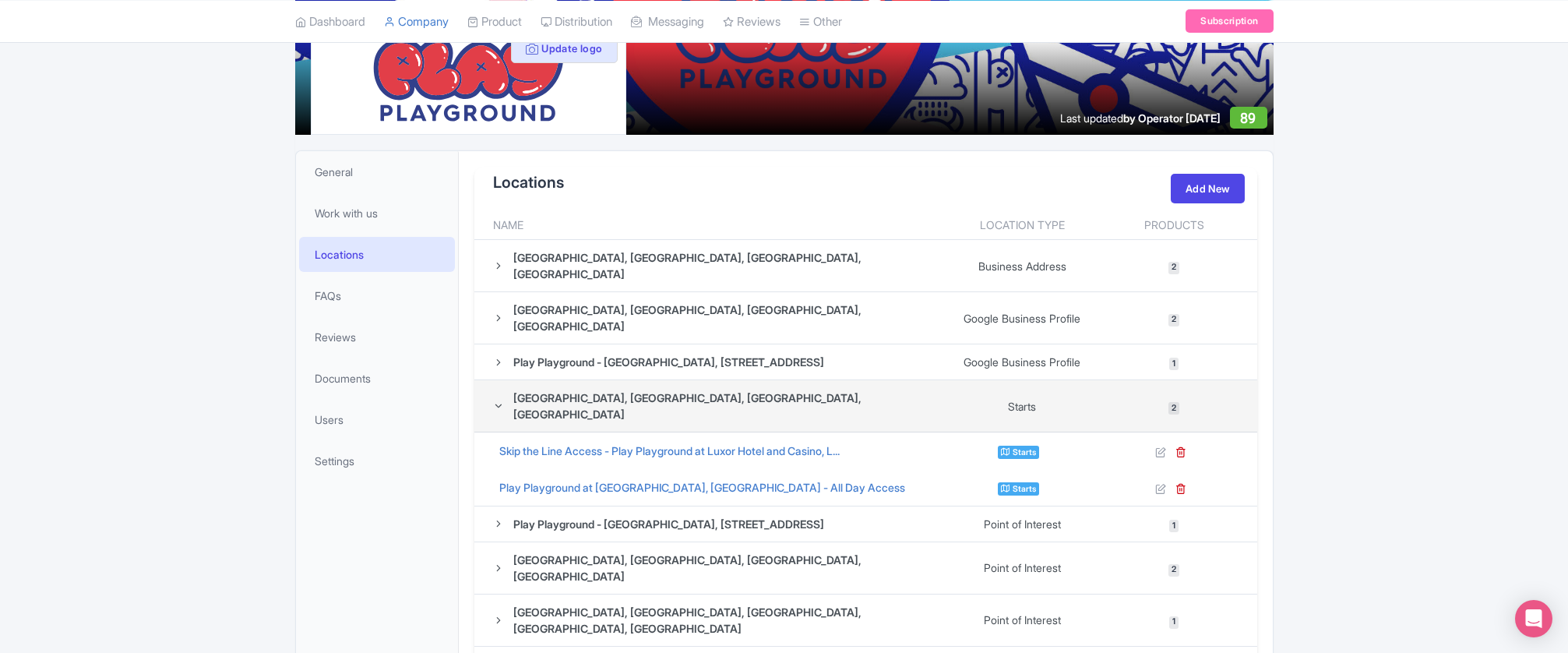
click at [497, 401] on icon at bounding box center [499, 406] width 11 height 11
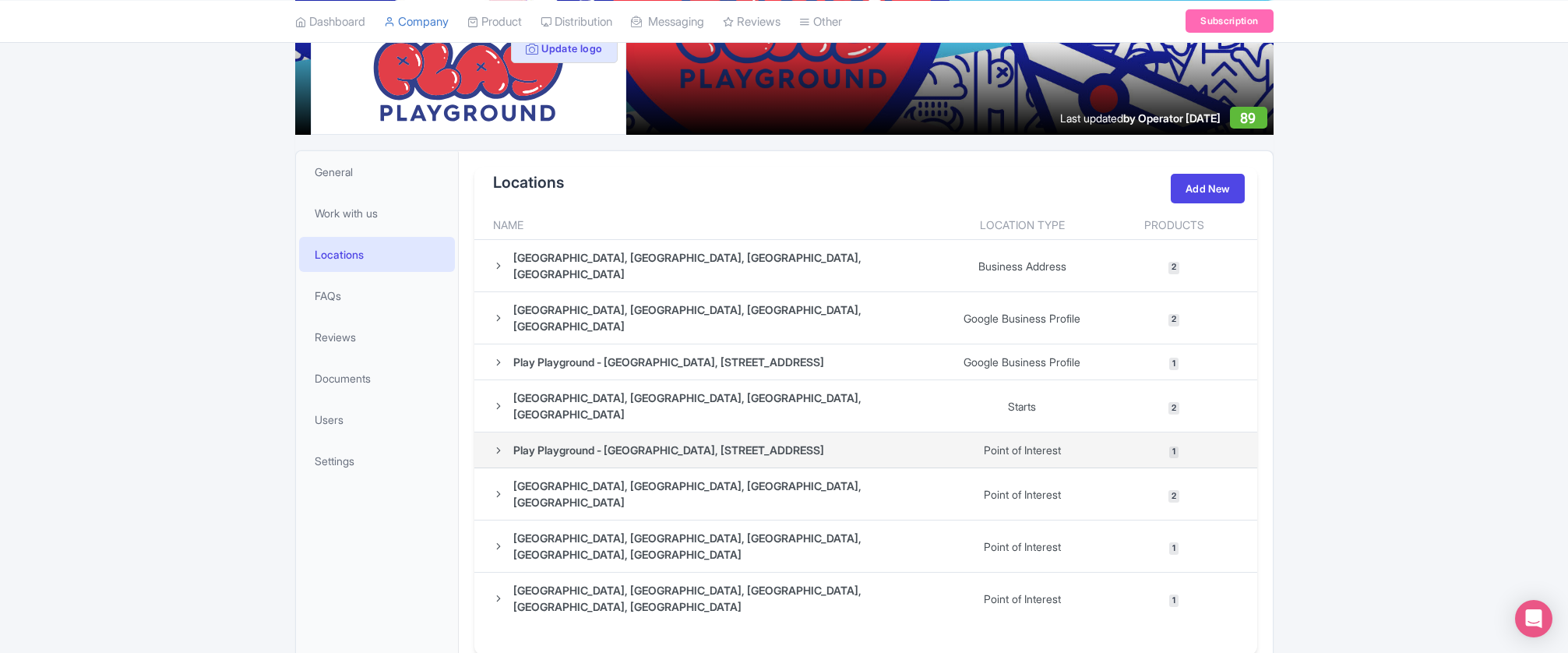
click at [500, 445] on icon at bounding box center [499, 450] width 11 height 11
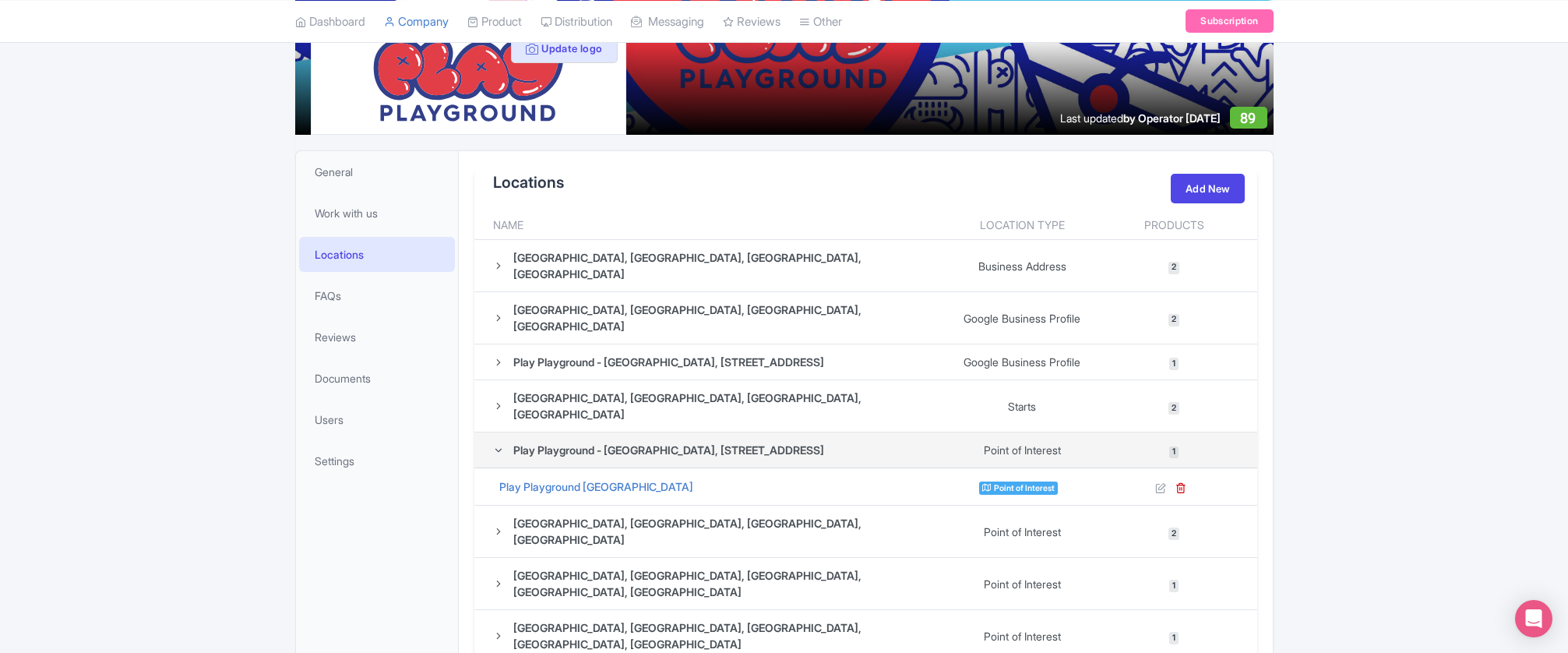
click at [500, 445] on icon at bounding box center [499, 450] width 11 height 11
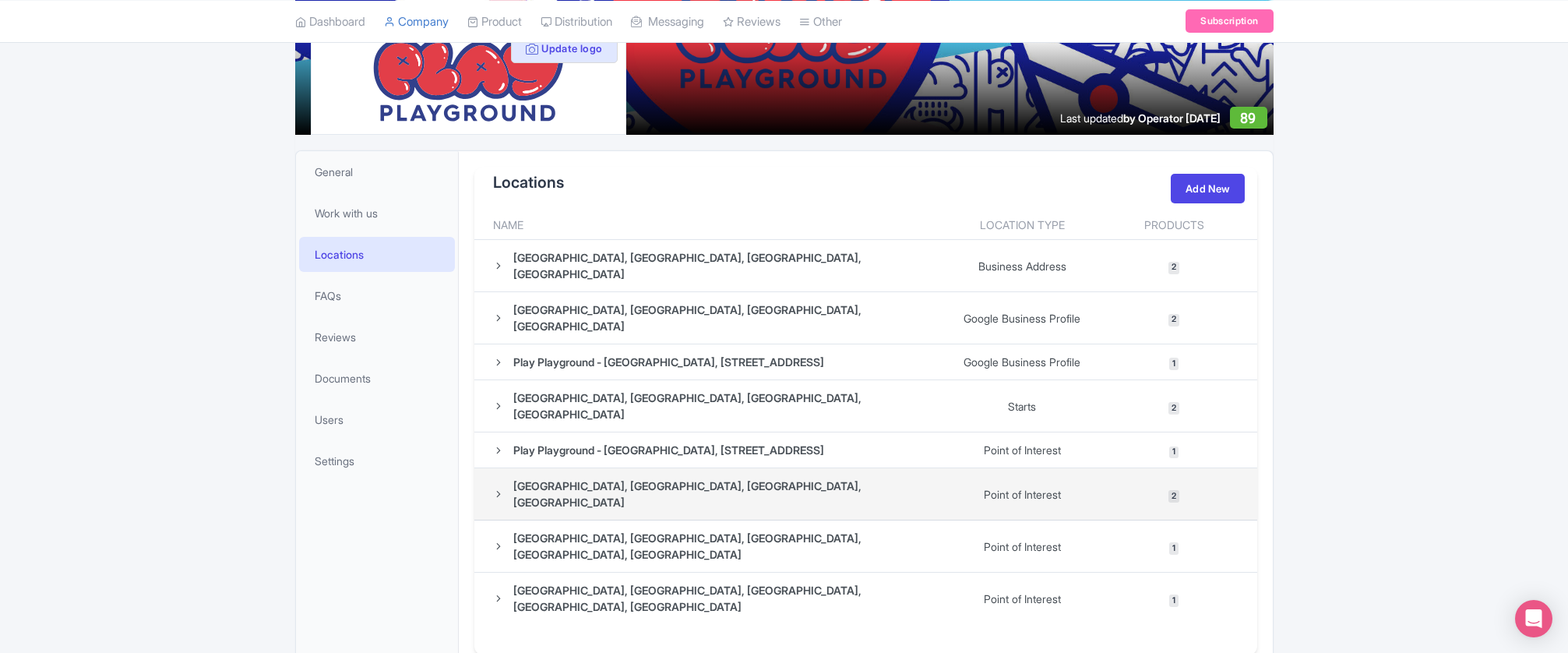
click at [504, 478] on div "Play Playground, South Las Vegas Boulevard, Las Vegas, NV, USA" at bounding box center [714, 494] width 442 height 33
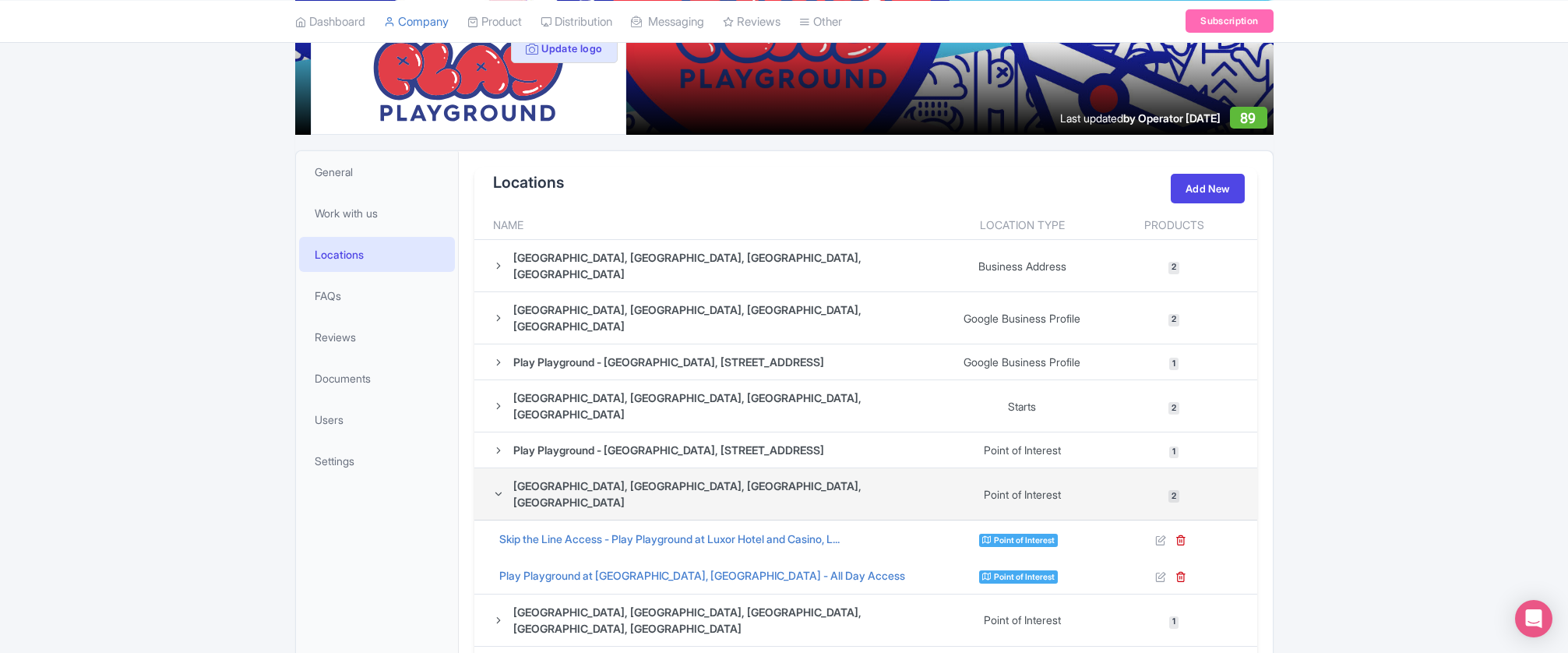
click at [497, 489] on icon at bounding box center [499, 494] width 11 height 11
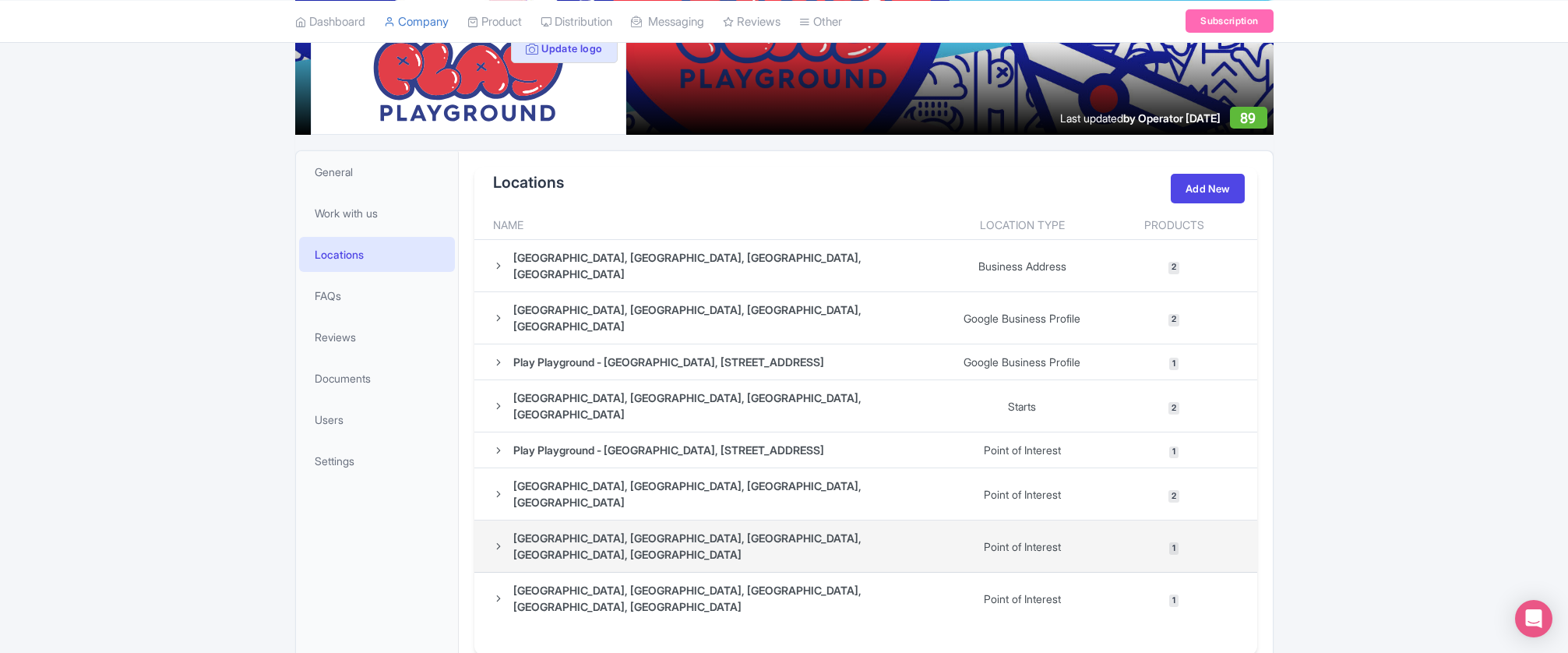
click at [502, 530] on div "Las Vegas Strip, South Las Vegas Boulevard, Las Vegas, NV, USA" at bounding box center [714, 546] width 442 height 33
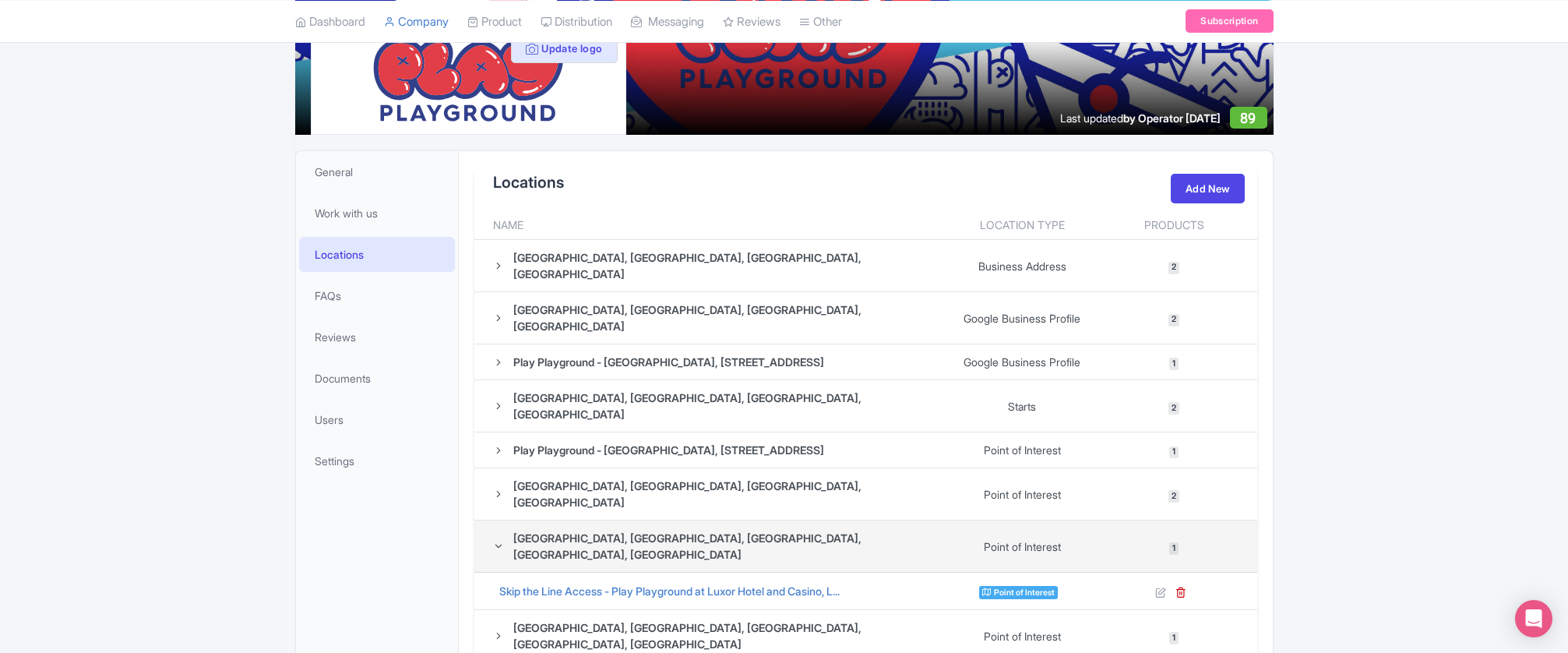
click at [502, 530] on div "Las Vegas Strip, South Las Vegas Boulevard, Las Vegas, NV, USA" at bounding box center [714, 546] width 442 height 33
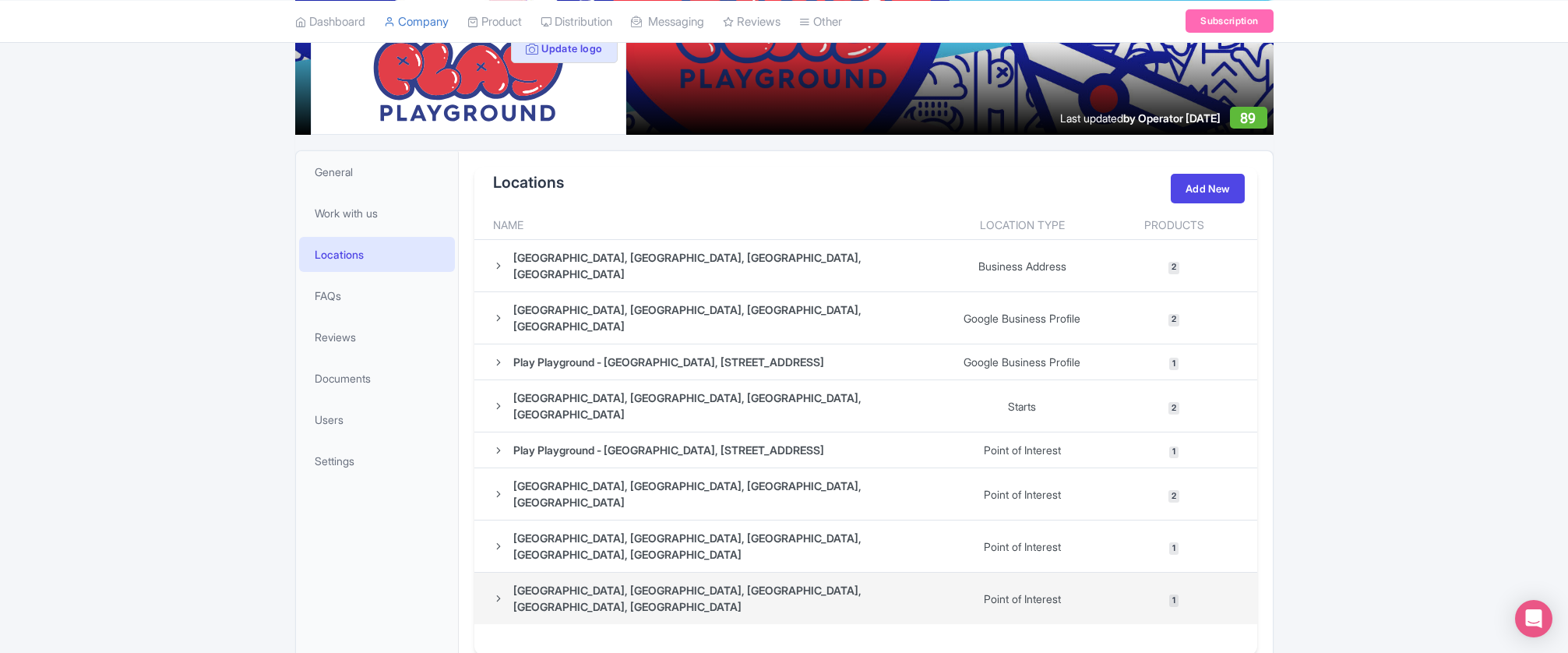
click at [501, 582] on div "Luxor Hotel & Casino, South Las Vegas Boulevard, Las Vegas, NV, USA" at bounding box center [714, 598] width 442 height 33
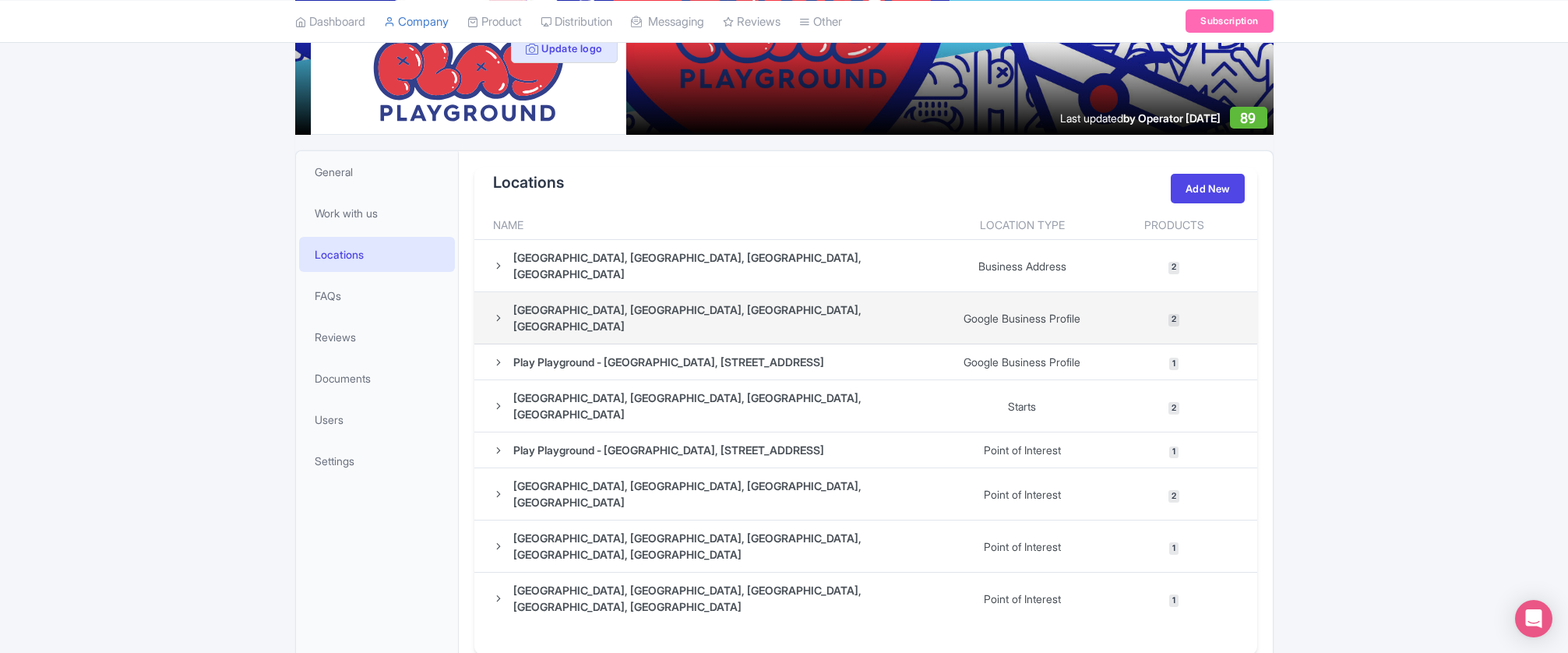
click at [498, 302] on div "Play Playground, South Las Vegas Boulevard, Las Vegas, NV, USA" at bounding box center [714, 318] width 442 height 33
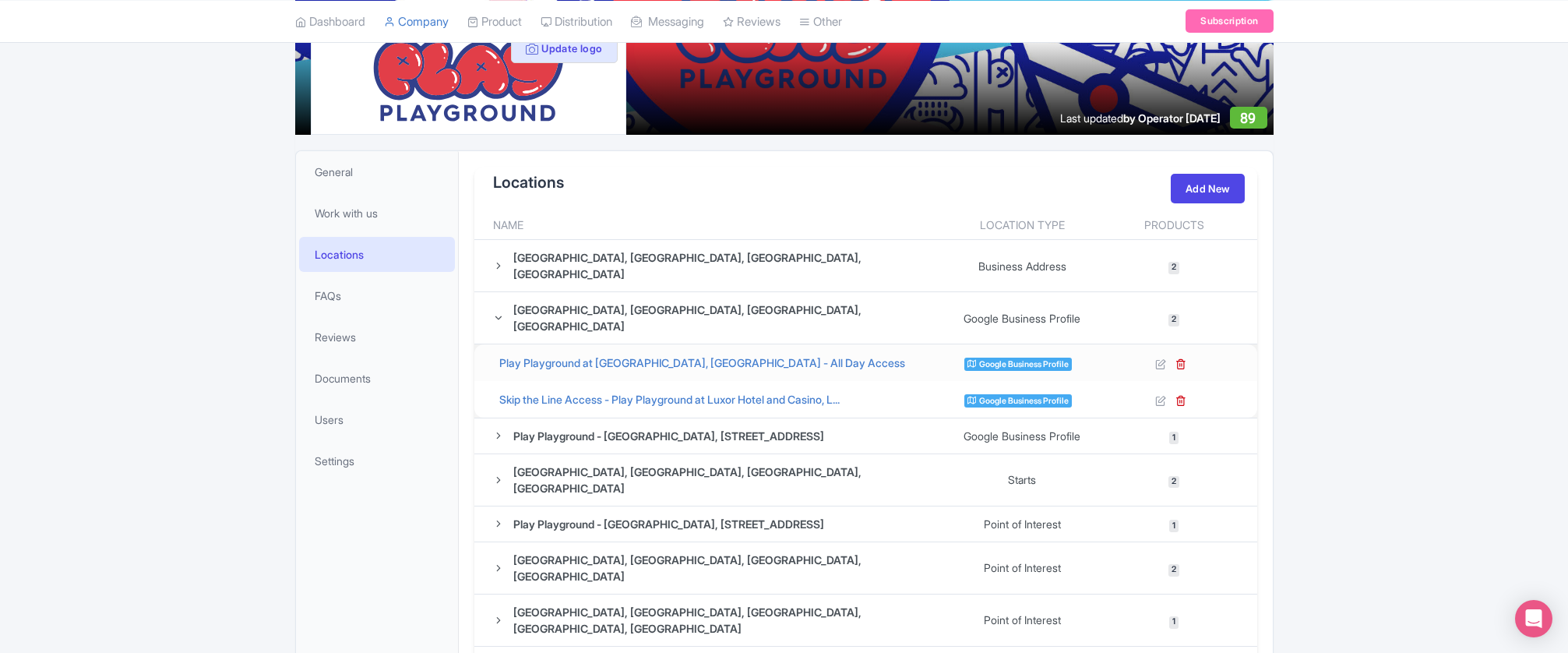
click at [1002, 358] on span "Google Business Profile" at bounding box center [1018, 364] width 107 height 13
click at [1163, 358] on icon at bounding box center [1161, 364] width 11 height 11
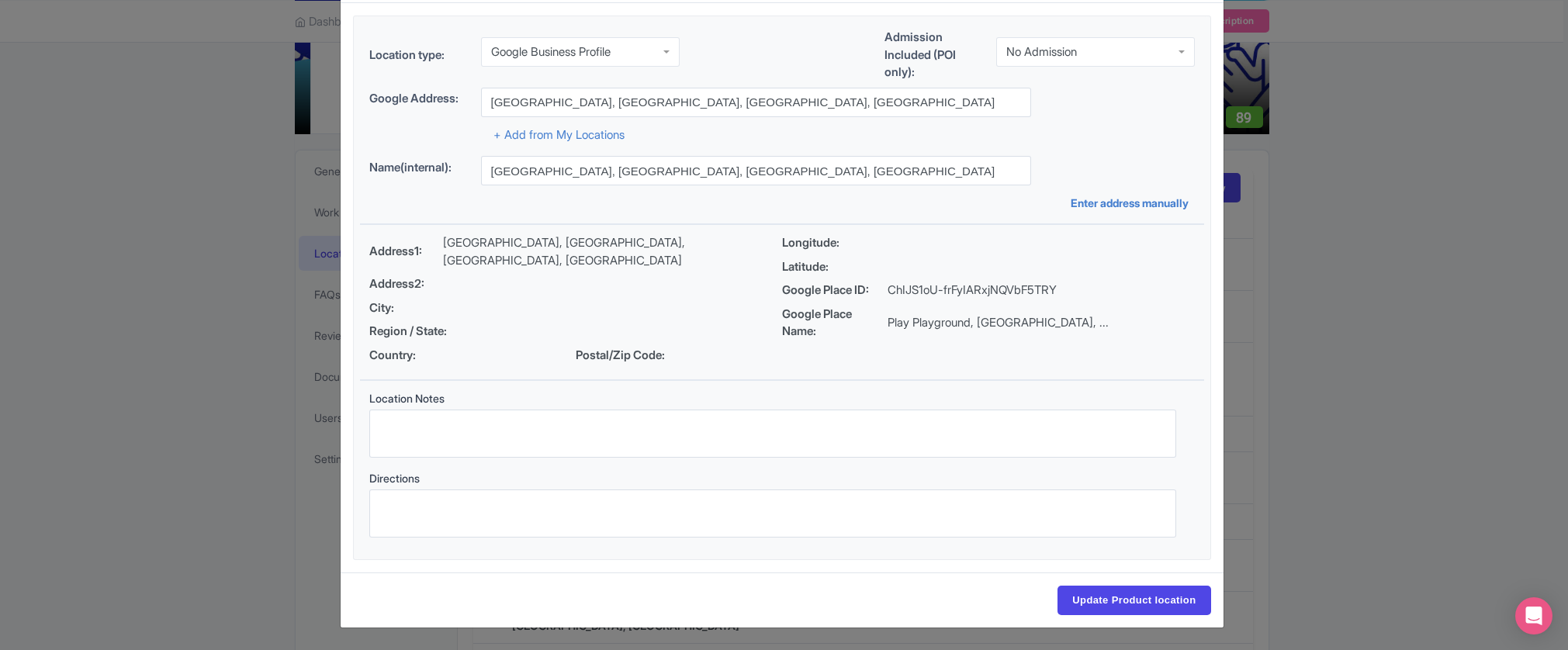
scroll to position [0, 0]
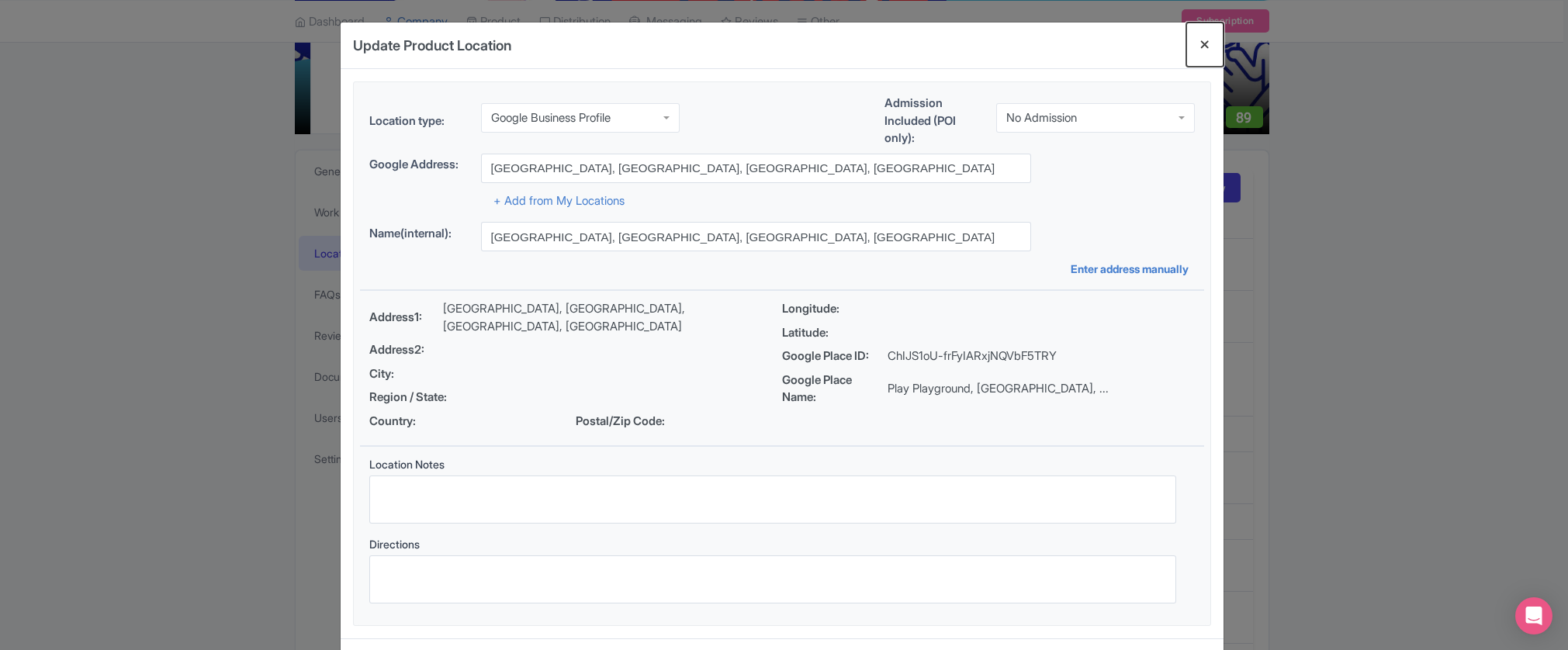
click at [1205, 40] on button "Close" at bounding box center [1205, 44] width 37 height 44
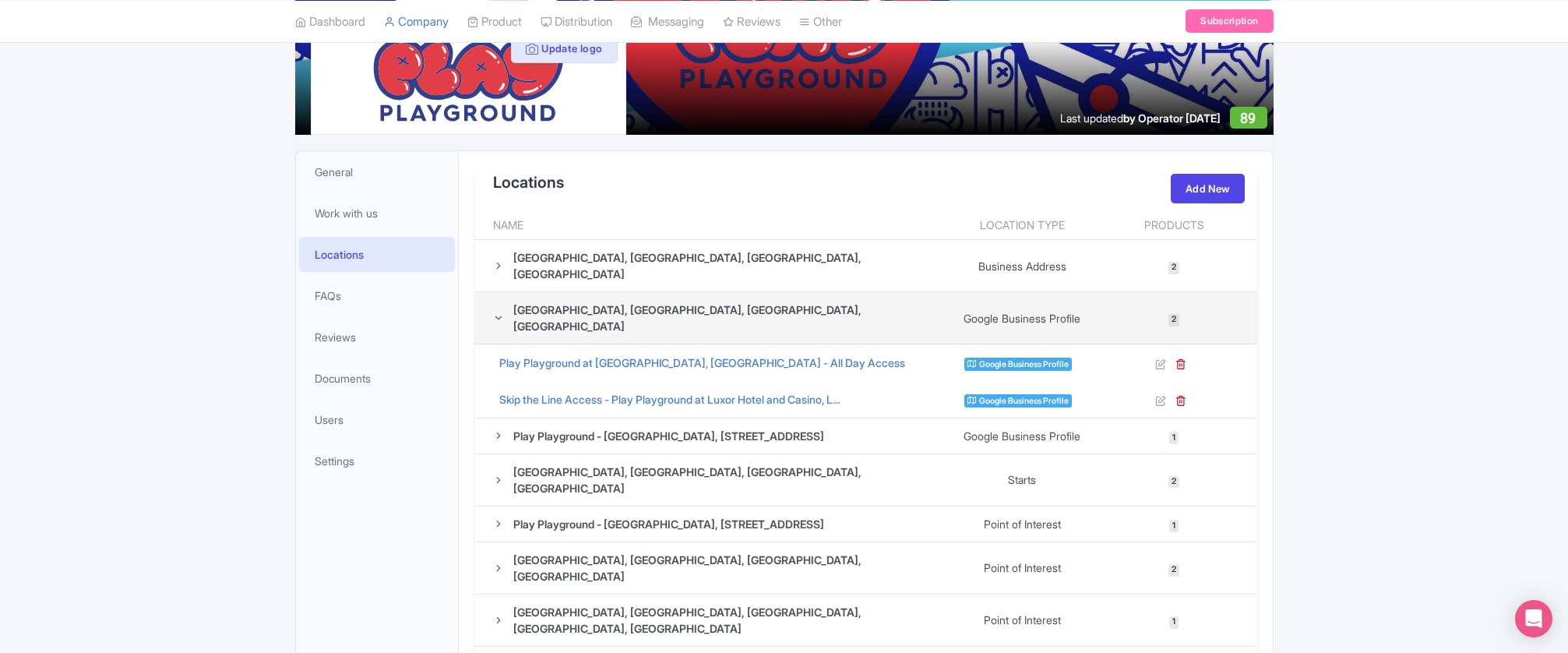
click at [495, 312] on icon at bounding box center [499, 318] width 11 height 11
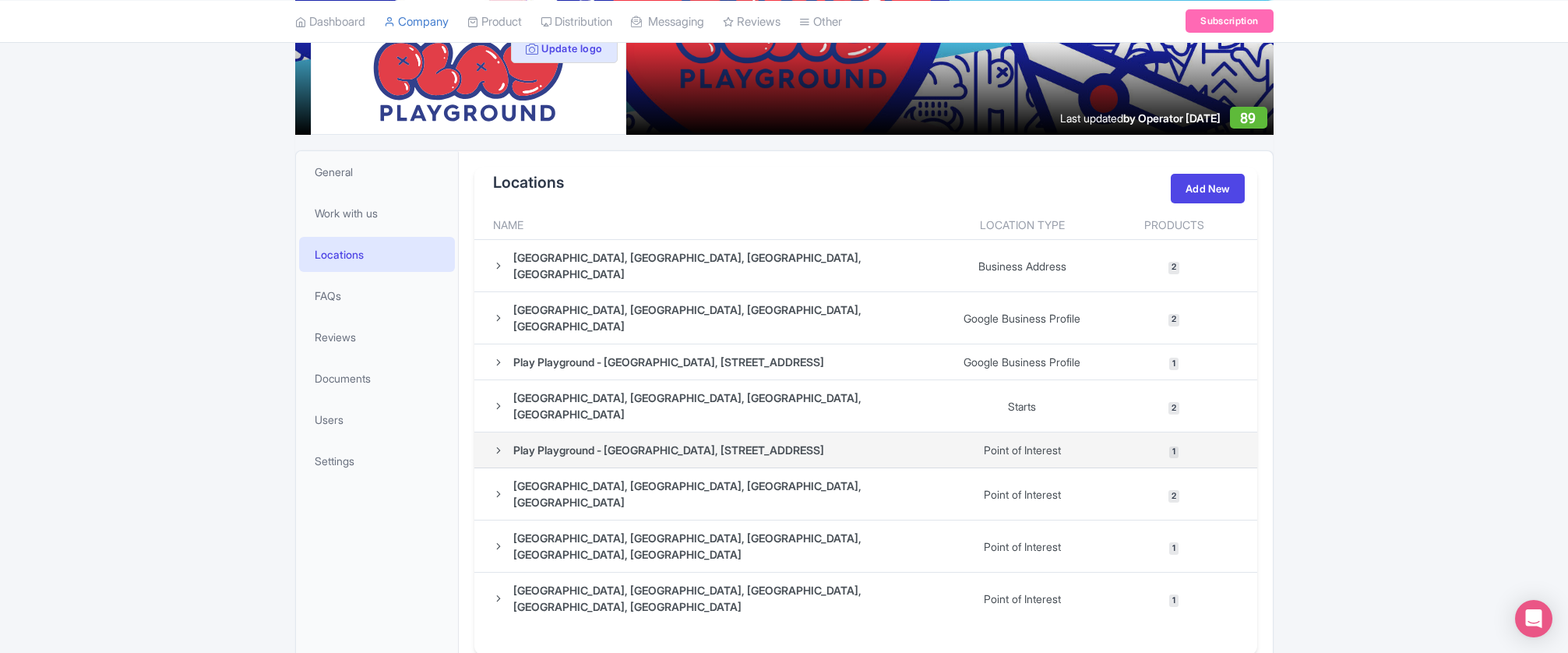
click at [500, 445] on icon at bounding box center [499, 450] width 11 height 11
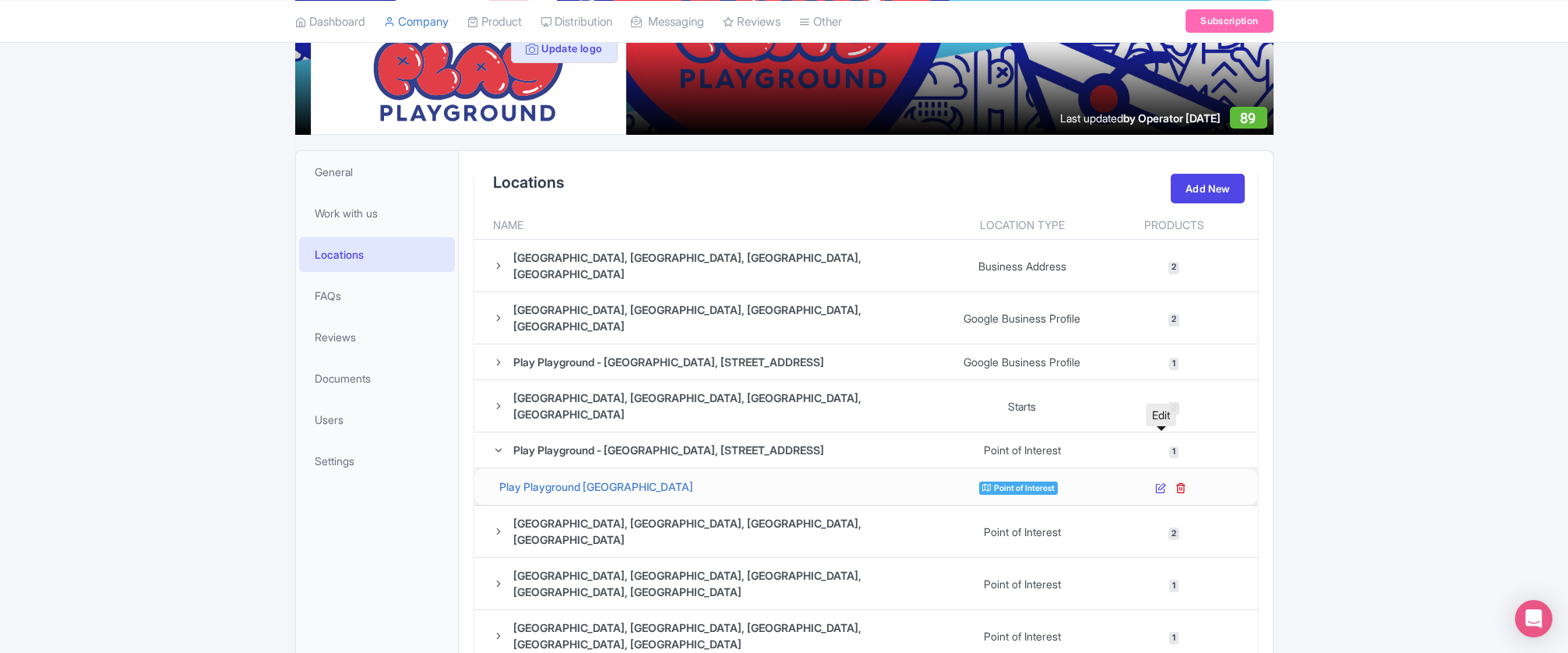
click at [1158, 482] on icon at bounding box center [1161, 488] width 11 height 11
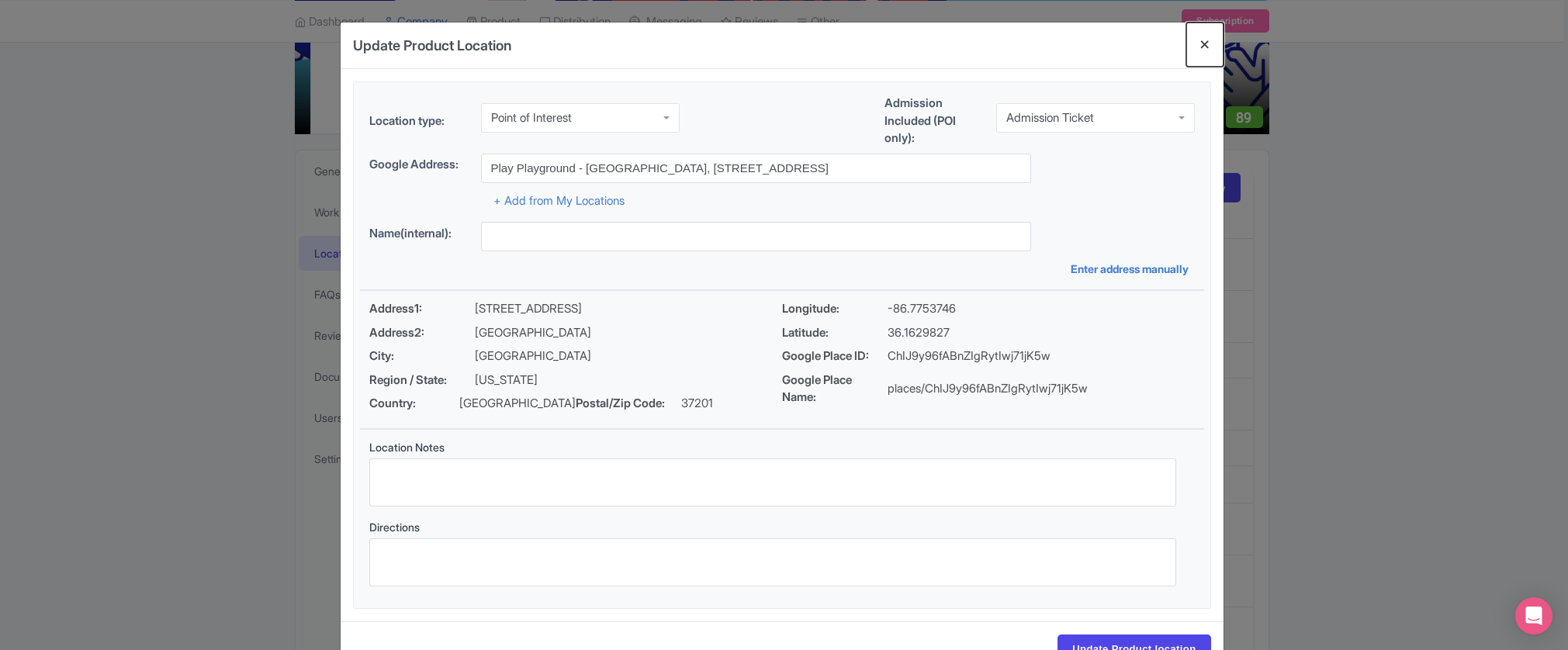
click at [1210, 43] on button "Close" at bounding box center [1205, 44] width 37 height 44
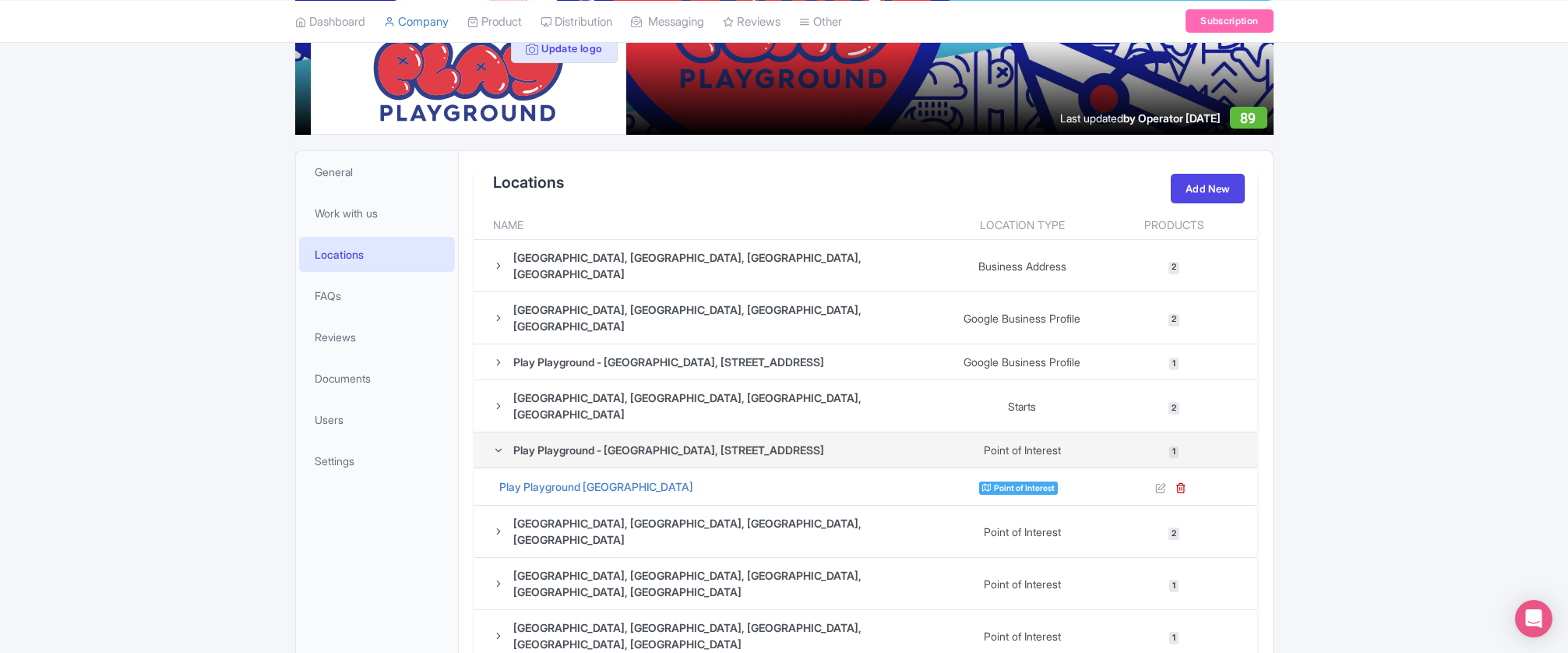
click at [497, 445] on icon at bounding box center [499, 450] width 11 height 11
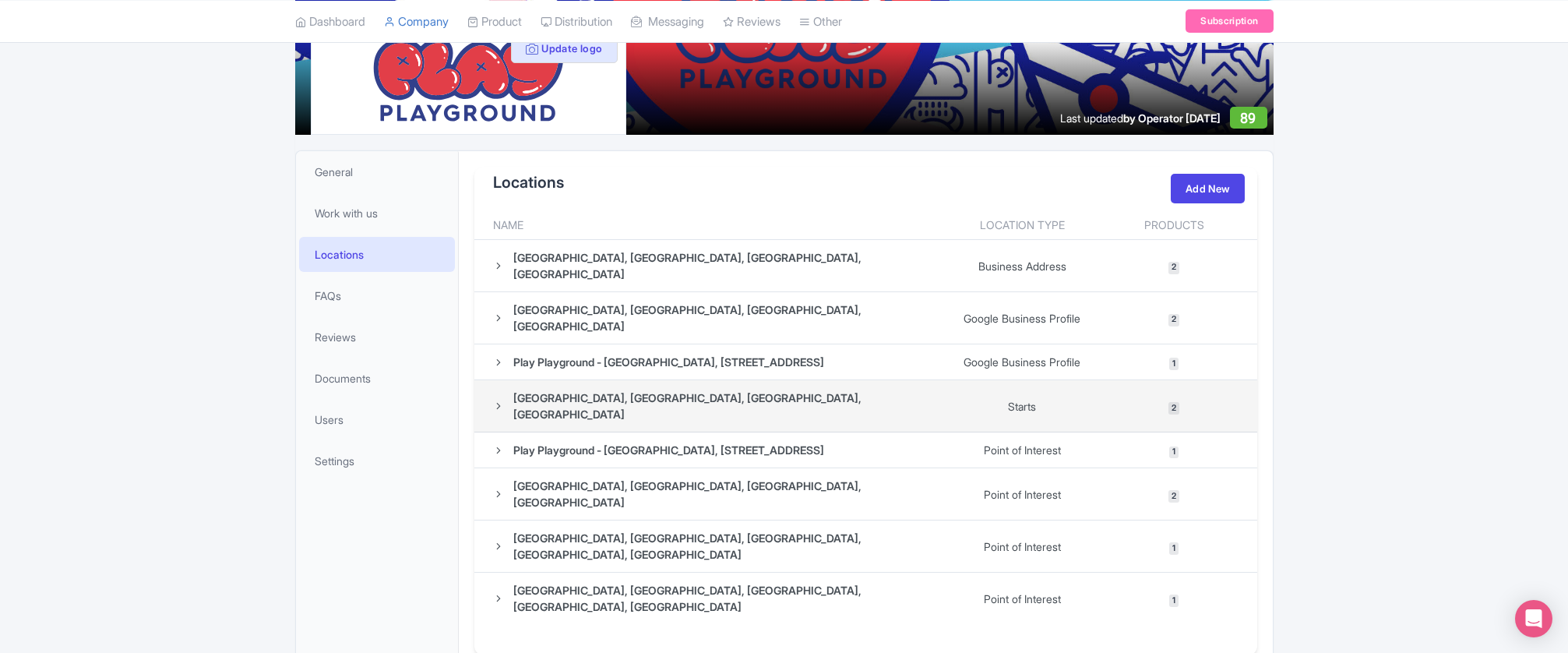
click at [501, 401] on icon at bounding box center [499, 406] width 11 height 11
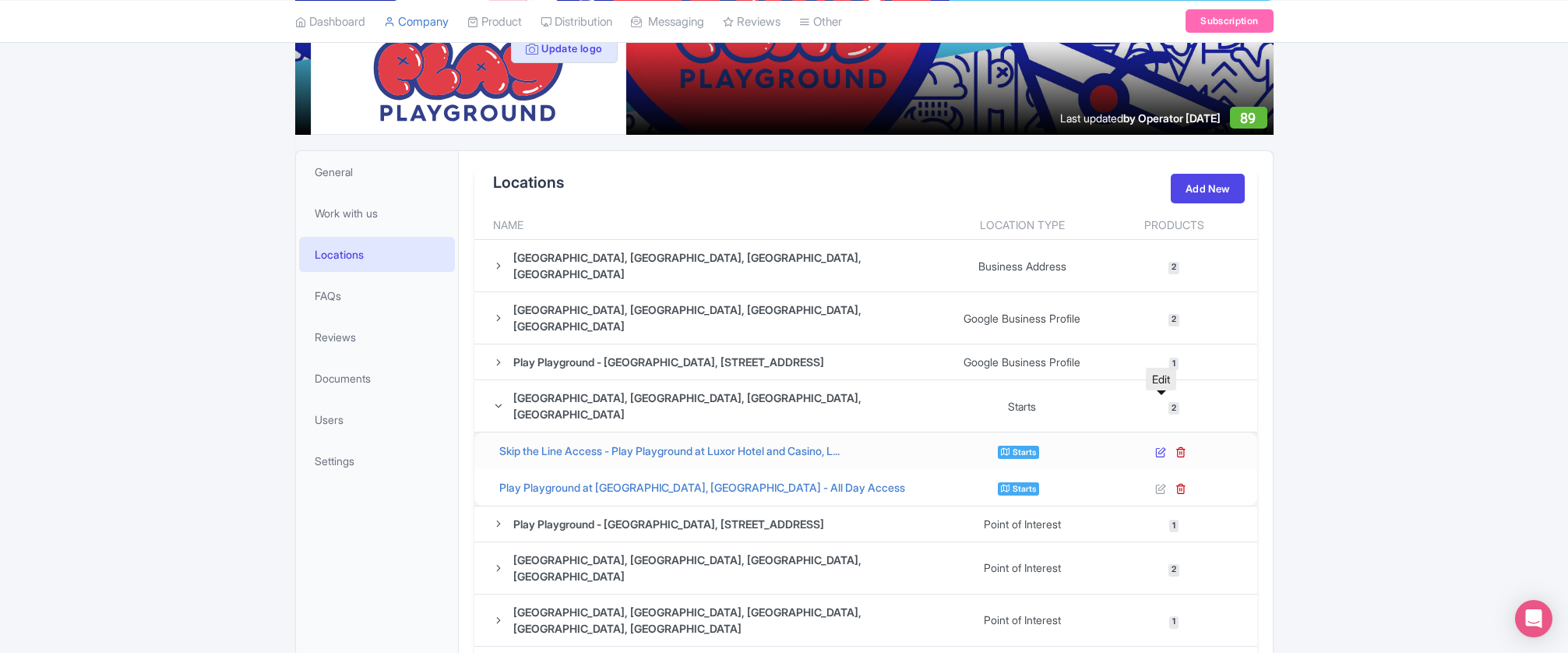
click at [1159, 447] on icon at bounding box center [1161, 452] width 11 height 11
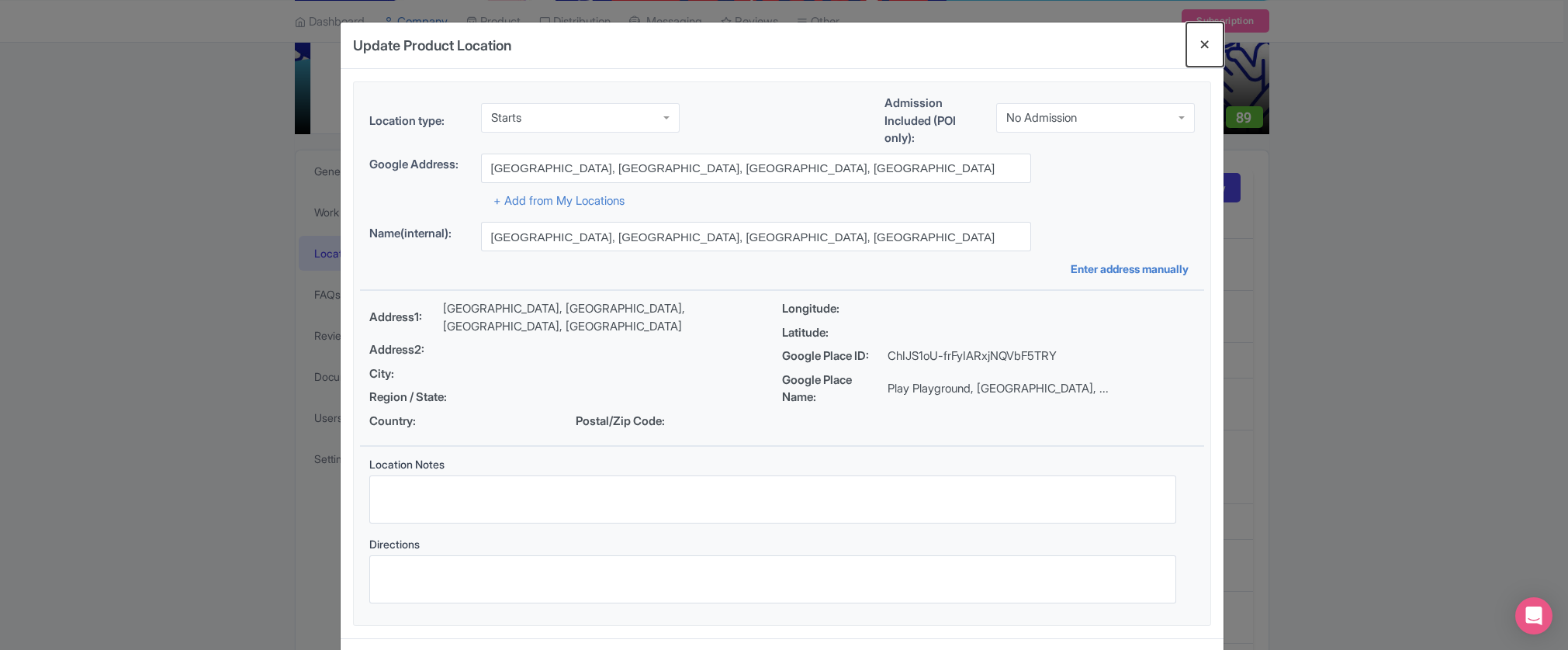
click at [1205, 39] on button "Close" at bounding box center [1205, 44] width 37 height 44
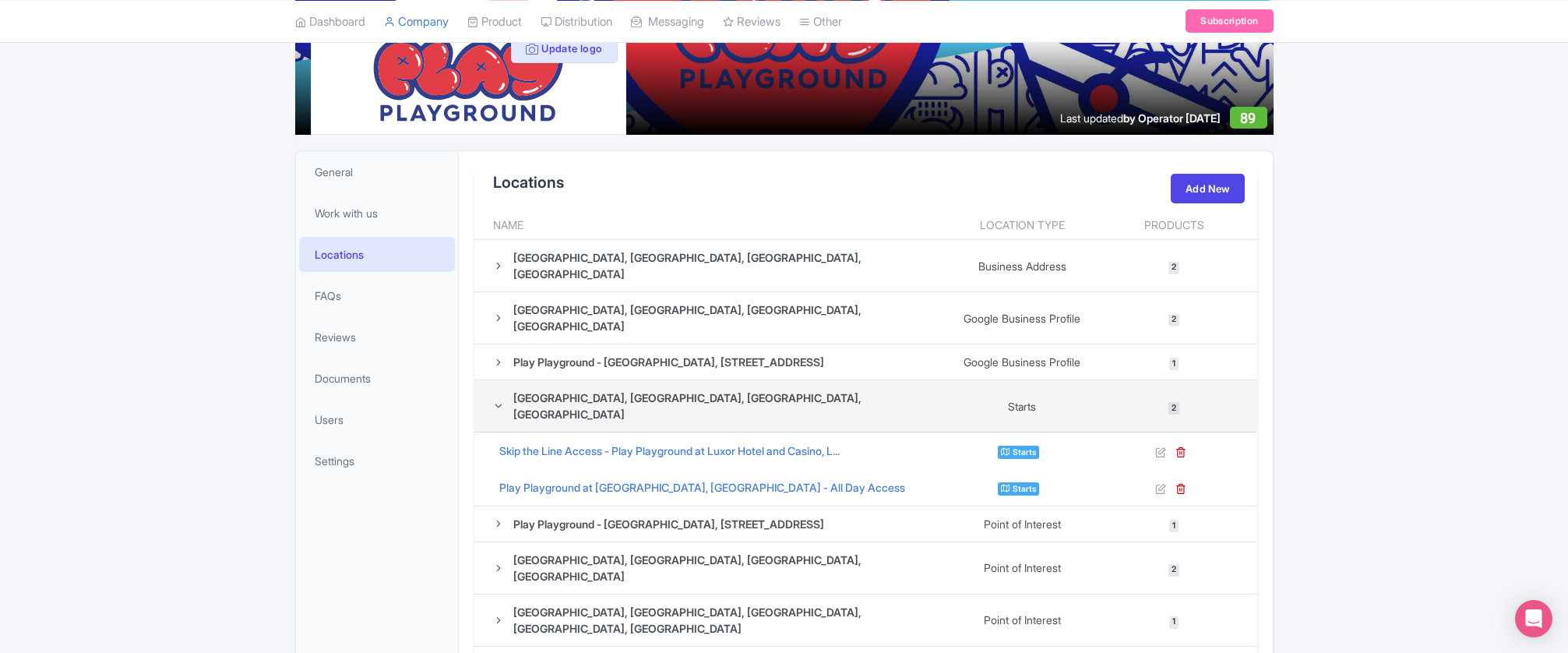
click at [497, 401] on icon at bounding box center [499, 406] width 11 height 11
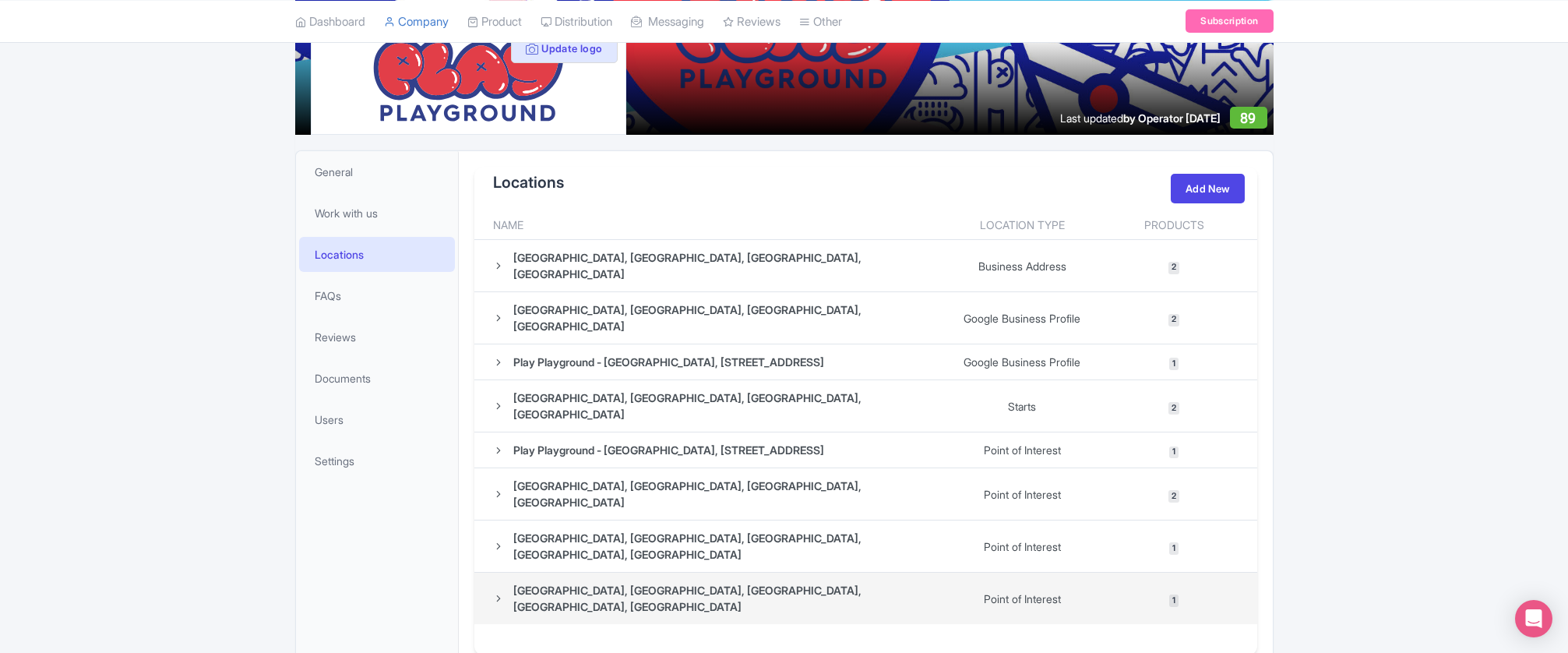
click at [498, 593] on icon at bounding box center [499, 598] width 11 height 11
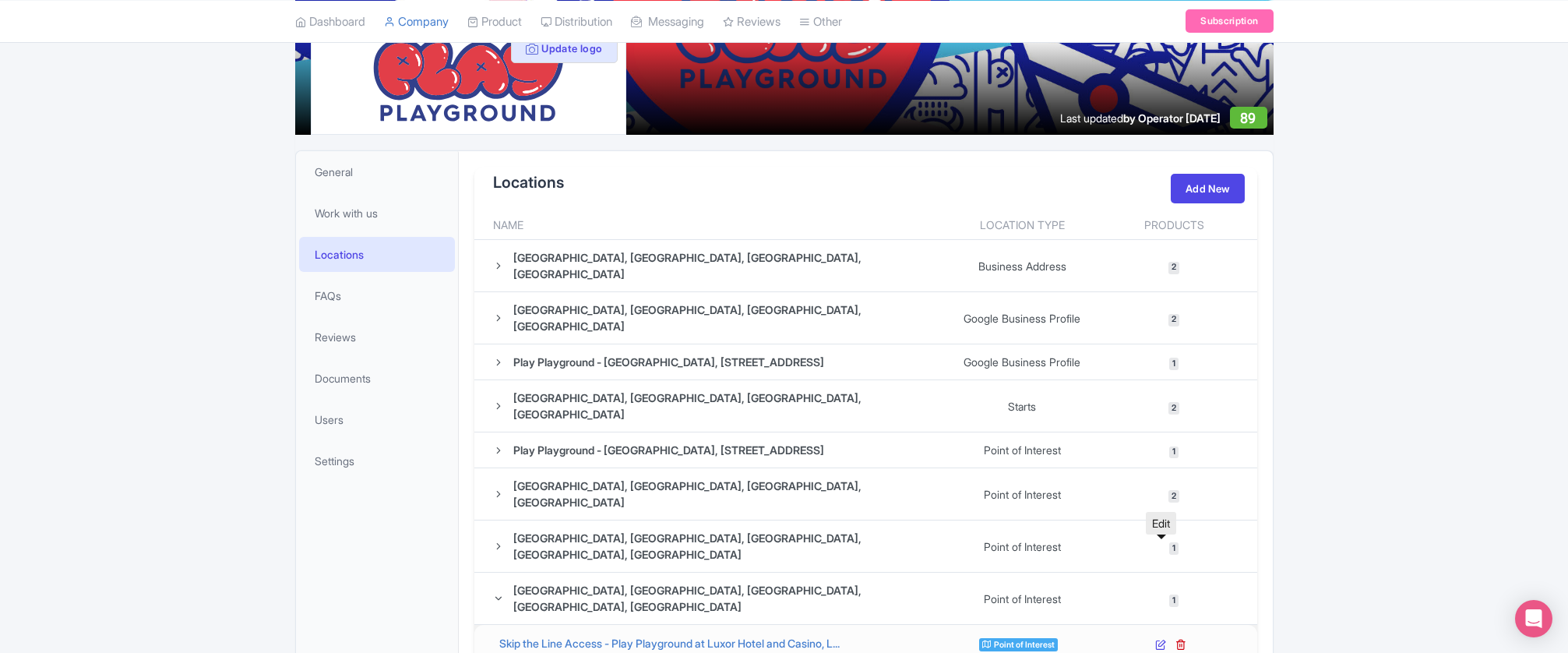
click at [1163, 639] on icon at bounding box center [1161, 644] width 11 height 11
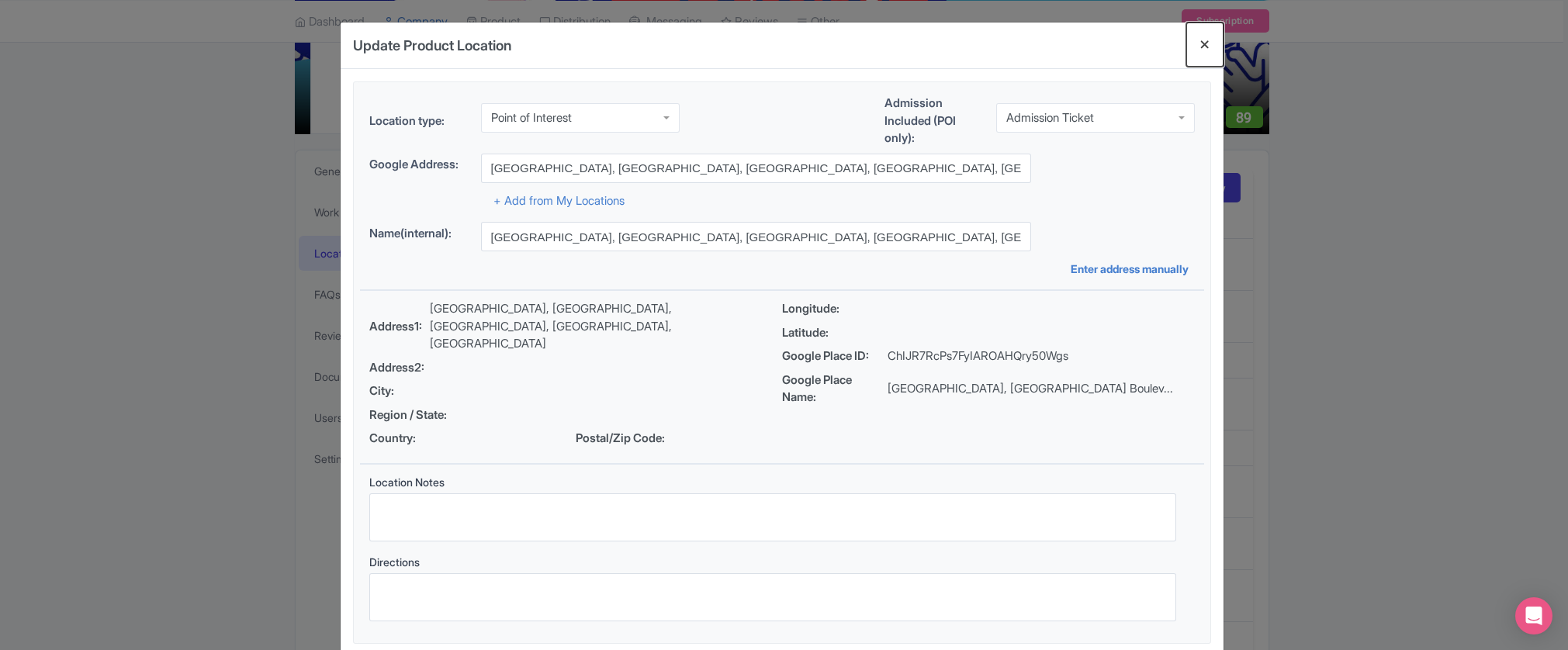
click at [1203, 40] on button "Close" at bounding box center [1205, 44] width 37 height 44
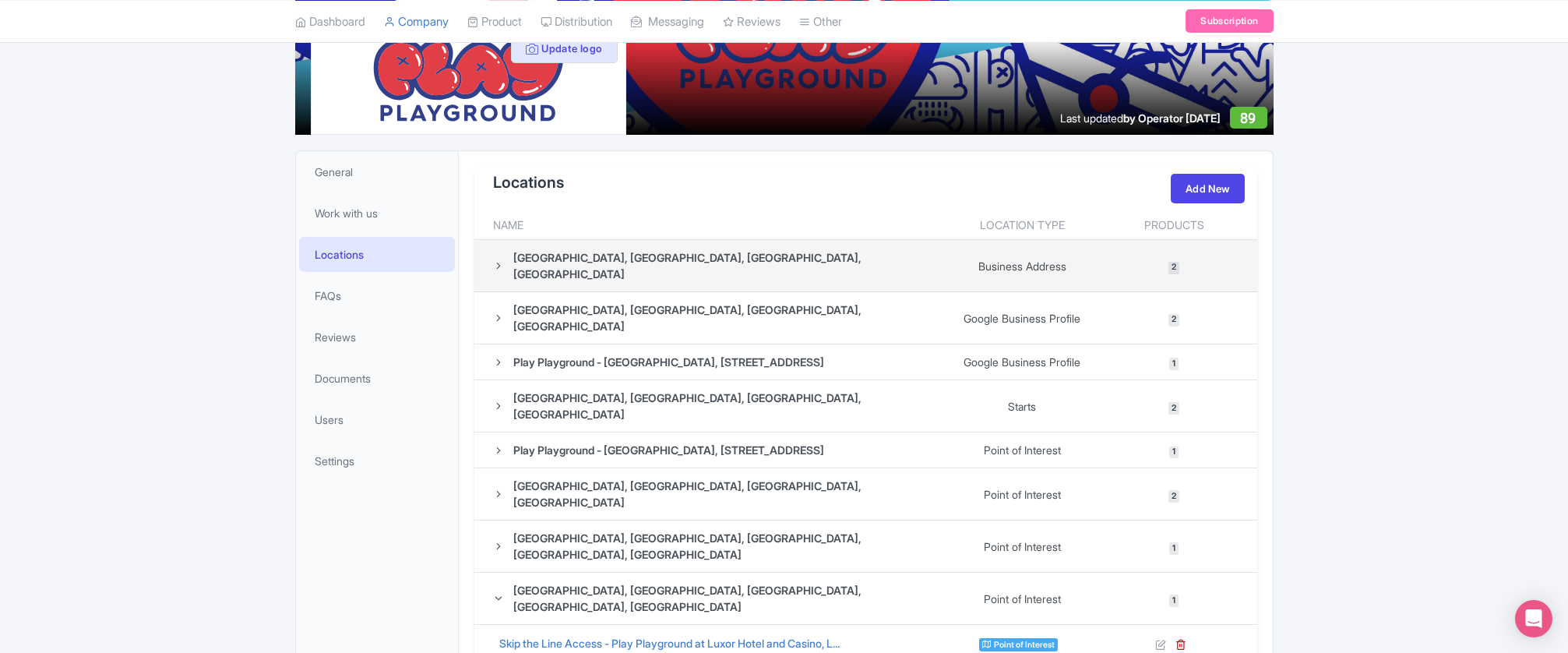
click at [932, 256] on div "[GEOGRAPHIC_DATA], [GEOGRAPHIC_DATA], [GEOGRAPHIC_DATA], [GEOGRAPHIC_DATA]" at bounding box center [714, 266] width 442 height 33
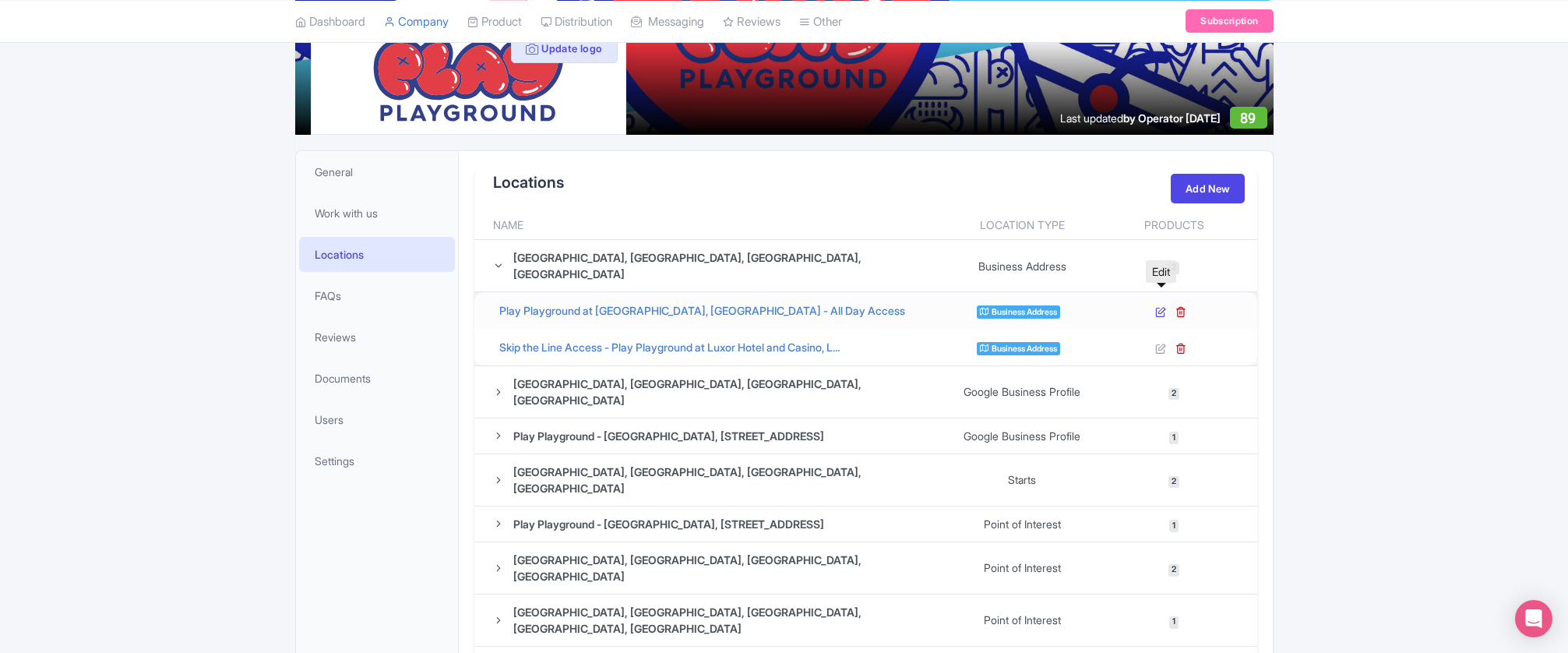
click at [1162, 306] on icon at bounding box center [1161, 312] width 11 height 11
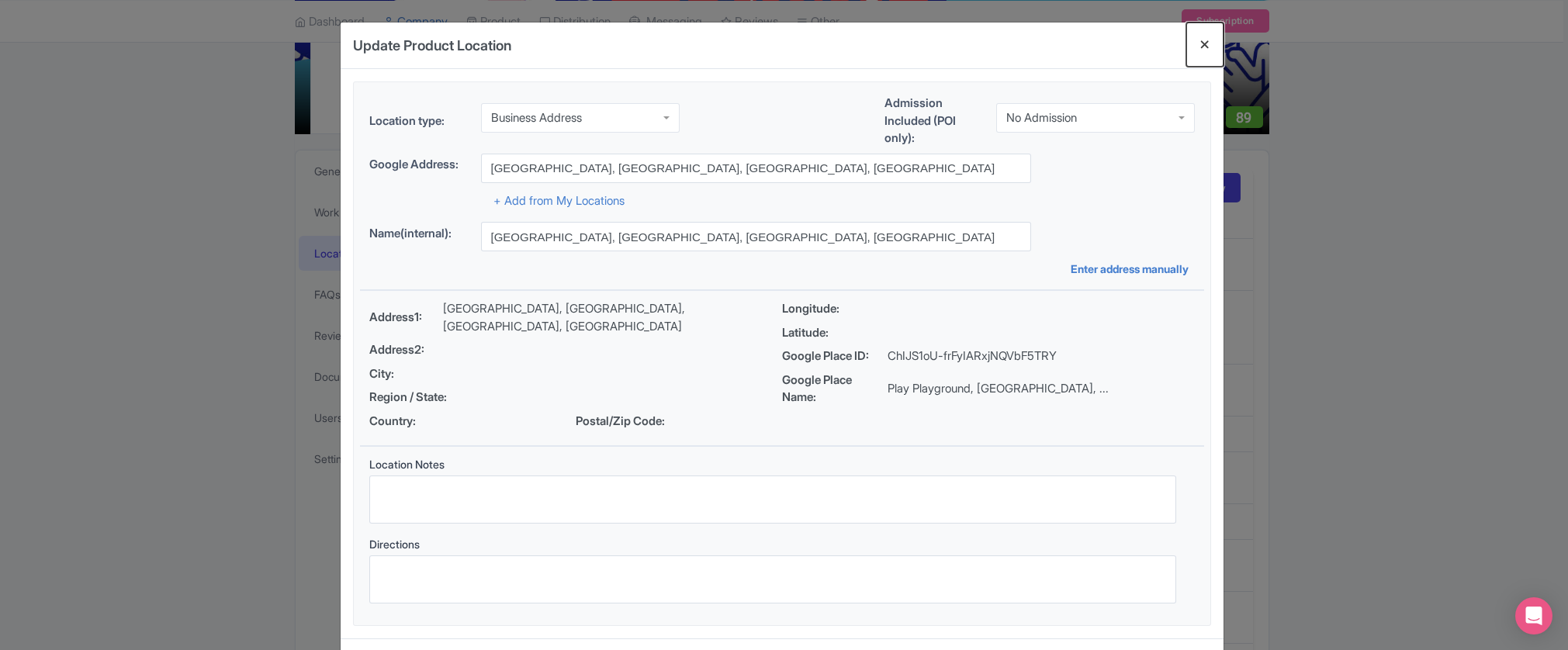
click at [1199, 42] on button "Close" at bounding box center [1205, 44] width 37 height 44
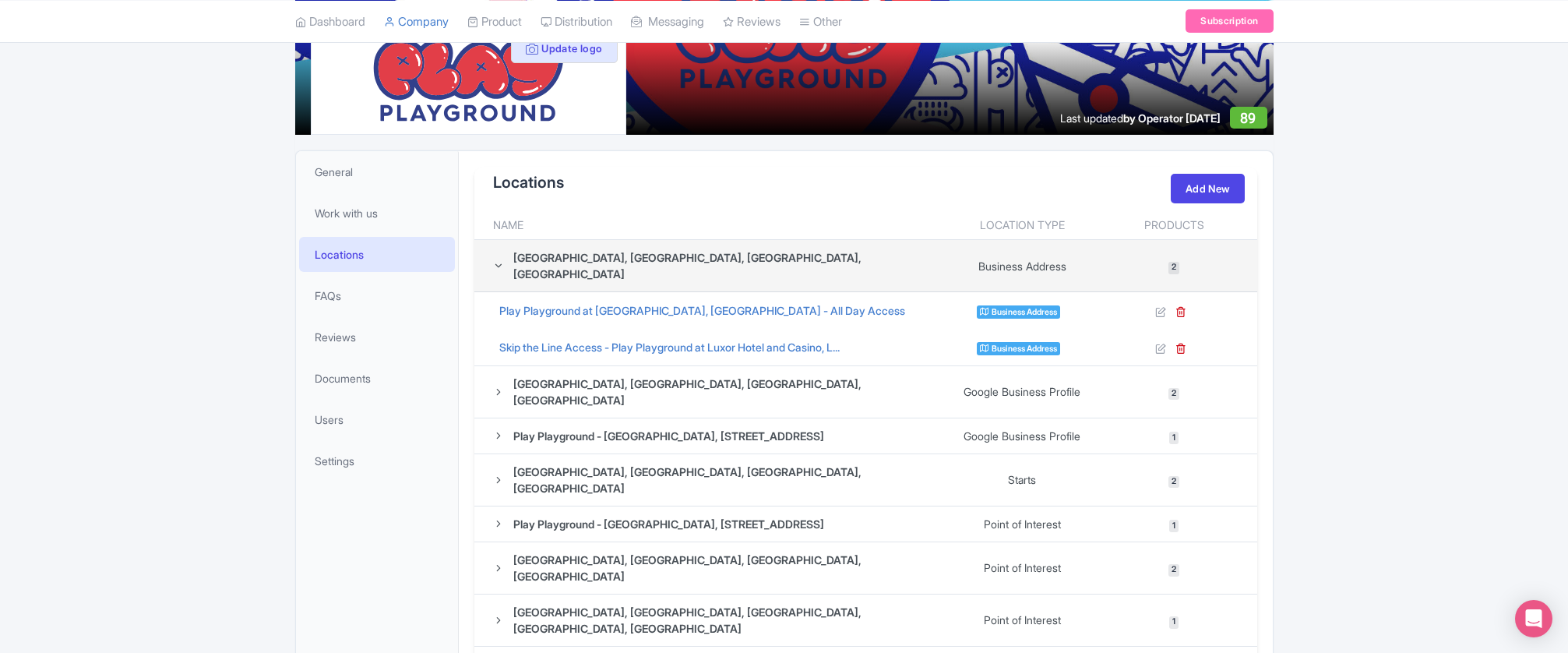
click at [1138, 251] on td "2" at bounding box center [1179, 266] width 157 height 52
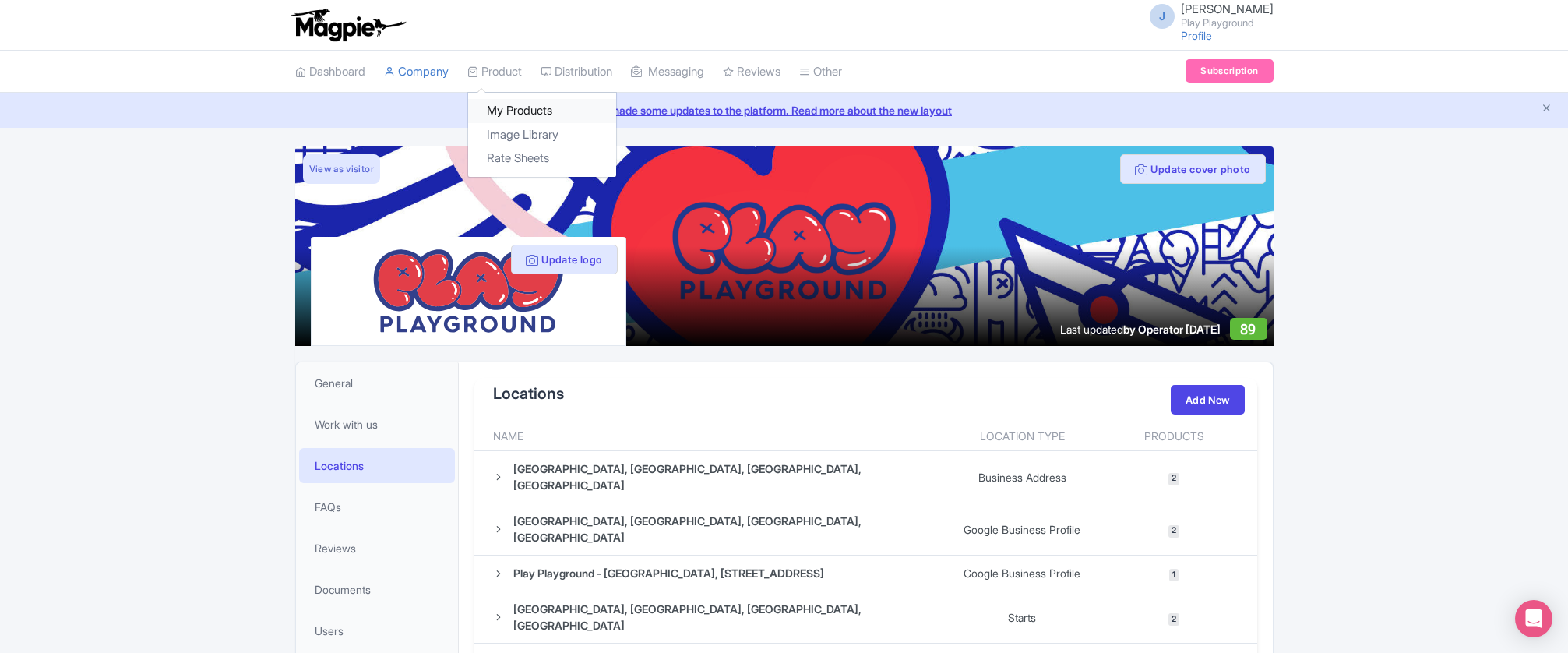
click at [521, 111] on link "My Products" at bounding box center [542, 111] width 148 height 24
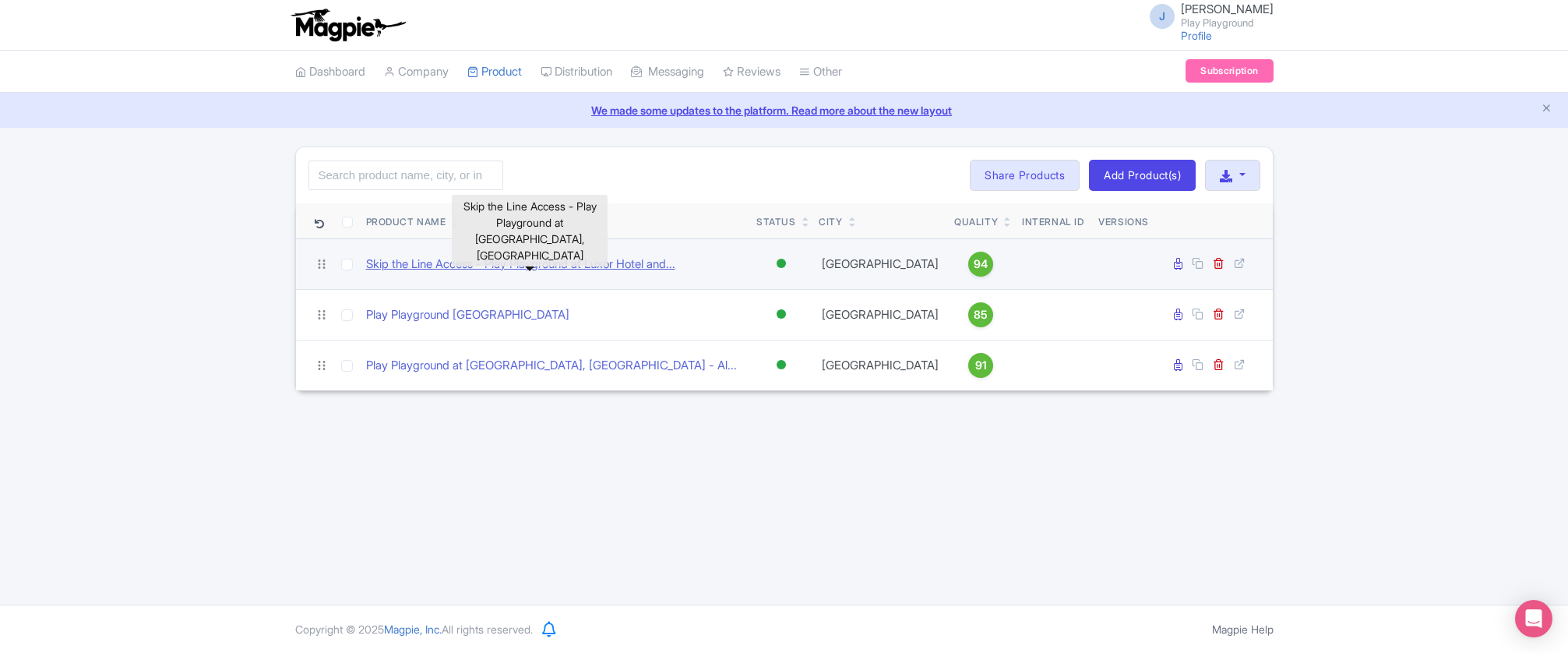
click at [482, 269] on link "Skip the Line Access - Play Playground at Luxor Hotel and..." at bounding box center [520, 264] width 309 height 18
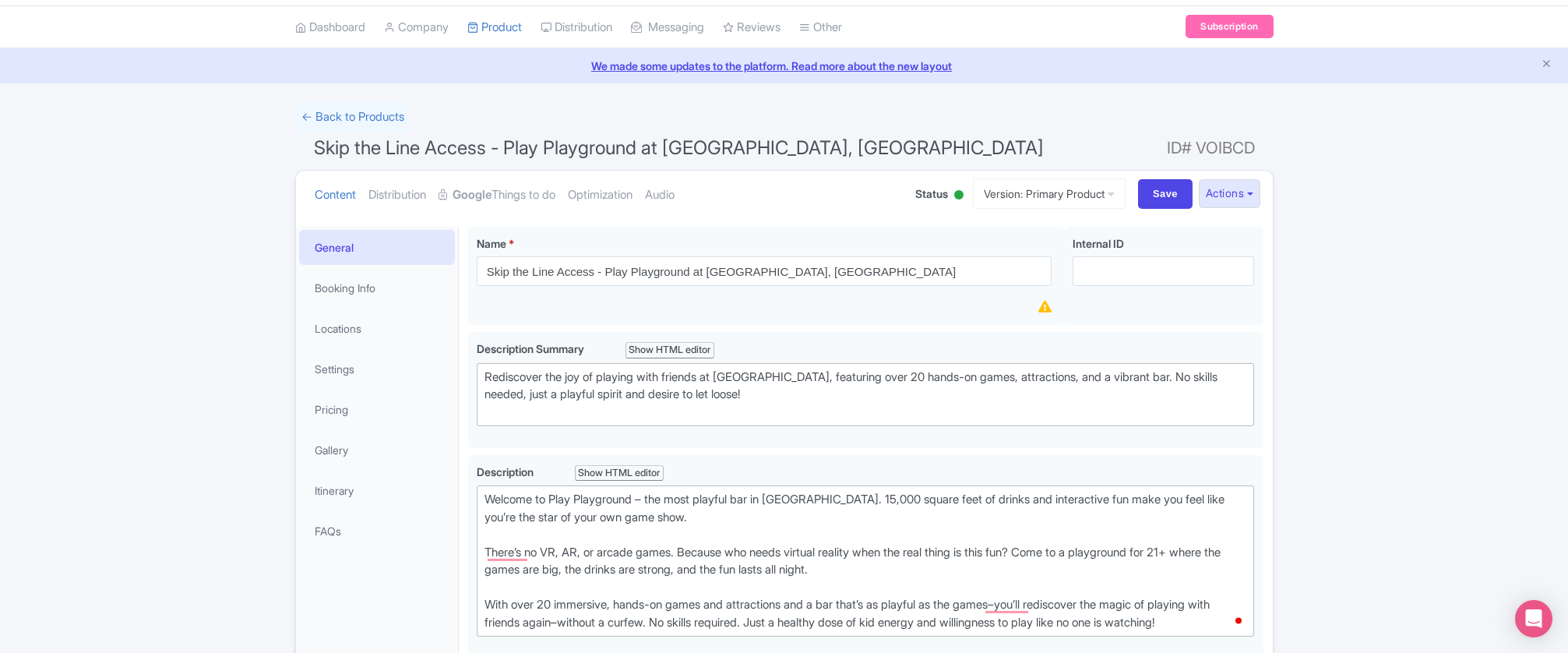
scroll to position [275, 0]
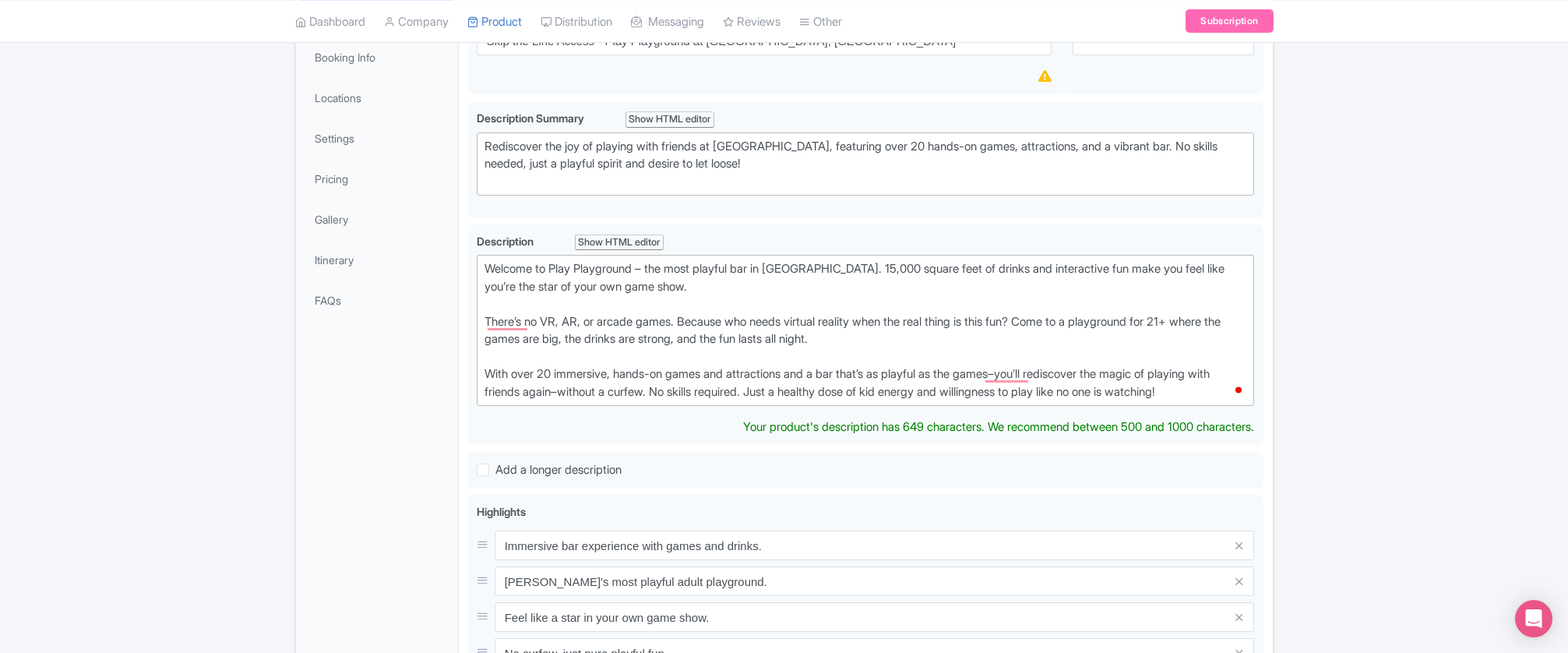
click at [432, 358] on div "General Booking Info Locations Settings Pricing Gallery Itinerary FAQs" at bounding box center [377, 529] width 163 height 1067
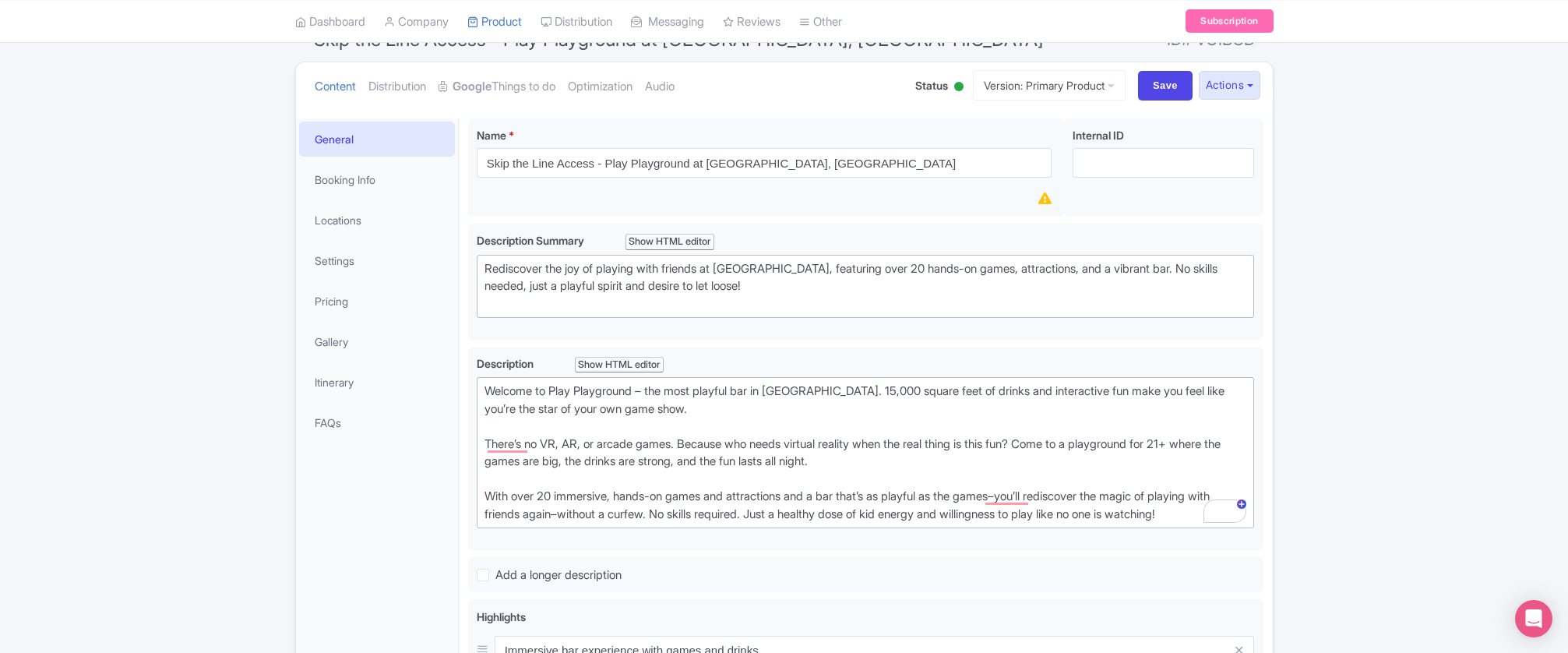
scroll to position [0, 0]
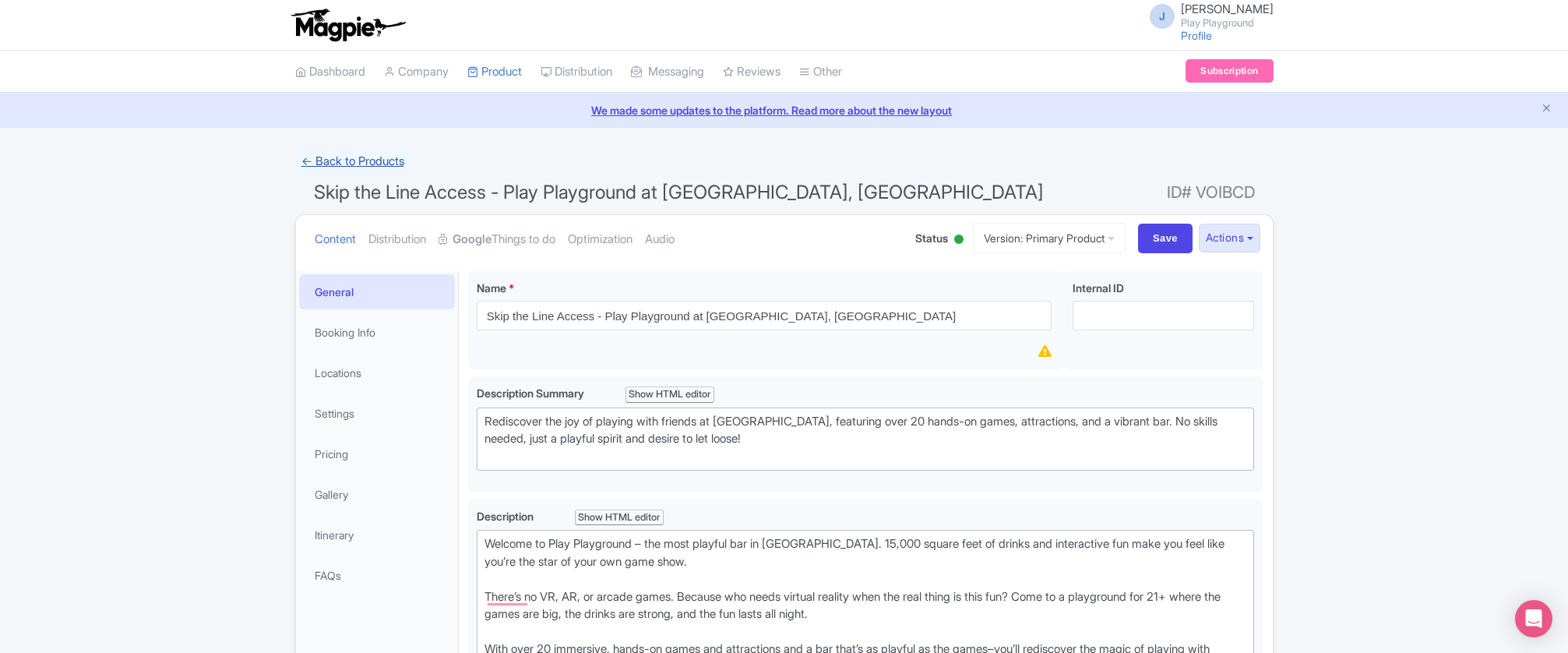
click at [337, 154] on link "← Back to Products" at bounding box center [353, 161] width 115 height 30
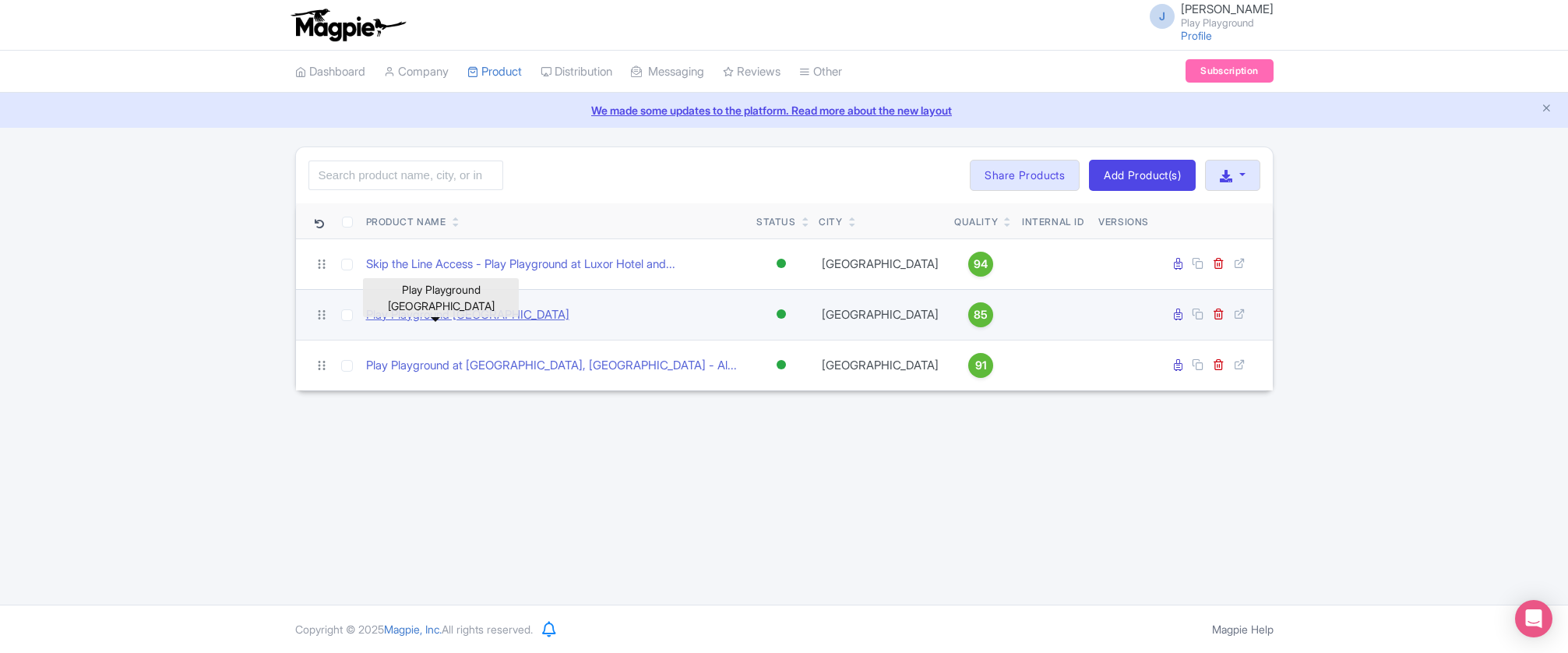
click at [466, 311] on link "Play Playground [GEOGRAPHIC_DATA]" at bounding box center [467, 315] width 203 height 18
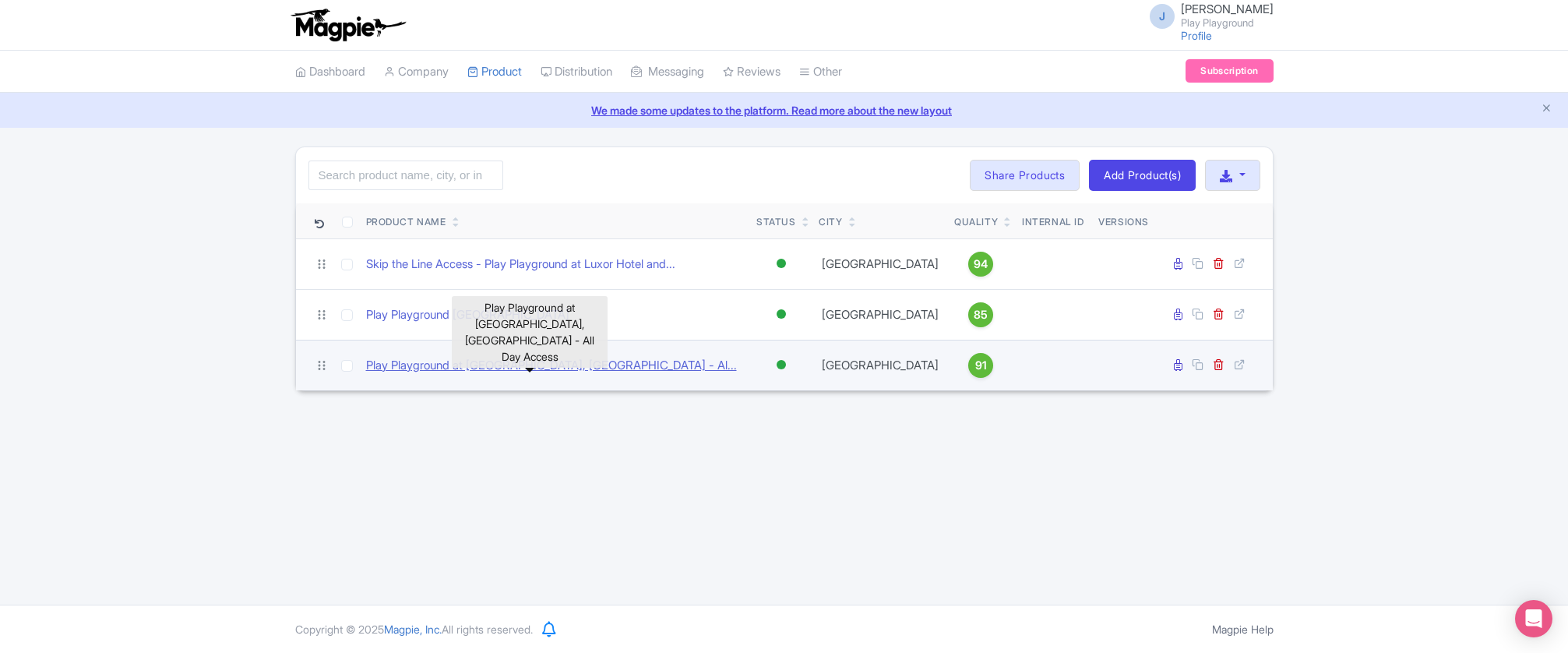
click at [421, 367] on link "Play Playground at Luxor Hotel and Casino, Las Vegas - Al..." at bounding box center [551, 365] width 371 height 18
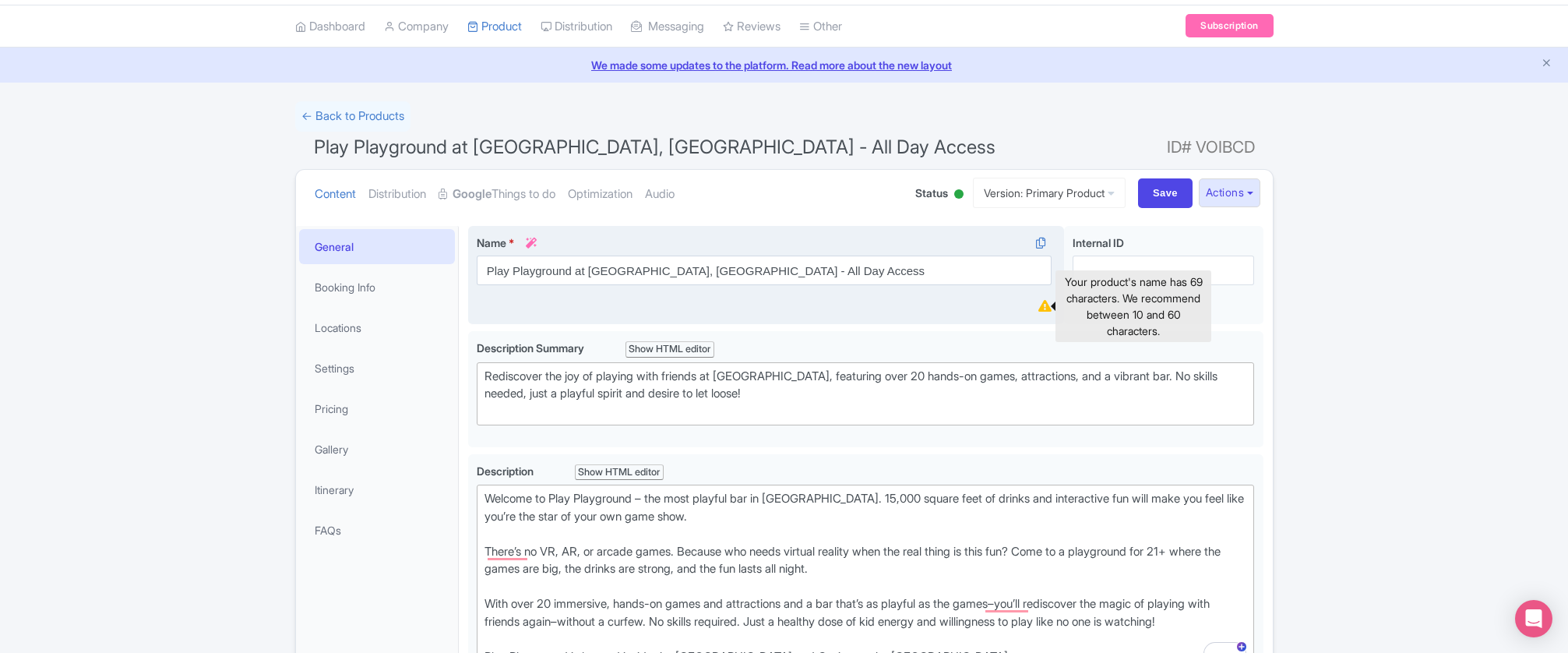
scroll to position [62, 0]
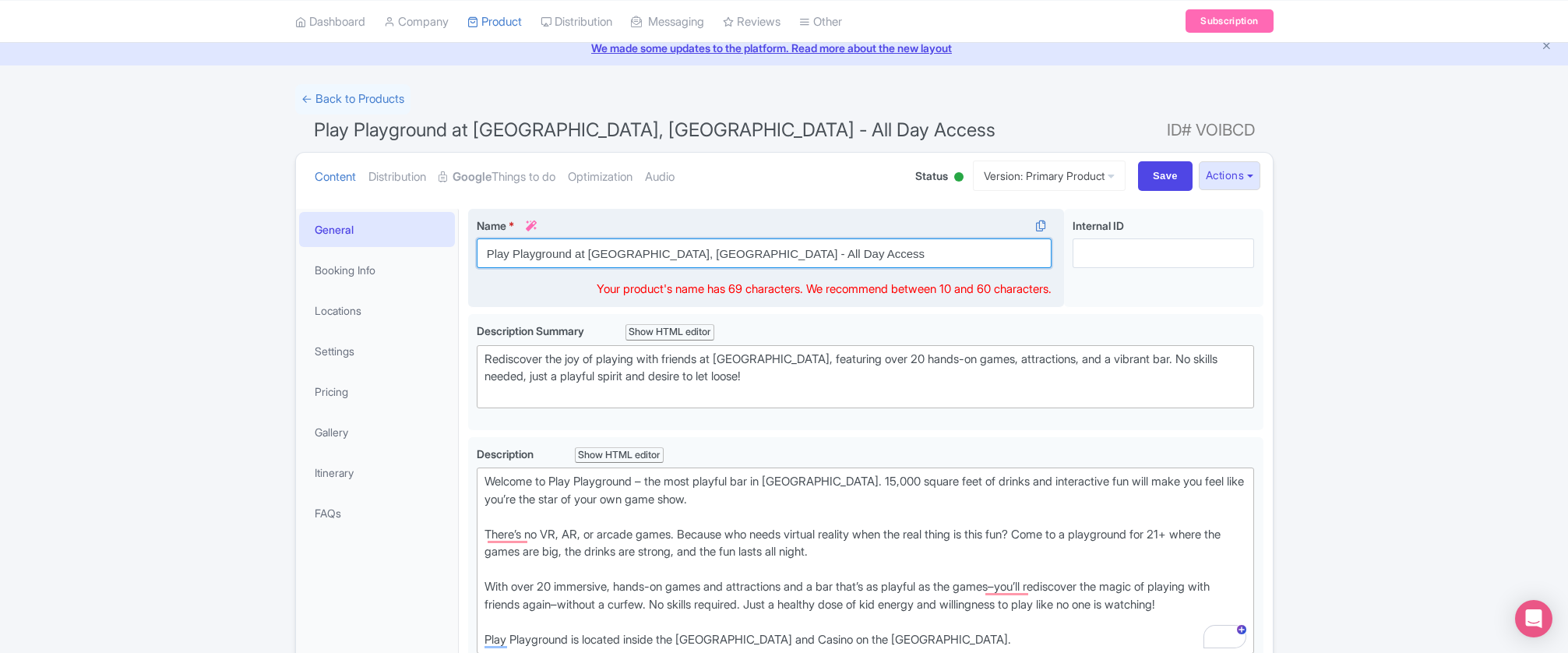
drag, startPoint x: 669, startPoint y: 251, endPoint x: 652, endPoint y: 252, distance: 17.0
click at [652, 252] on input "Play Playground at [GEOGRAPHIC_DATA], [GEOGRAPHIC_DATA] - All Day Access" at bounding box center [764, 253] width 576 height 30
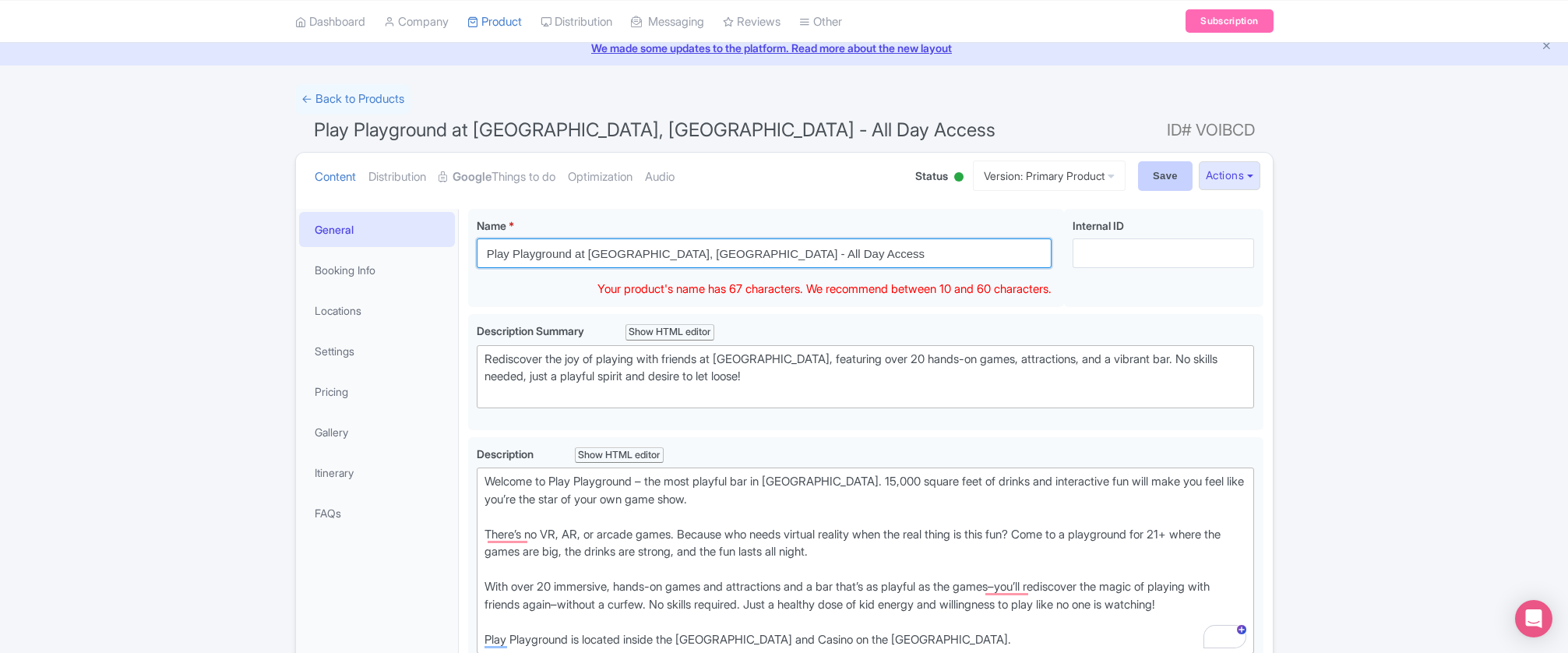
type input "Play Playground at [GEOGRAPHIC_DATA], [GEOGRAPHIC_DATA] - All Day Access"
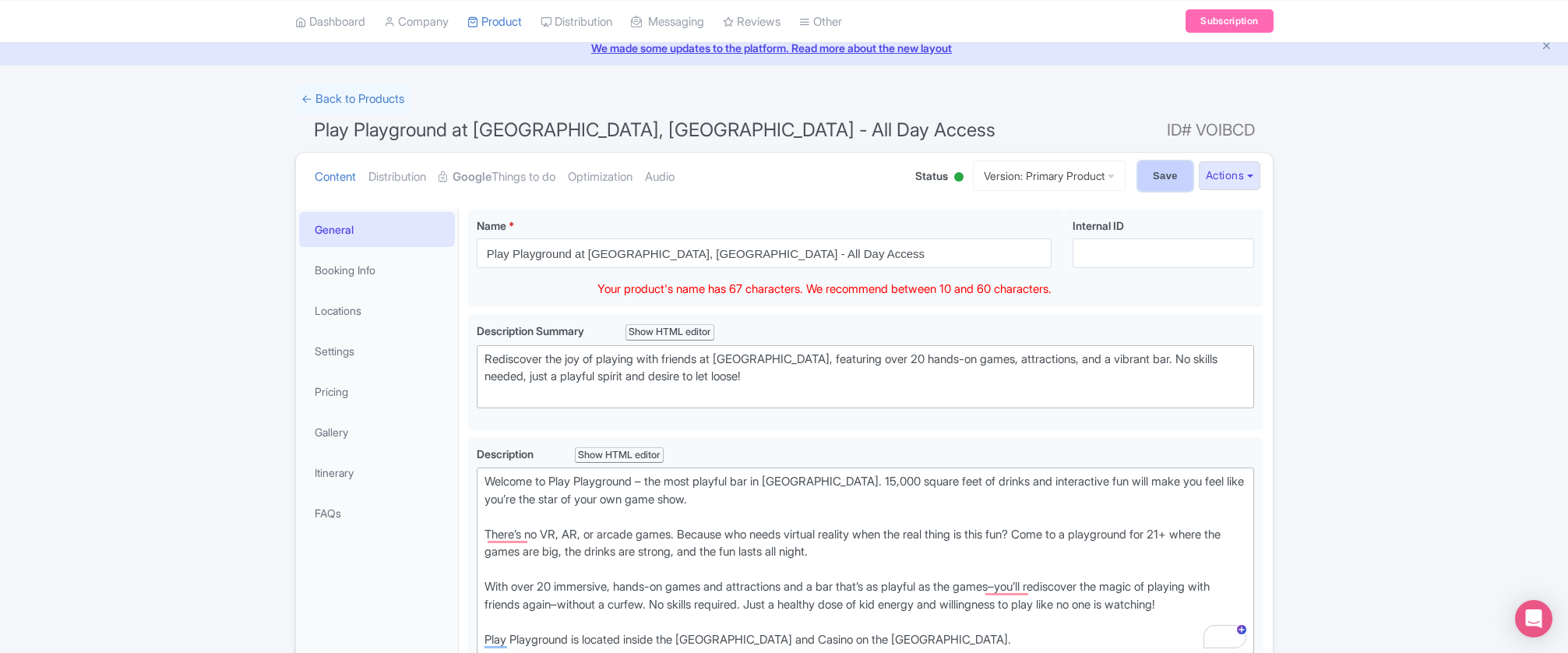
click at [1140, 178] on input "Save" at bounding box center [1165, 176] width 55 height 30
type input "Saving..."
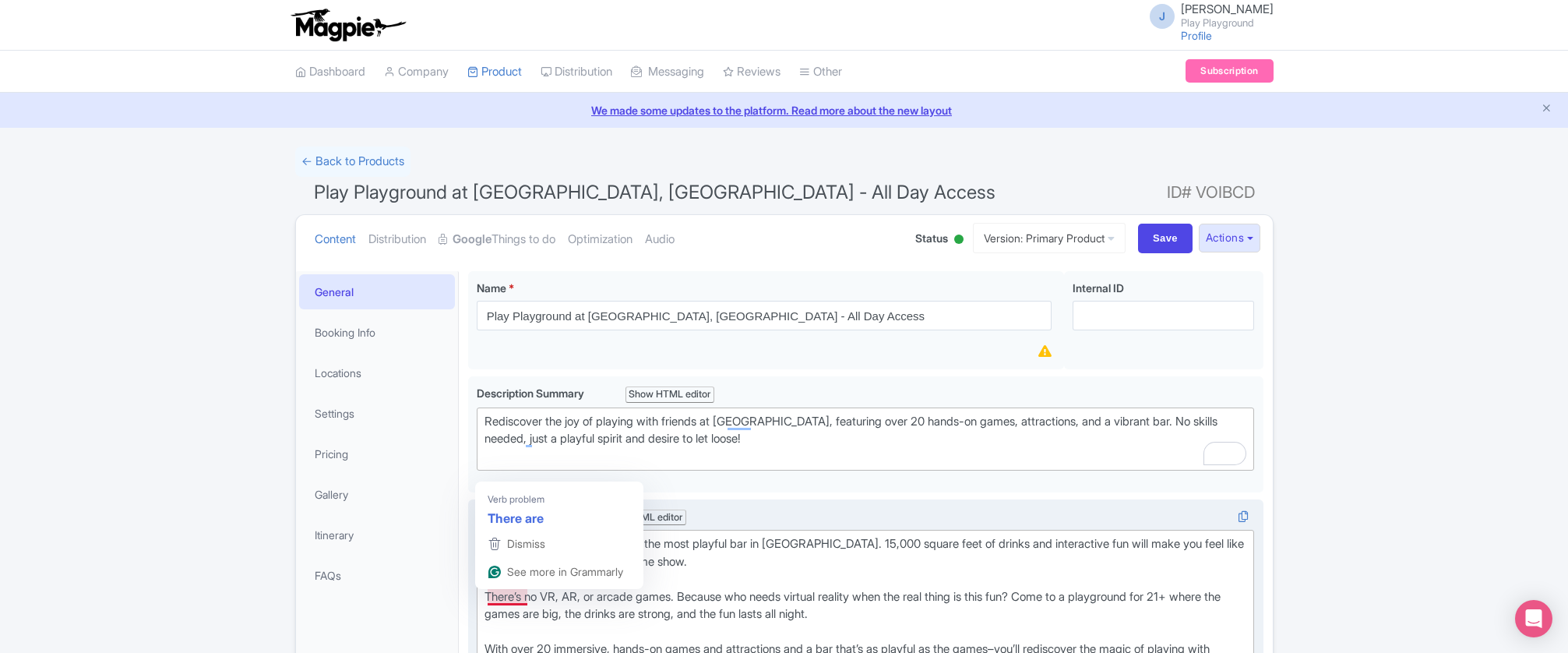
click at [487, 595] on div "Welcome to Play Playground – the most playful bar in [GEOGRAPHIC_DATA]. 15,000 …" at bounding box center [865, 623] width 763 height 175
type trix-editor "<div>Welcome to Play Playground – the most playful bar in [GEOGRAPHIC_DATA]. 15…"
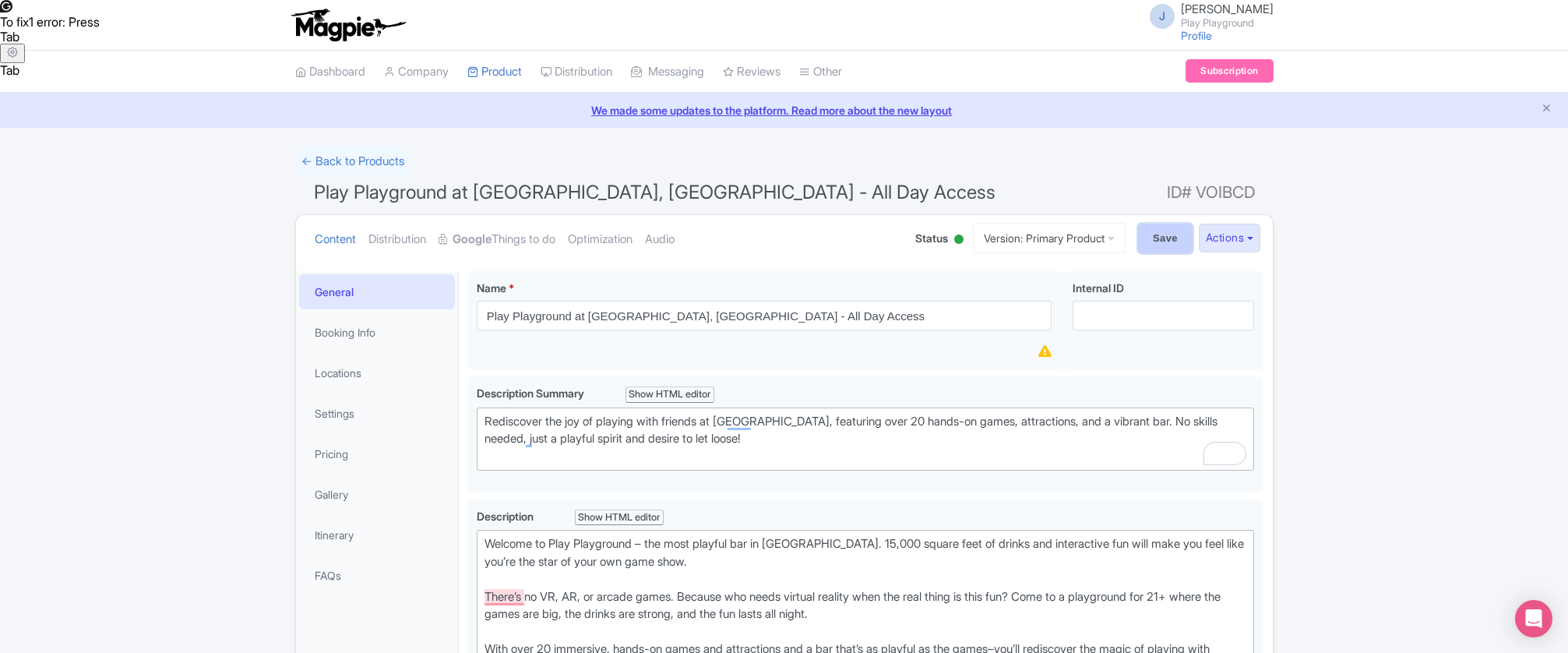
click at [1166, 244] on input "Save" at bounding box center [1165, 238] width 55 height 30
type input "Saving..."
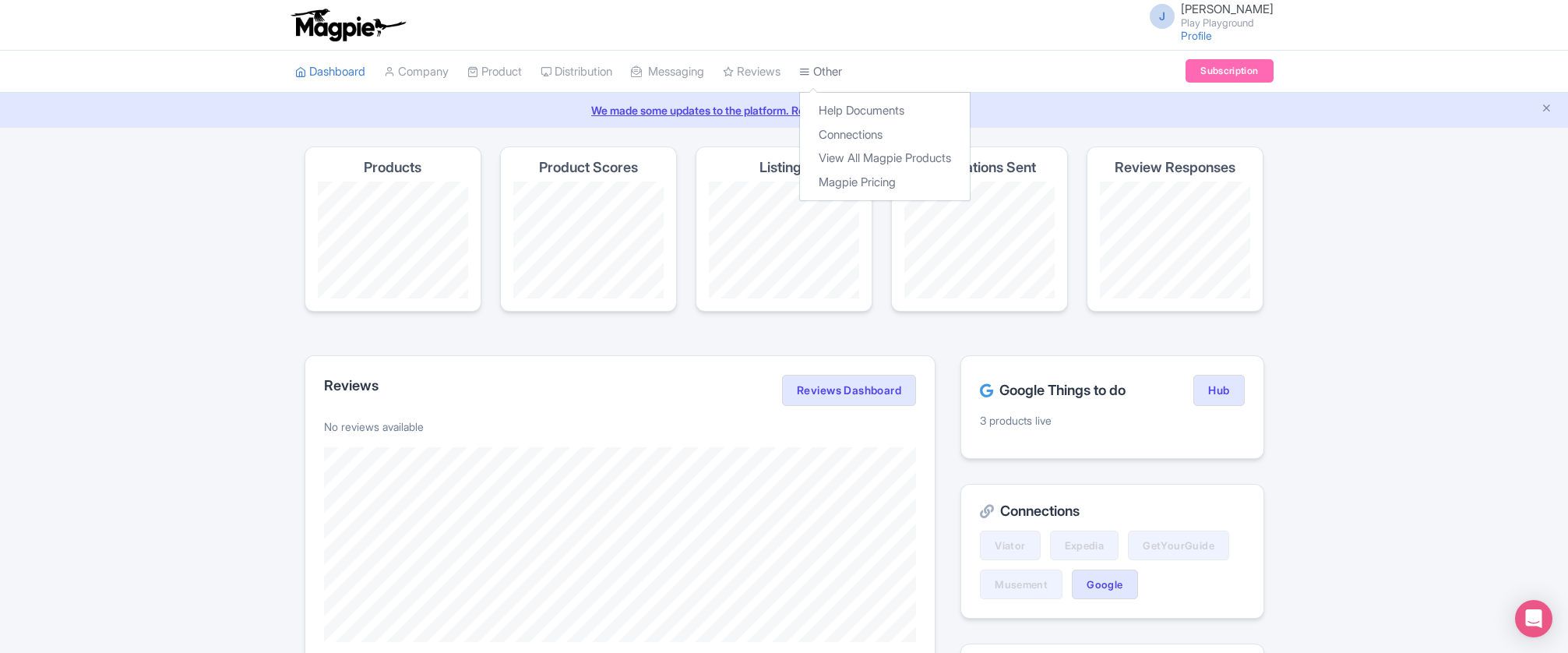
click at [836, 70] on link "Other" at bounding box center [820, 72] width 43 height 43
click at [866, 130] on link "Connections" at bounding box center [885, 135] width 170 height 24
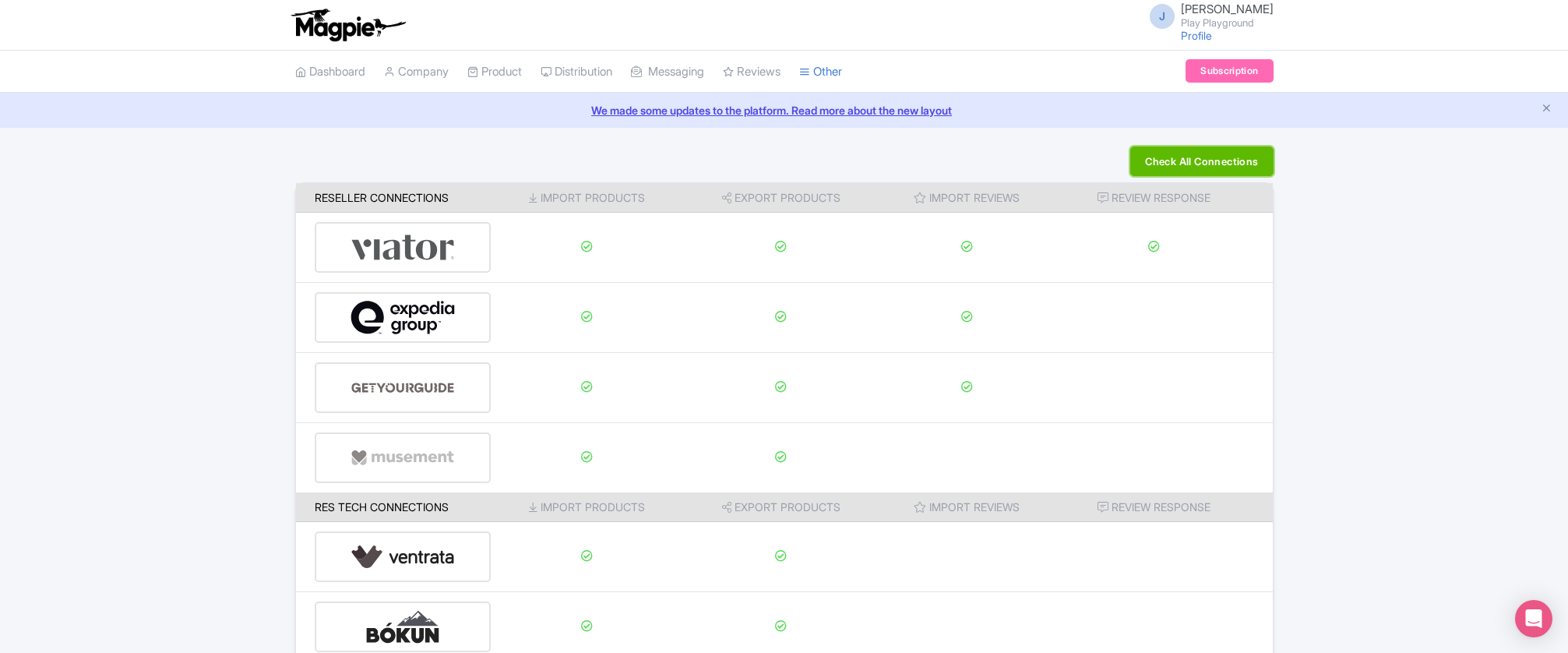
click at [1148, 161] on button "Check All Connections" at bounding box center [1201, 161] width 143 height 30
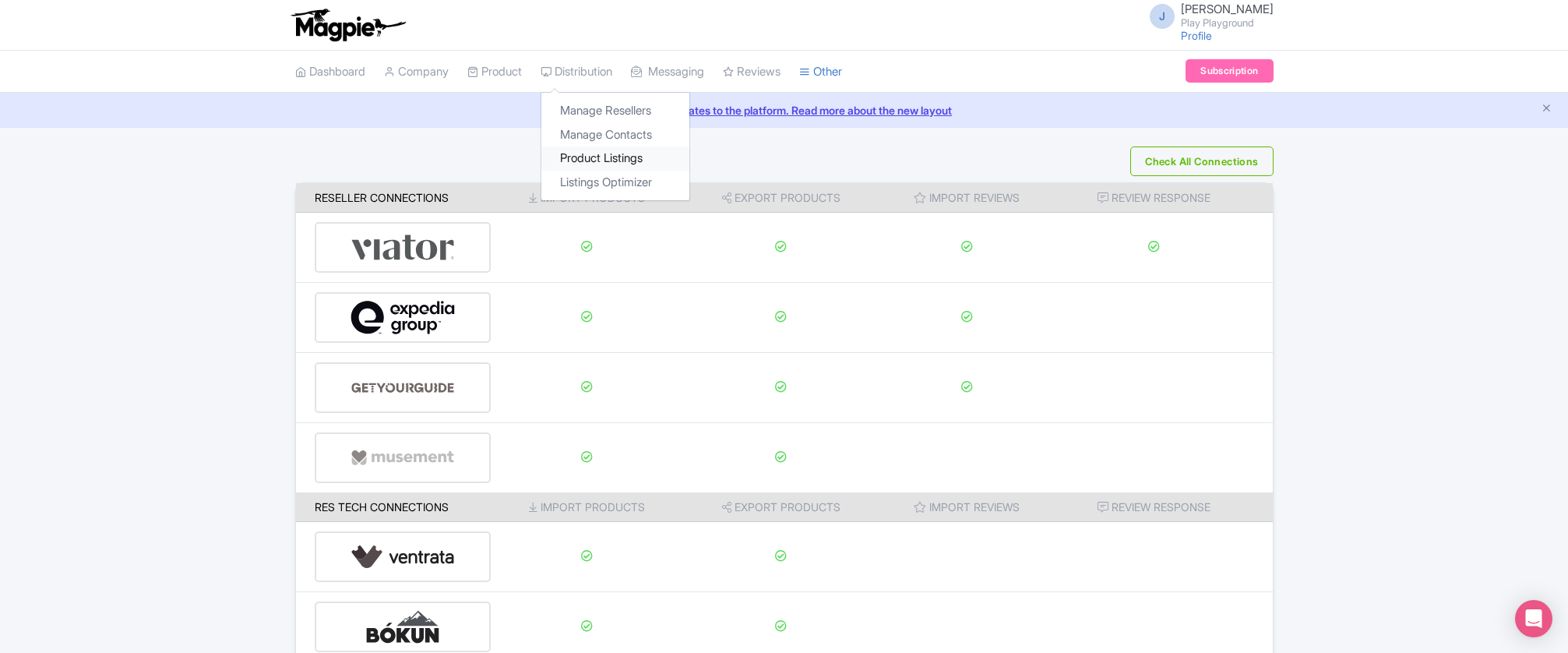
click at [605, 159] on link "Product Listings" at bounding box center [615, 158] width 148 height 24
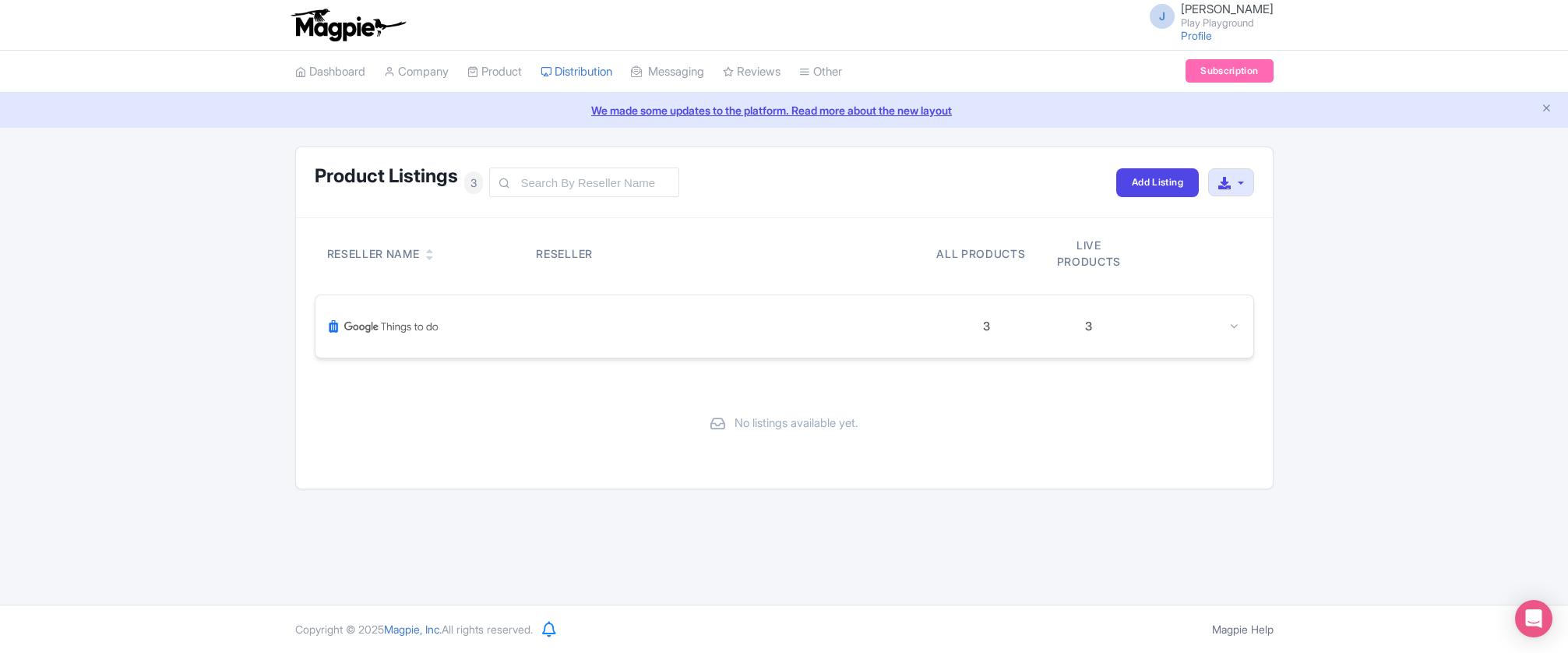
click at [421, 331] on img at bounding box center [384, 326] width 112 height 37
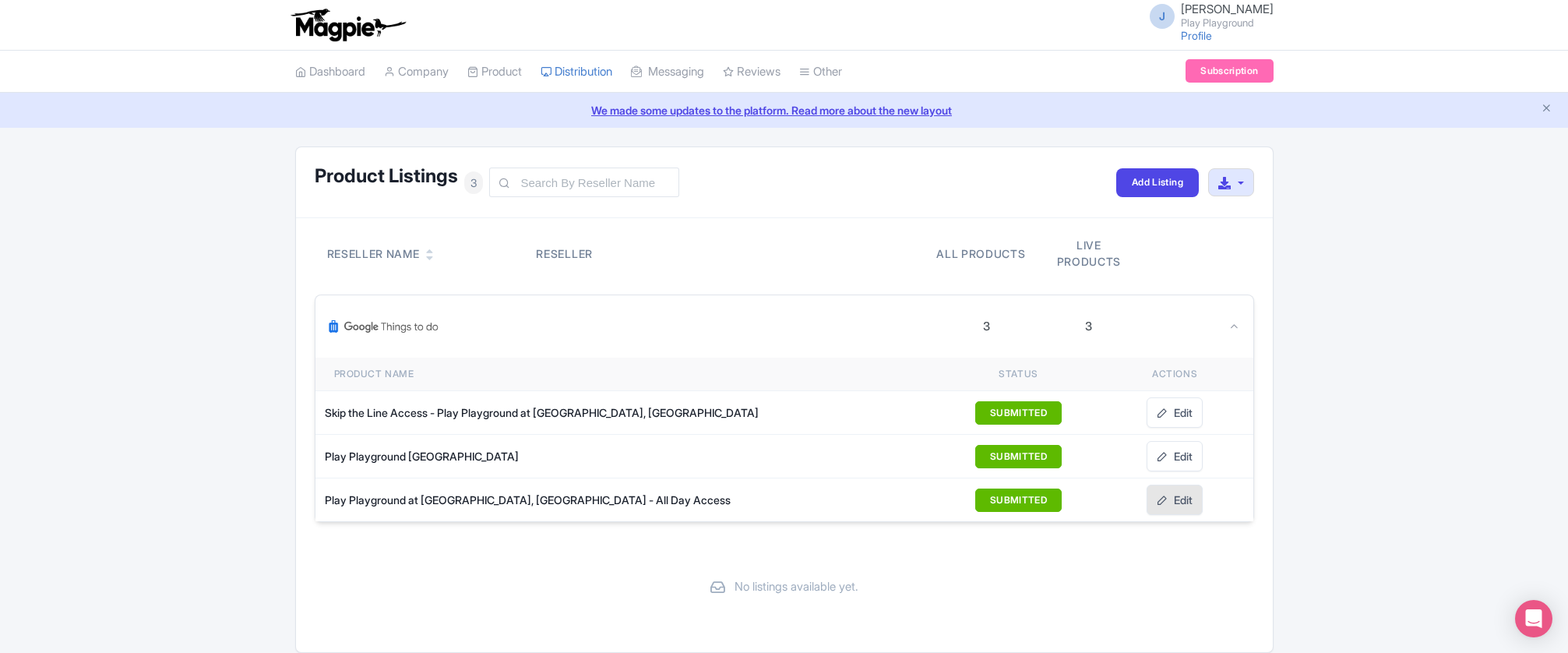
click at [1182, 501] on link "Edit" at bounding box center [1175, 499] width 56 height 30
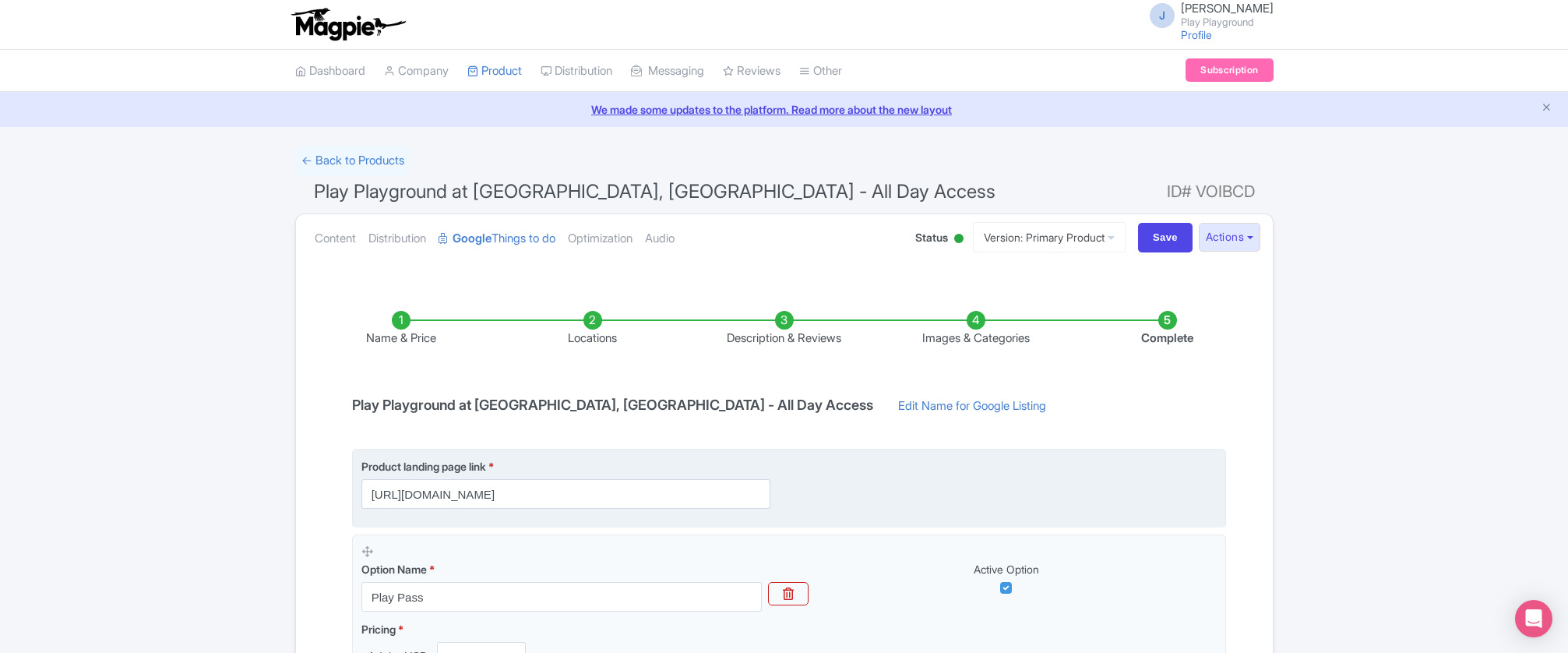
scroll to position [254, 0]
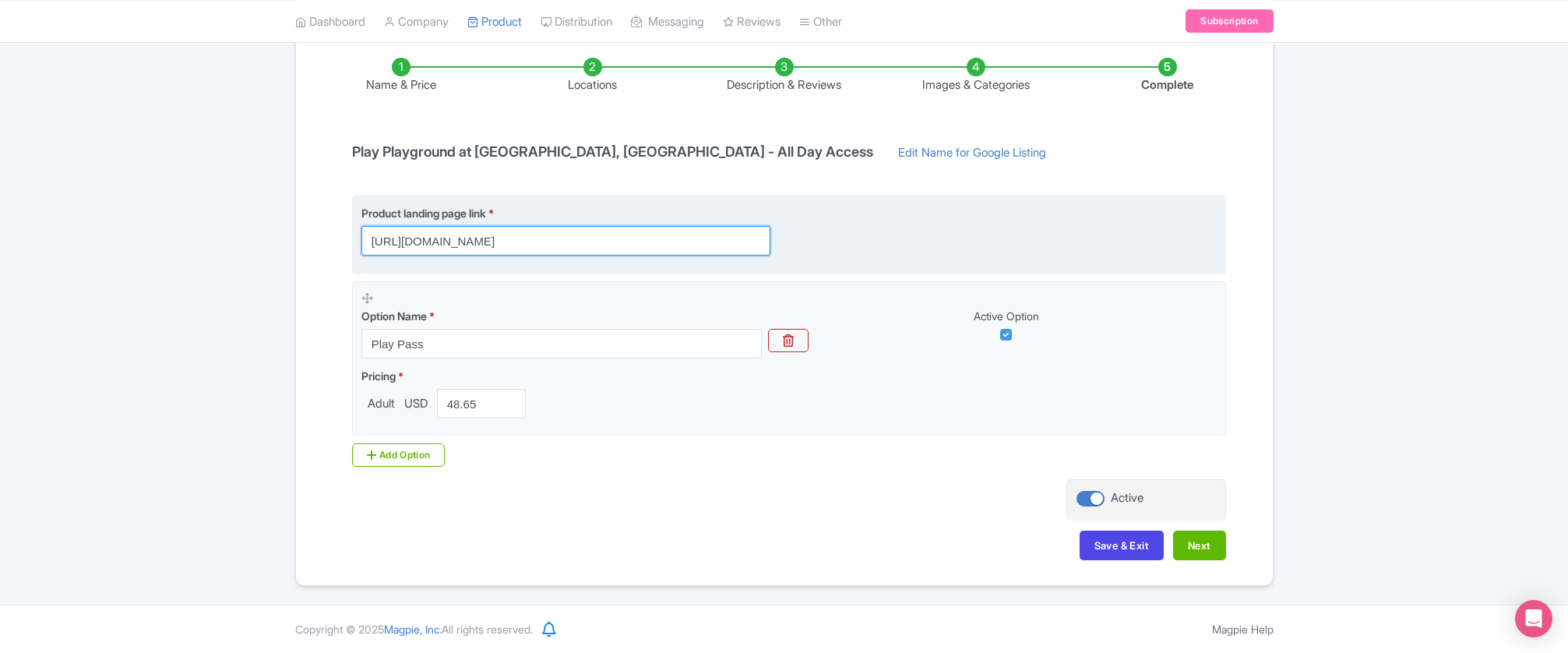
click at [653, 242] on input "[URL][DOMAIN_NAME]" at bounding box center [566, 241] width 409 height 30
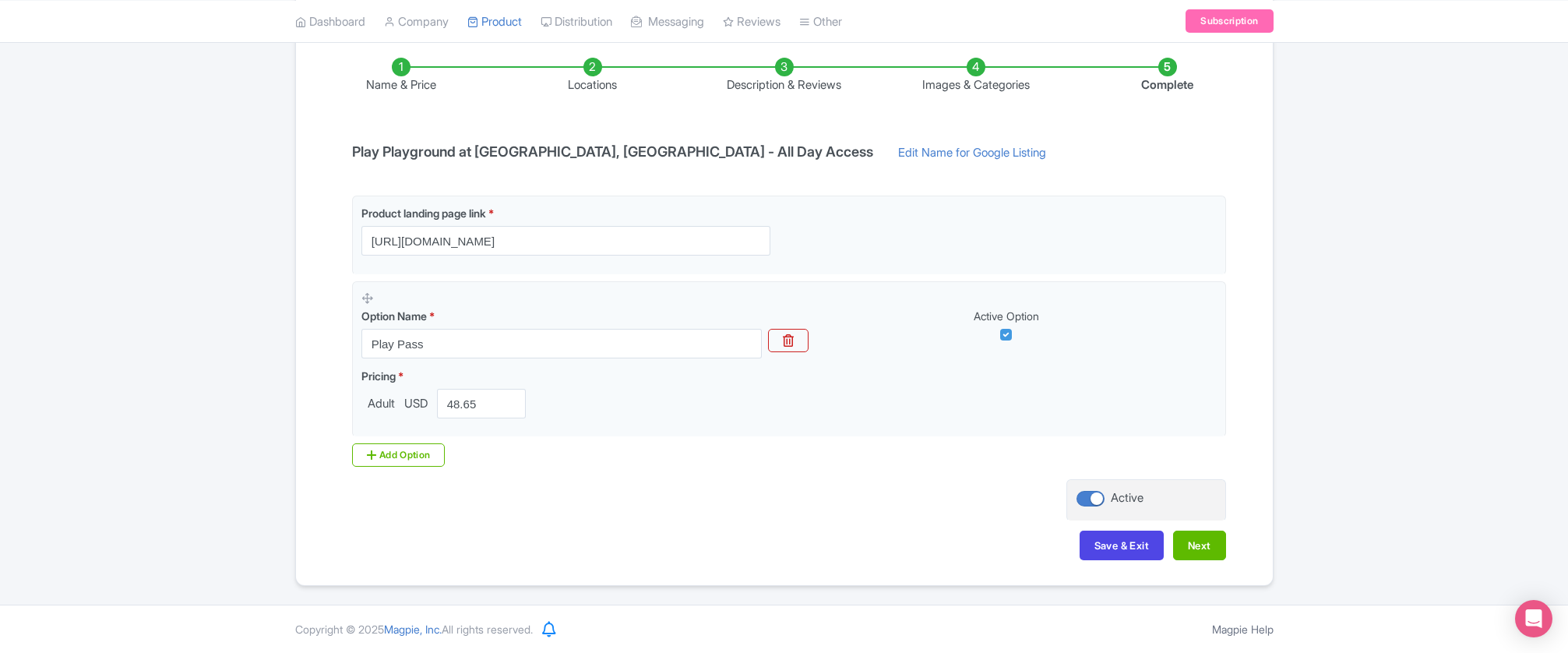
scroll to position [0, 0]
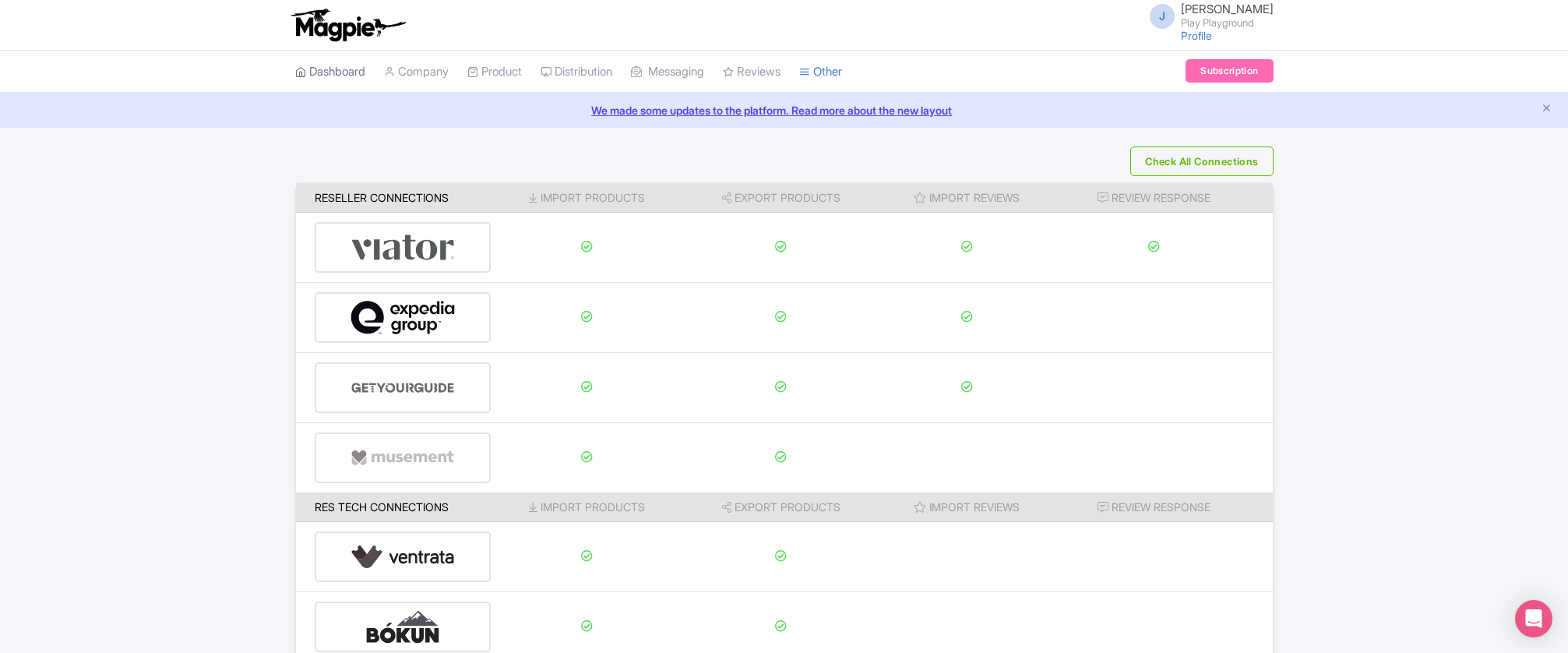
click at [333, 70] on link "Dashboard" at bounding box center [330, 72] width 70 height 43
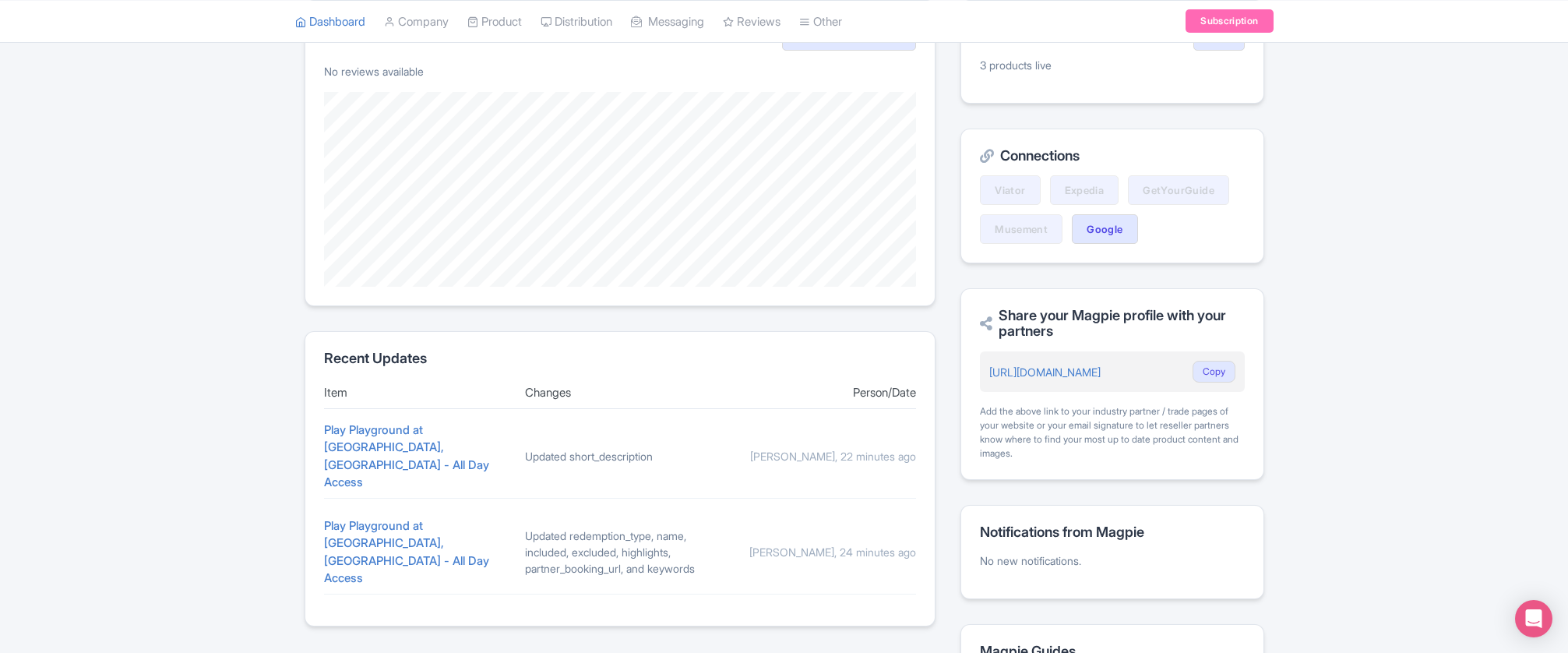
scroll to position [489, 0]
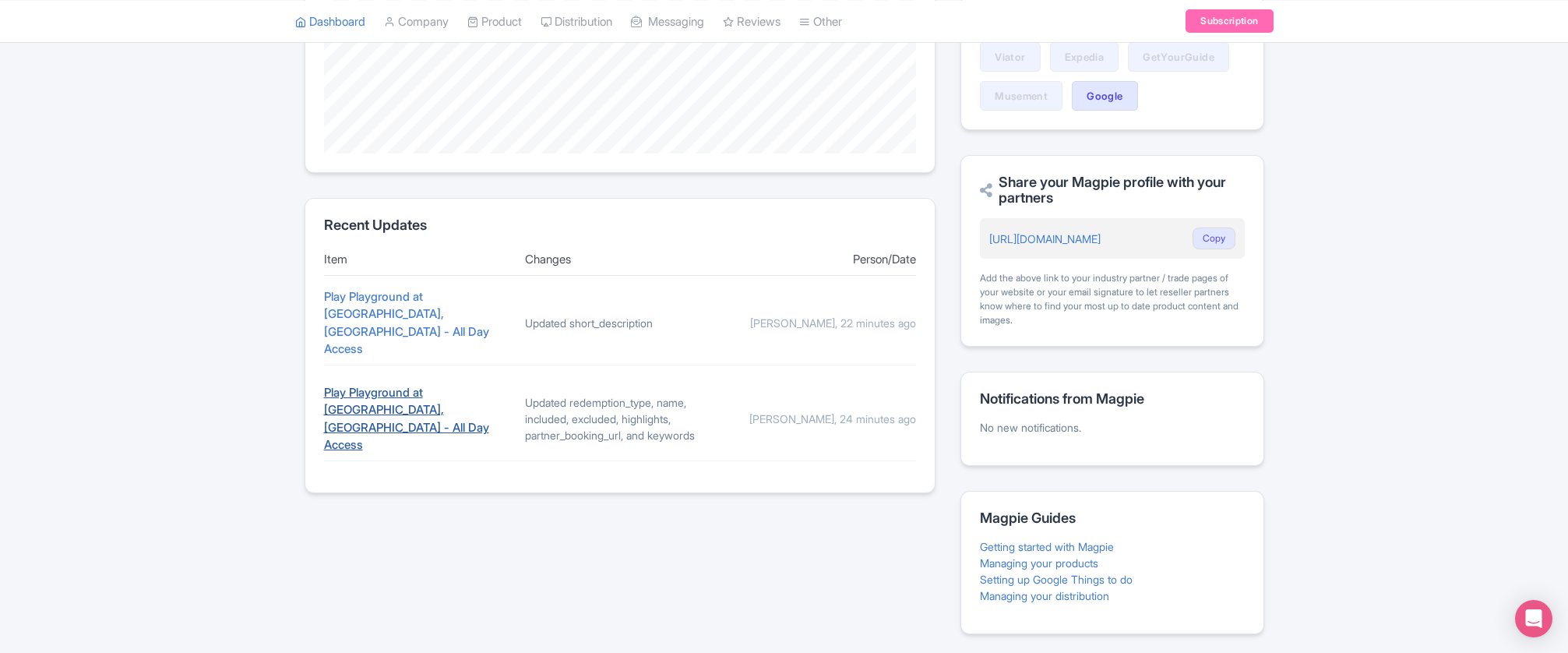
click at [446, 385] on link "Play Playground at [GEOGRAPHIC_DATA], [GEOGRAPHIC_DATA] - All Day Access" at bounding box center [407, 418] width 165 height 68
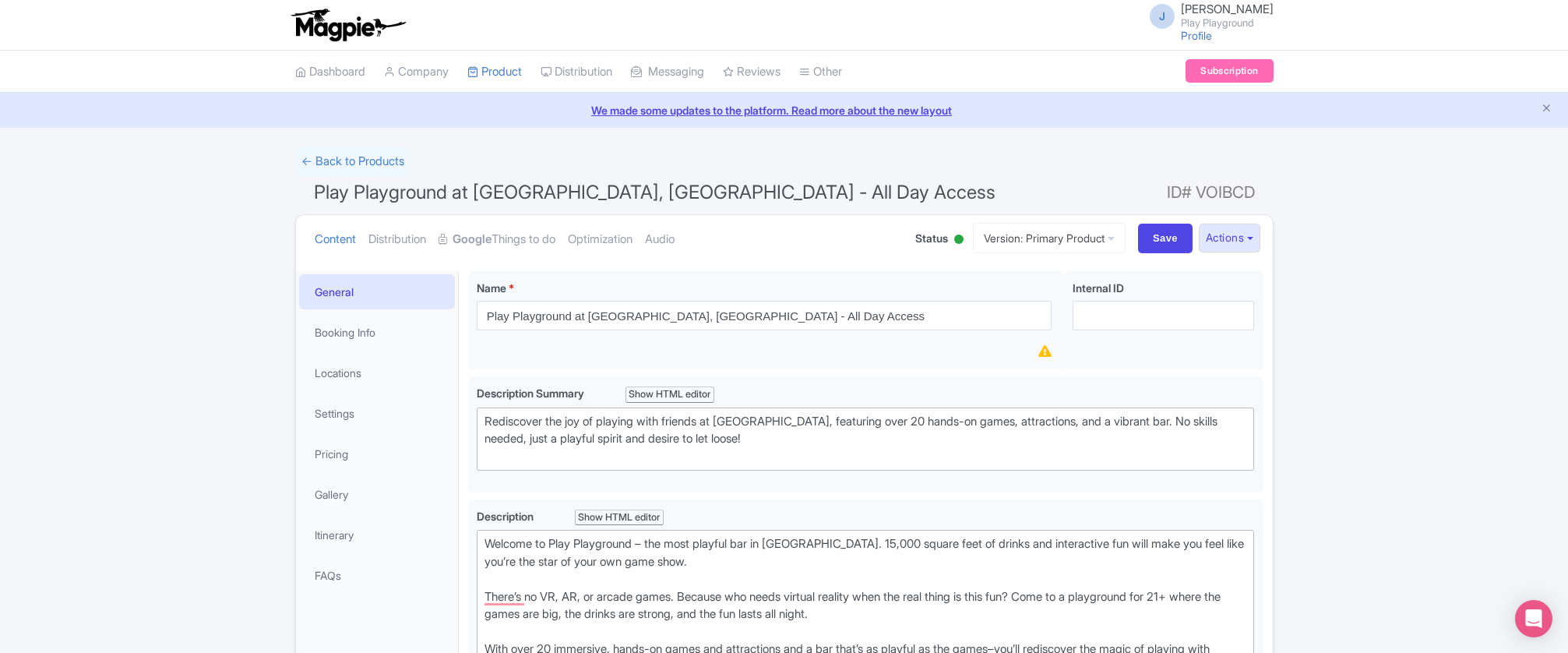
scroll to position [1, 0]
click at [1240, 235] on button "Actions" at bounding box center [1229, 237] width 62 height 29
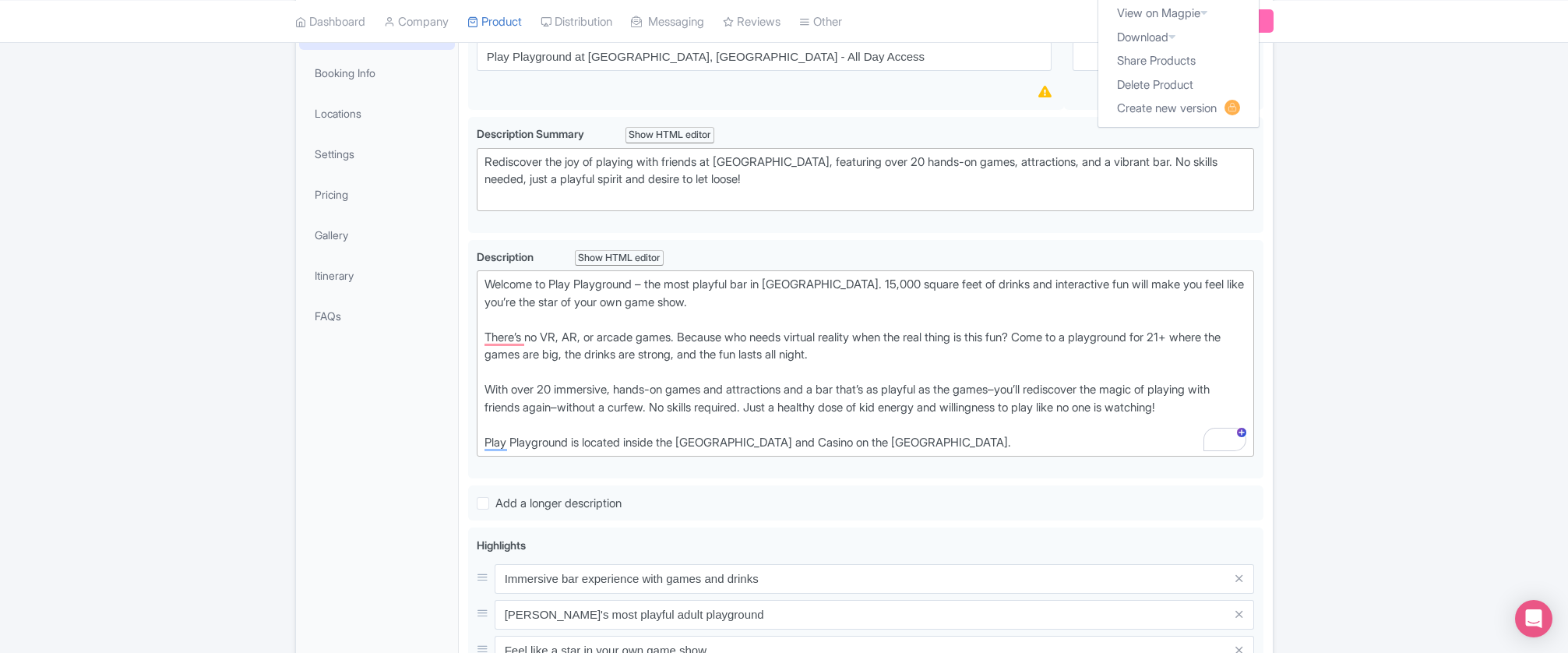
scroll to position [168, 0]
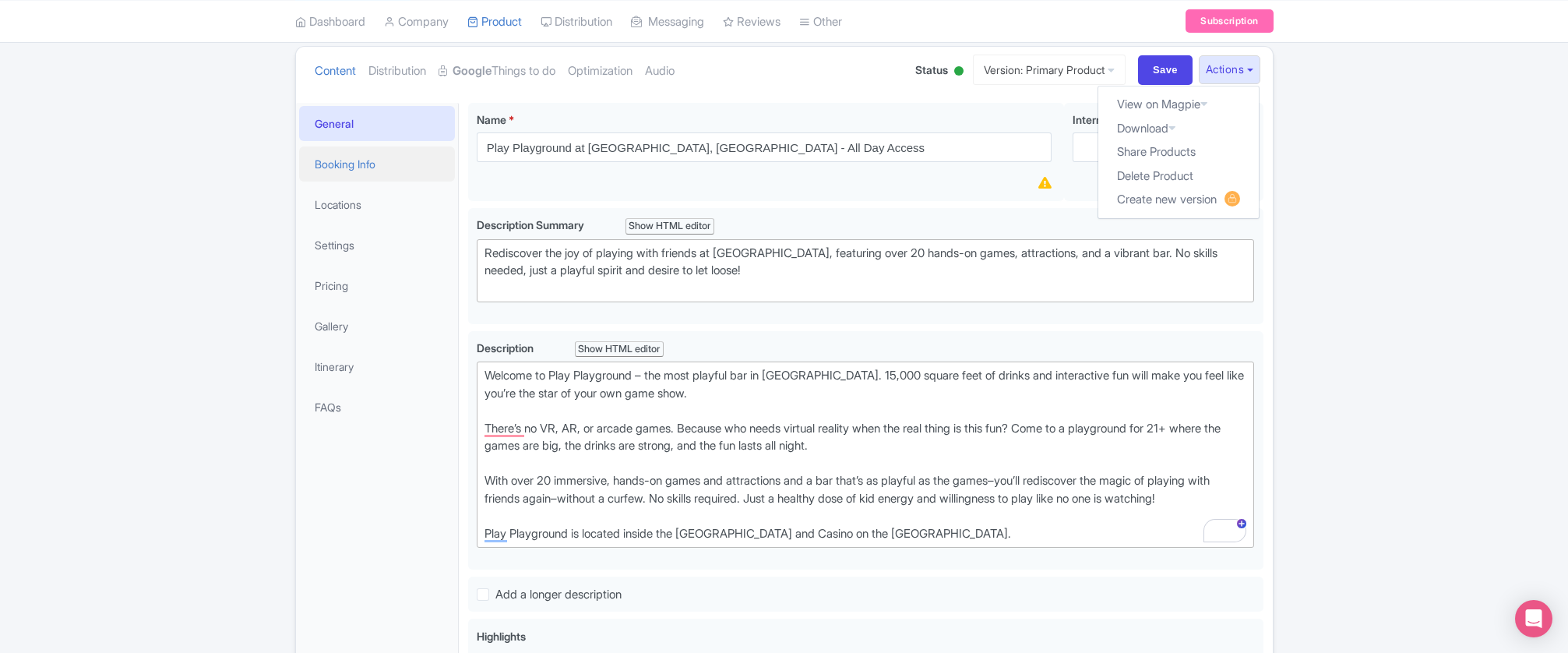
click at [344, 164] on link "Booking Info" at bounding box center [377, 164] width 156 height 35
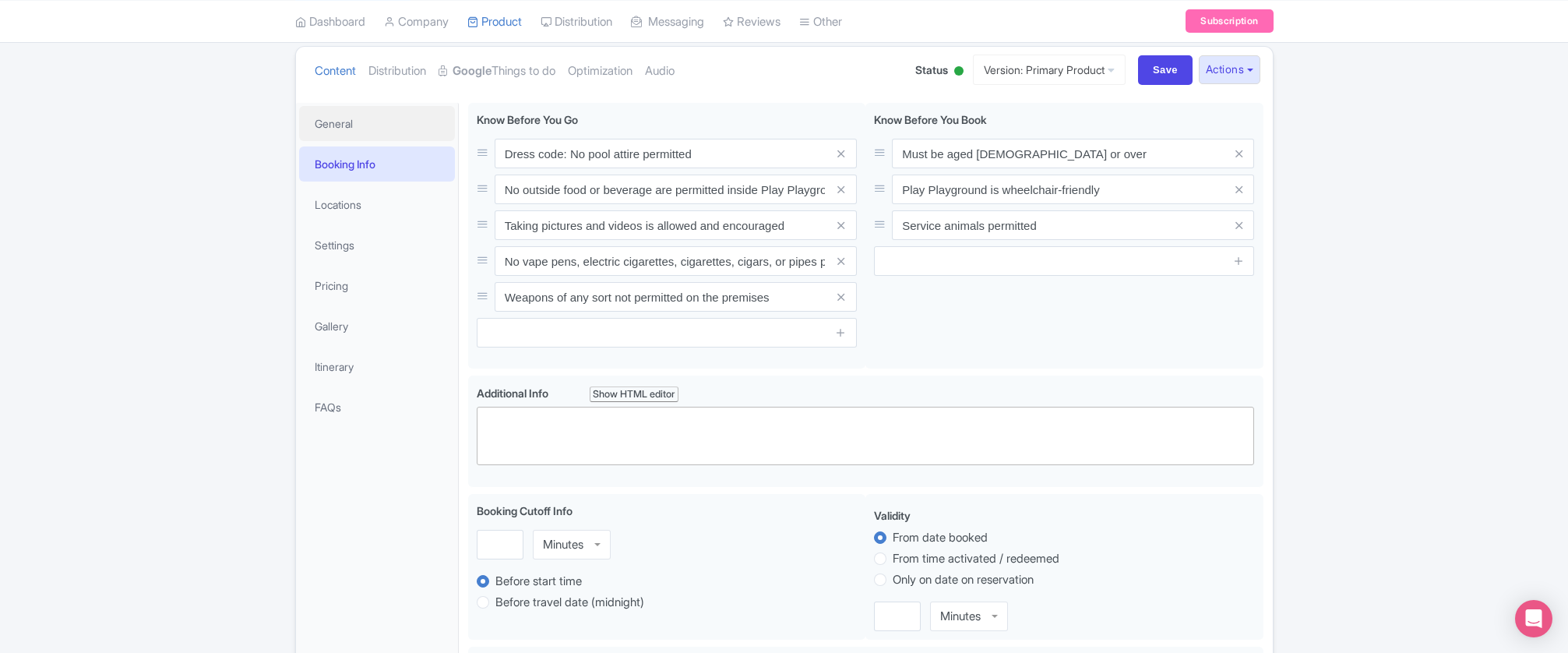
drag, startPoint x: 355, startPoint y: 132, endPoint x: 358, endPoint y: 150, distance: 18.2
click at [355, 132] on link "General" at bounding box center [377, 123] width 156 height 35
